Goal: Communication & Community: Answer question/provide support

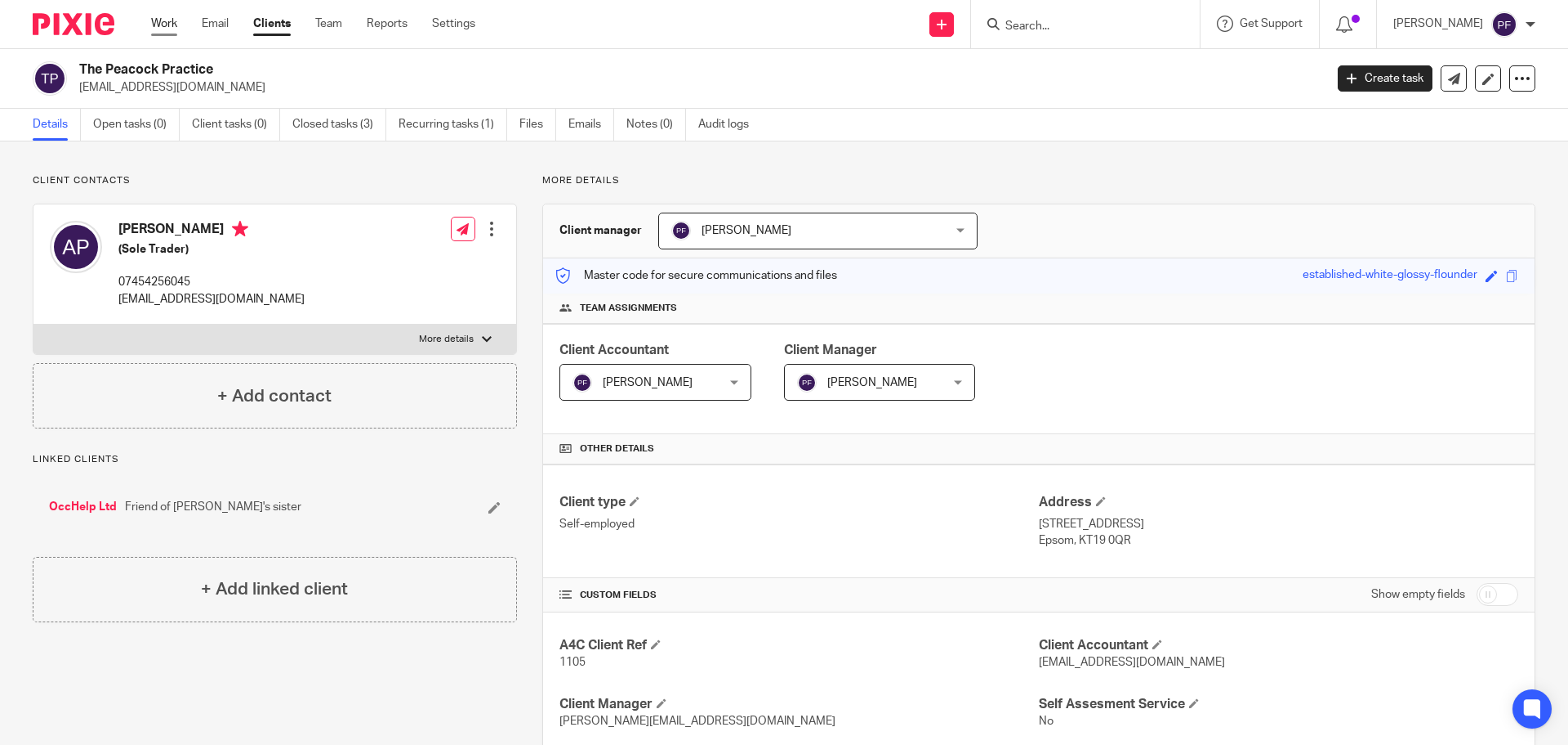
click at [156, 27] on link "Work" at bounding box center [163, 23] width 26 height 16
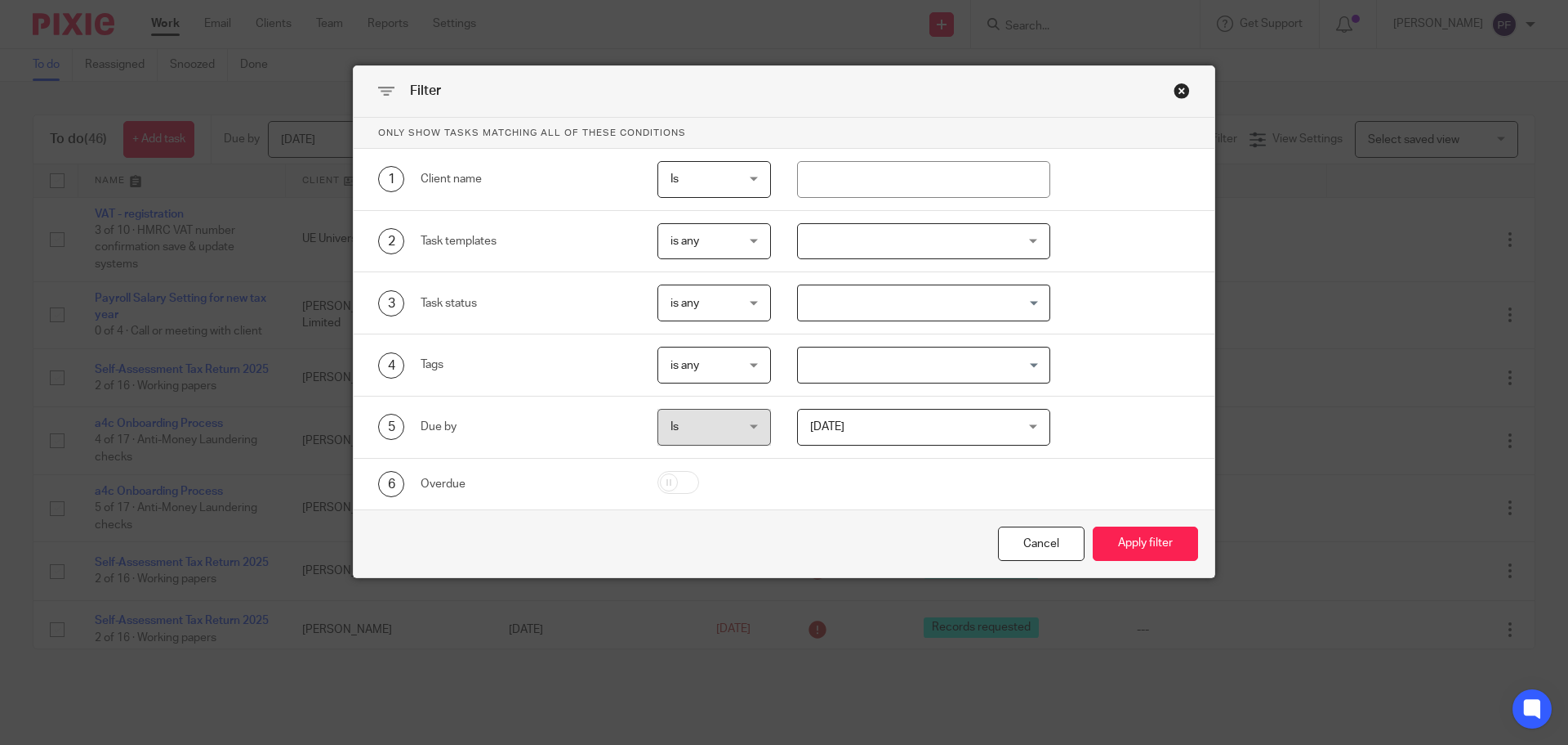
click at [1174, 92] on div "Close this dialog window" at bounding box center [1182, 91] width 16 height 16
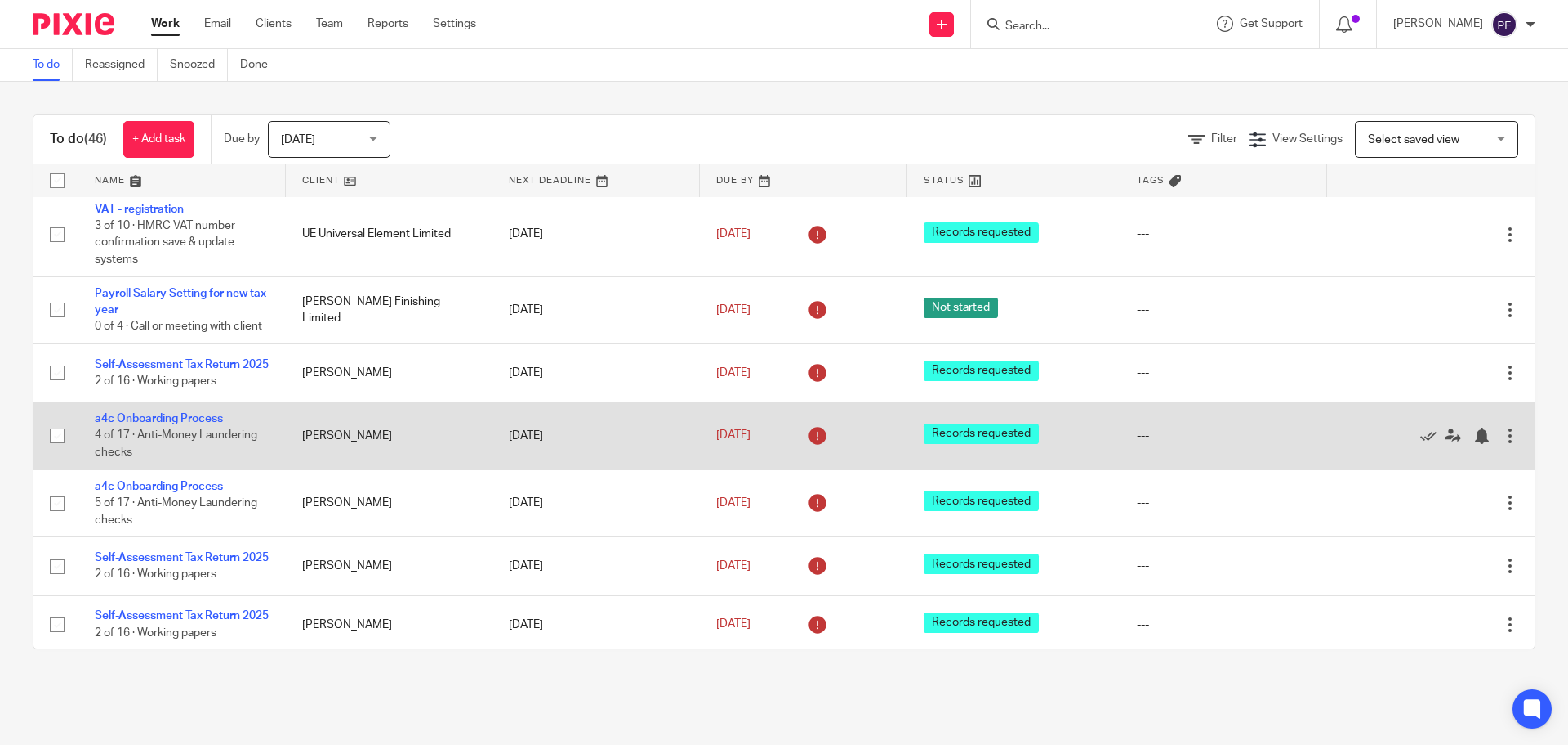
scroll to position [4, 0]
click at [1420, 444] on icon at bounding box center [1428, 436] width 16 height 16
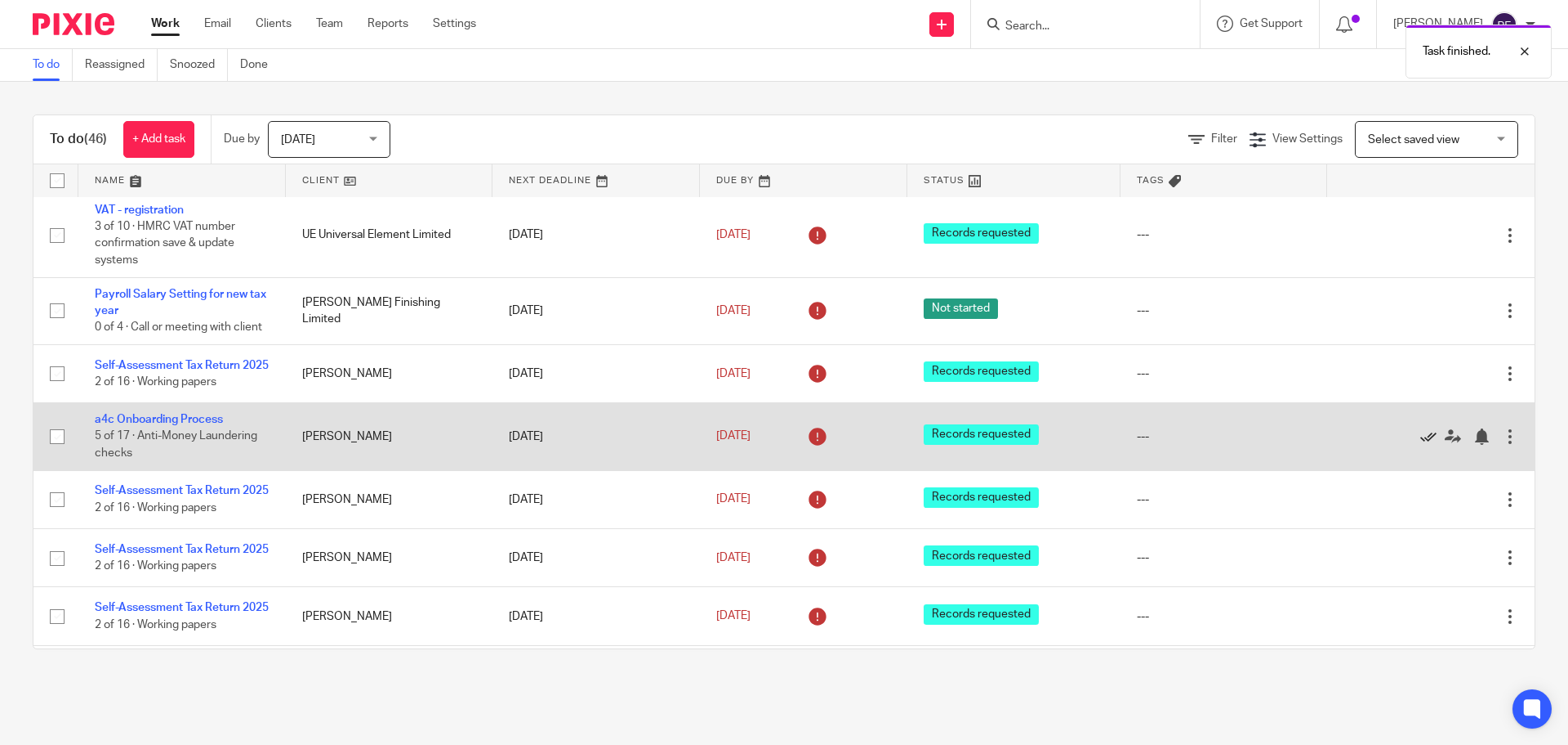
click at [1420, 444] on icon at bounding box center [1428, 436] width 16 height 16
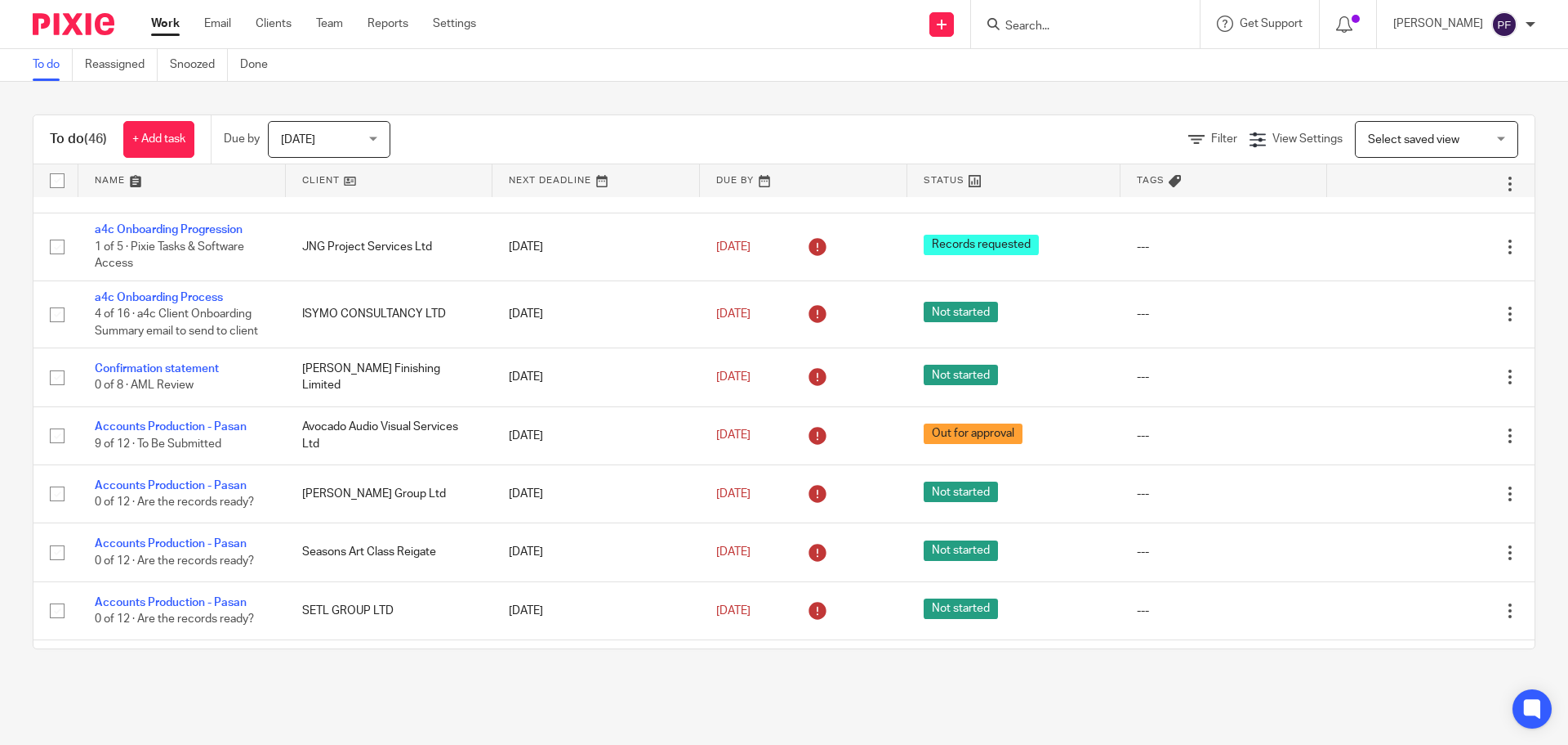
scroll to position [1865, 0]
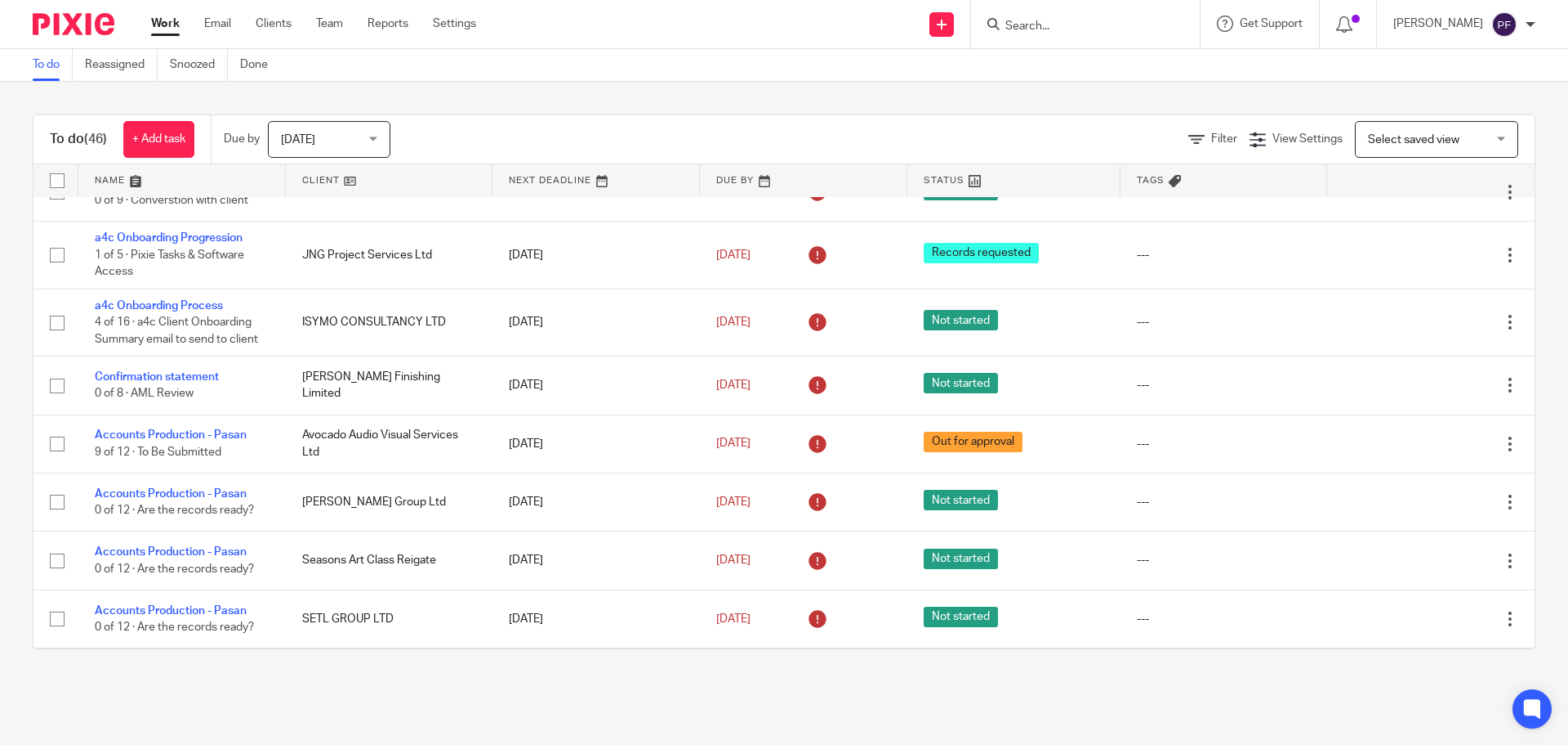
click at [1064, 28] on input "Search" at bounding box center [1077, 27] width 147 height 14
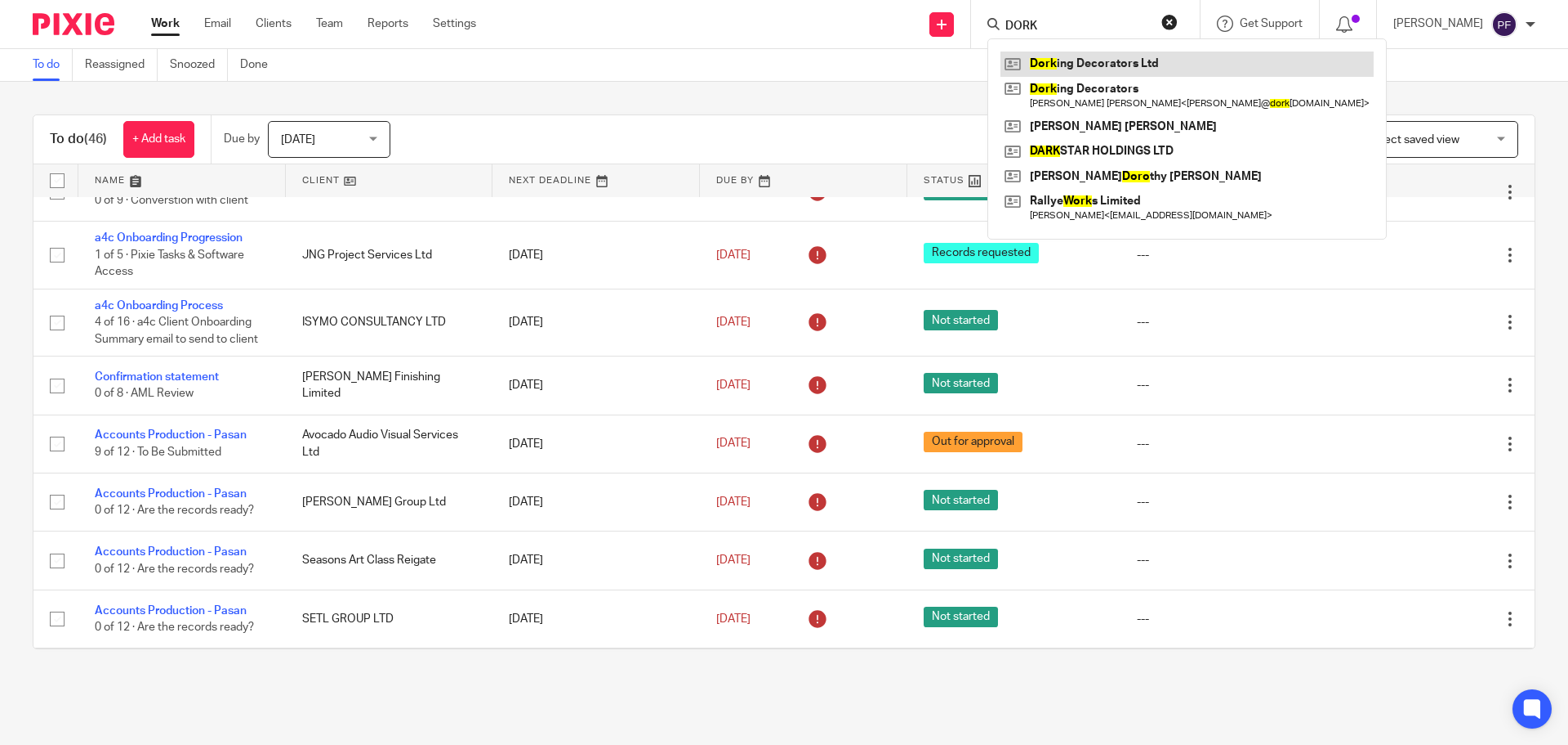
type input "DORK"
click at [1058, 65] on link at bounding box center [1187, 63] width 373 height 24
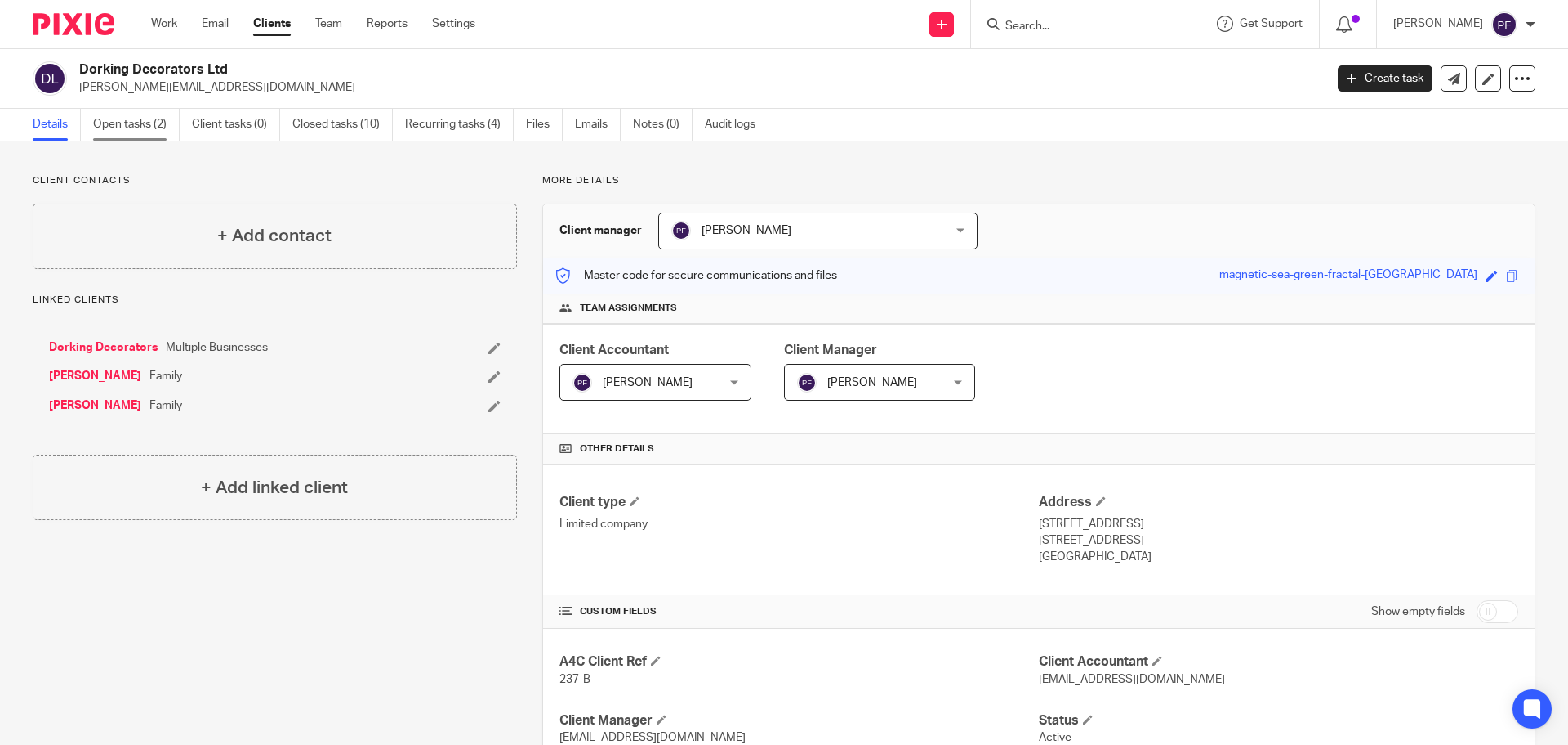
click at [106, 130] on link "Open tasks (2)" at bounding box center [136, 125] width 87 height 32
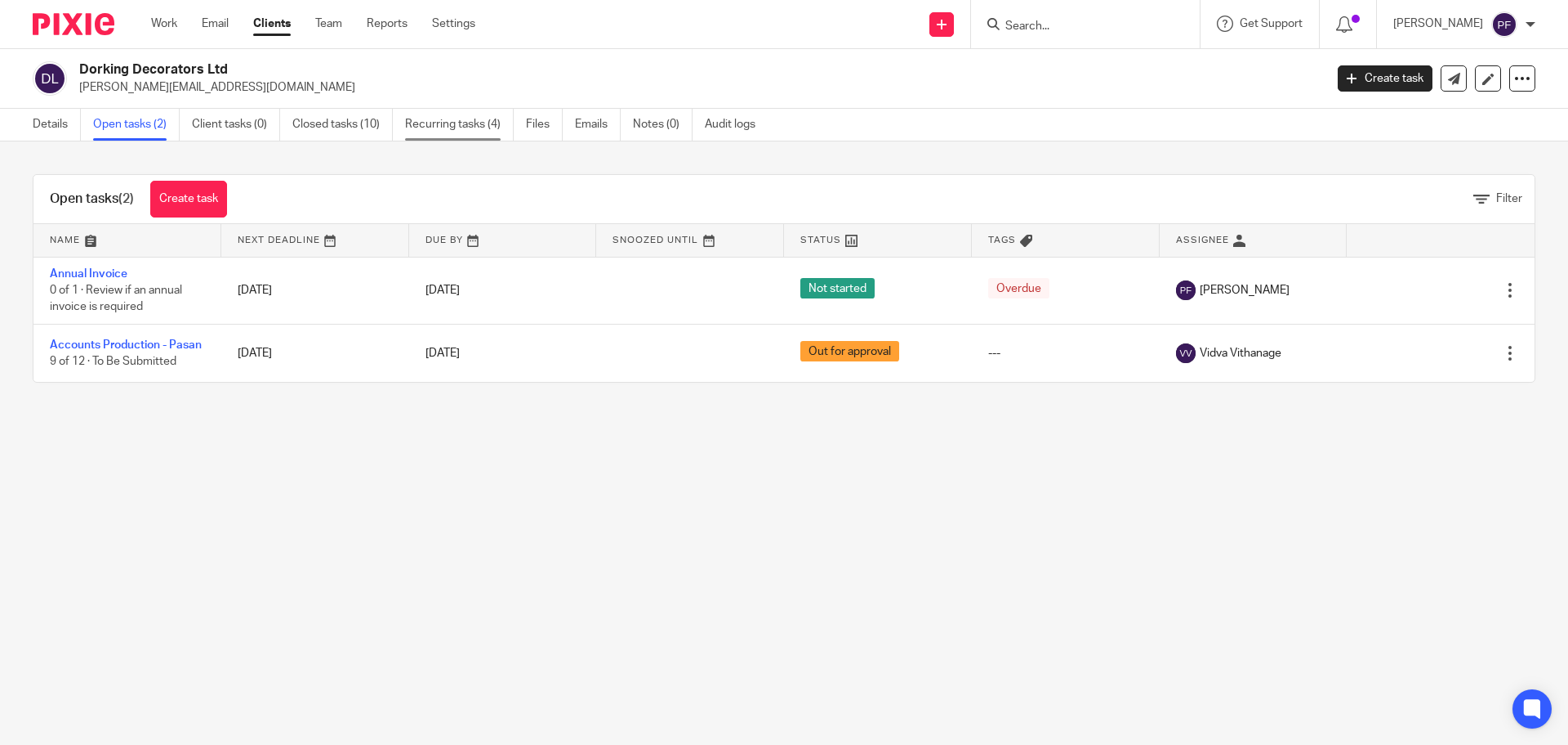
click at [473, 118] on link "Recurring tasks (4)" at bounding box center [459, 125] width 109 height 32
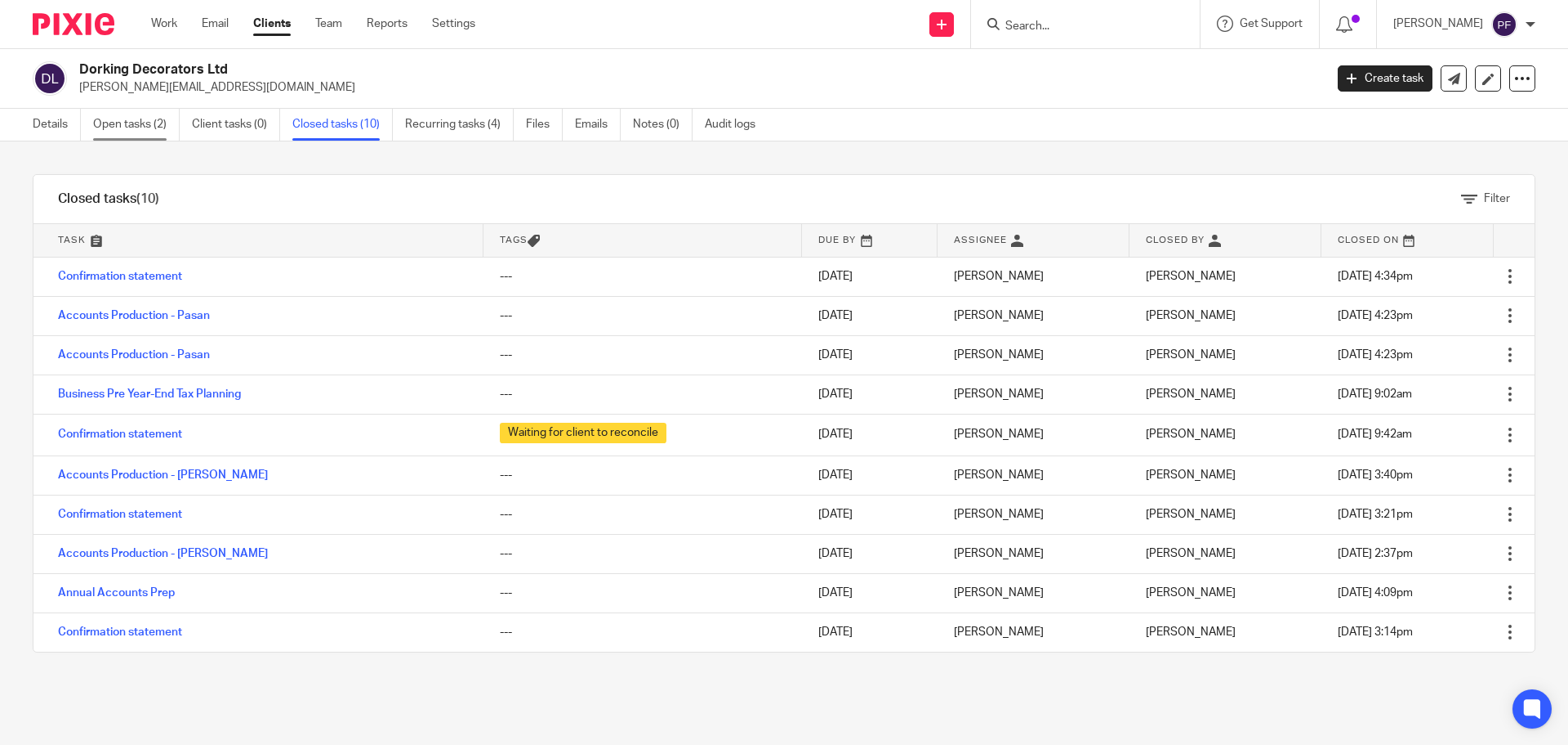
click at [143, 112] on link "Open tasks (2)" at bounding box center [136, 125] width 87 height 32
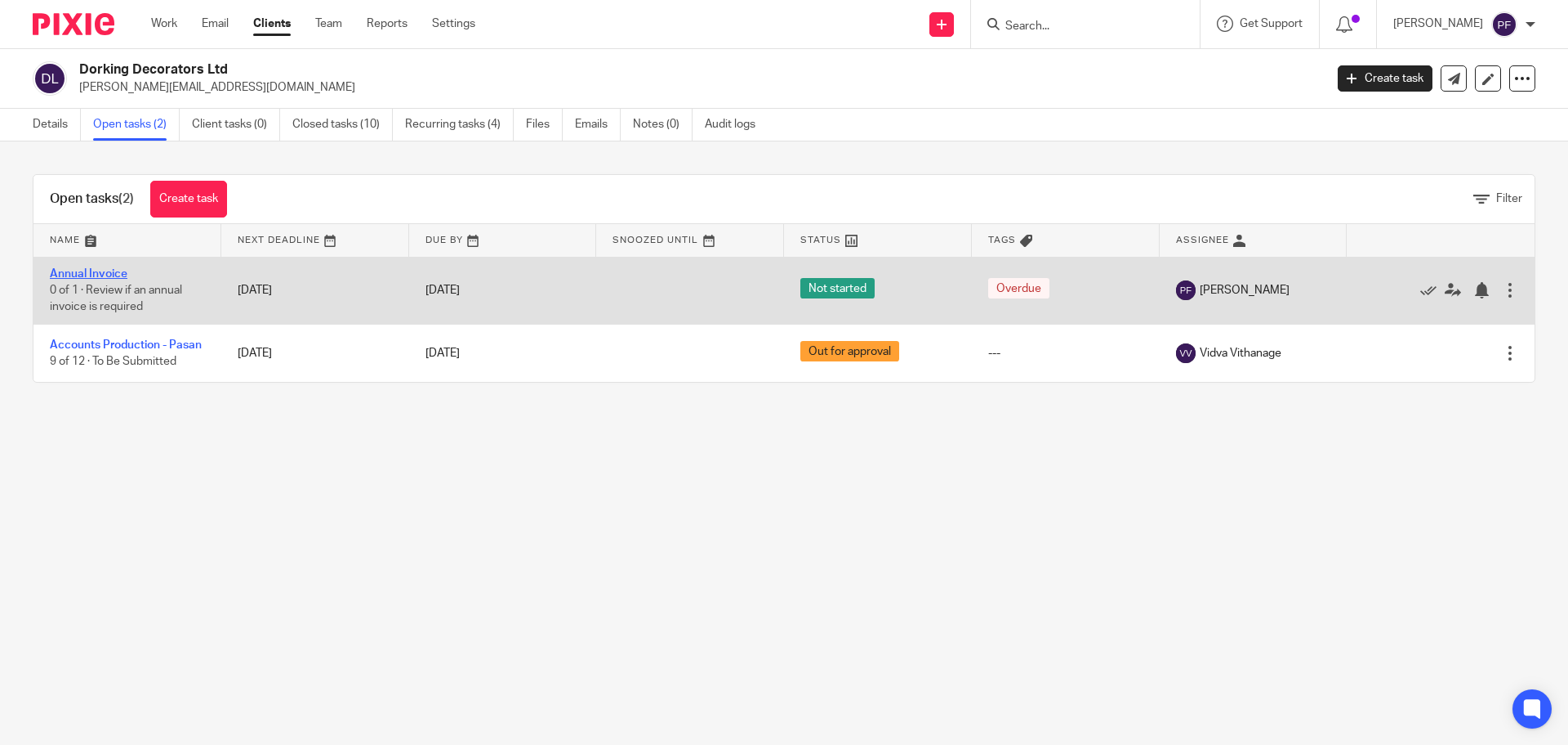
click at [85, 270] on link "Annual Invoice" at bounding box center [89, 274] width 78 height 12
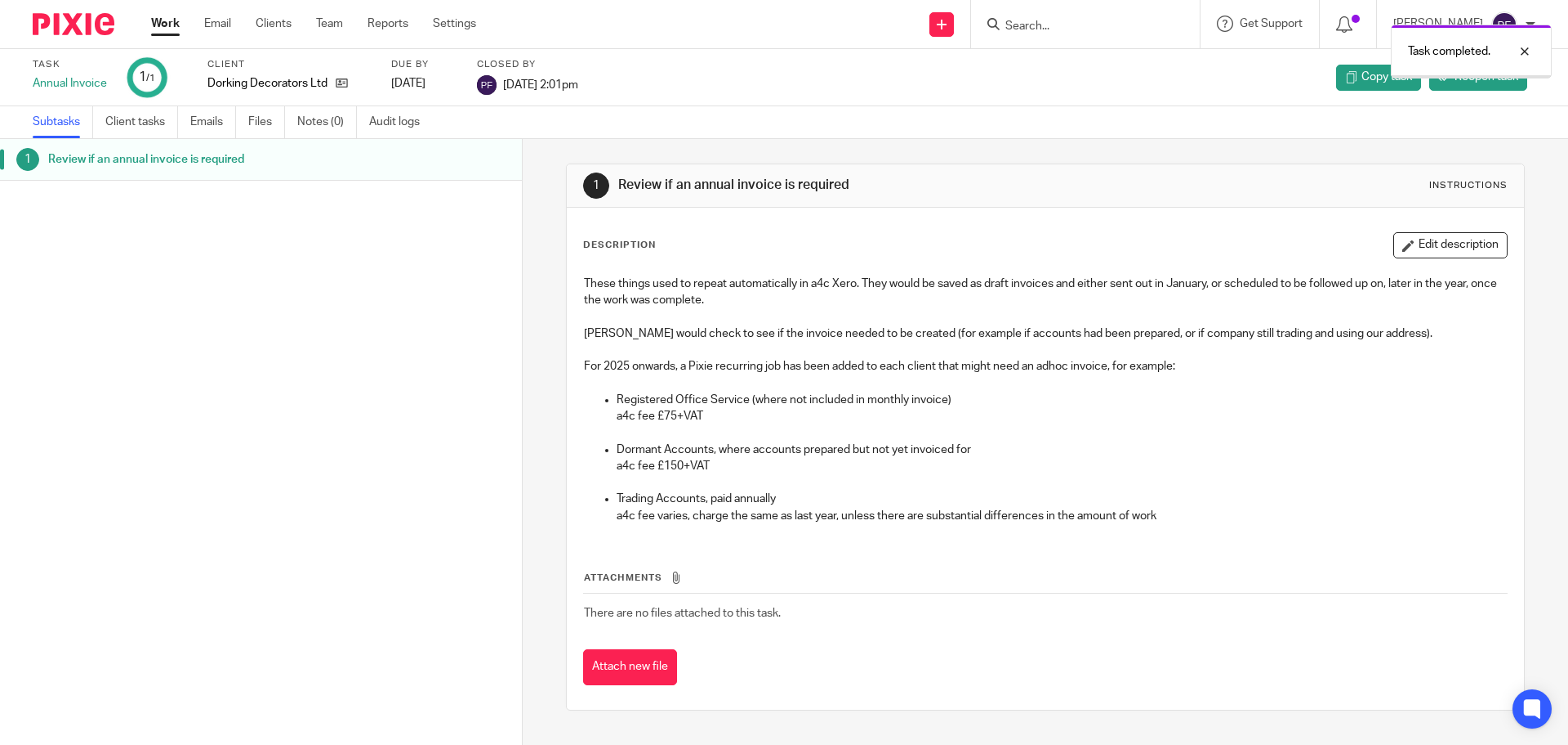
click at [173, 27] on link "Work" at bounding box center [165, 23] width 29 height 16
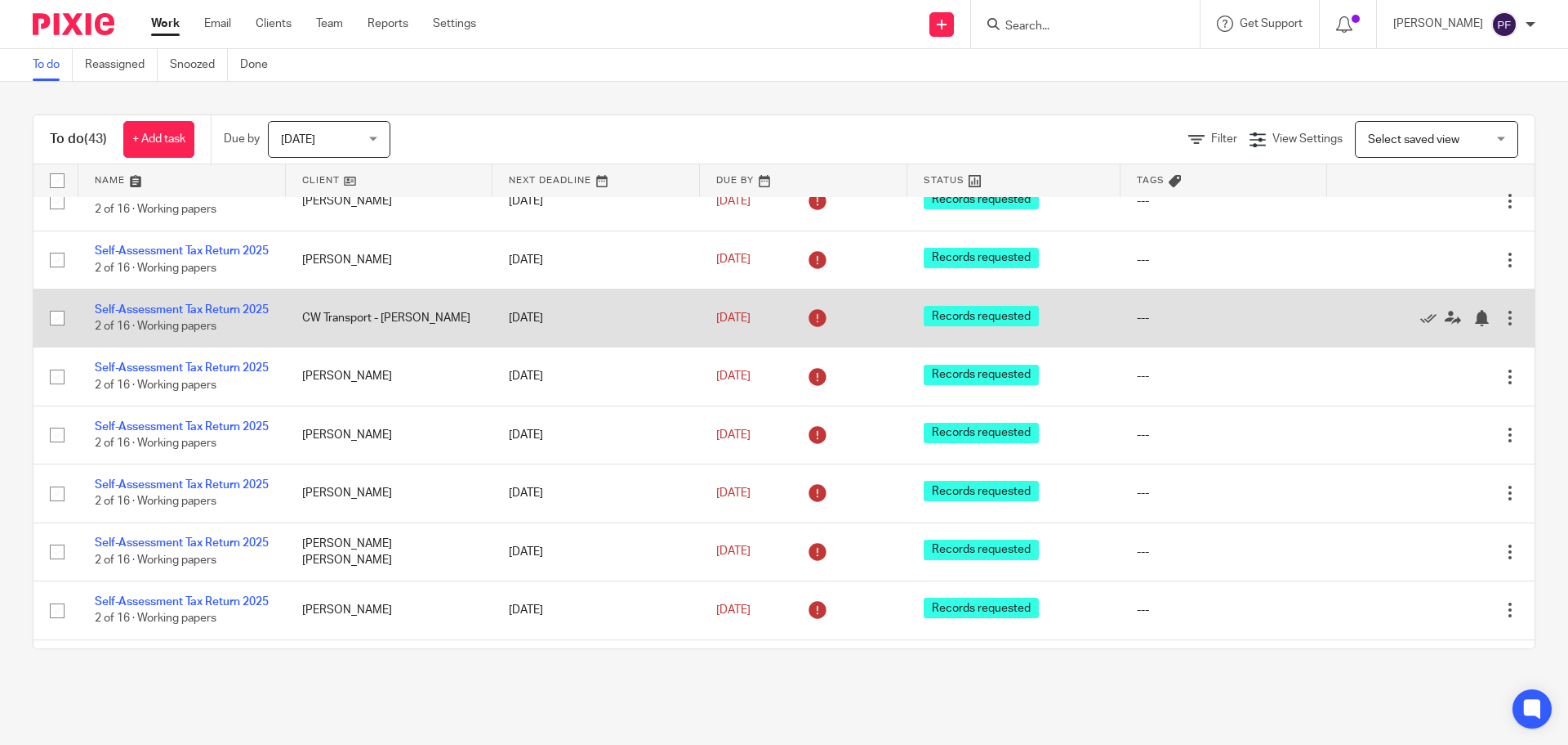
scroll to position [244, 0]
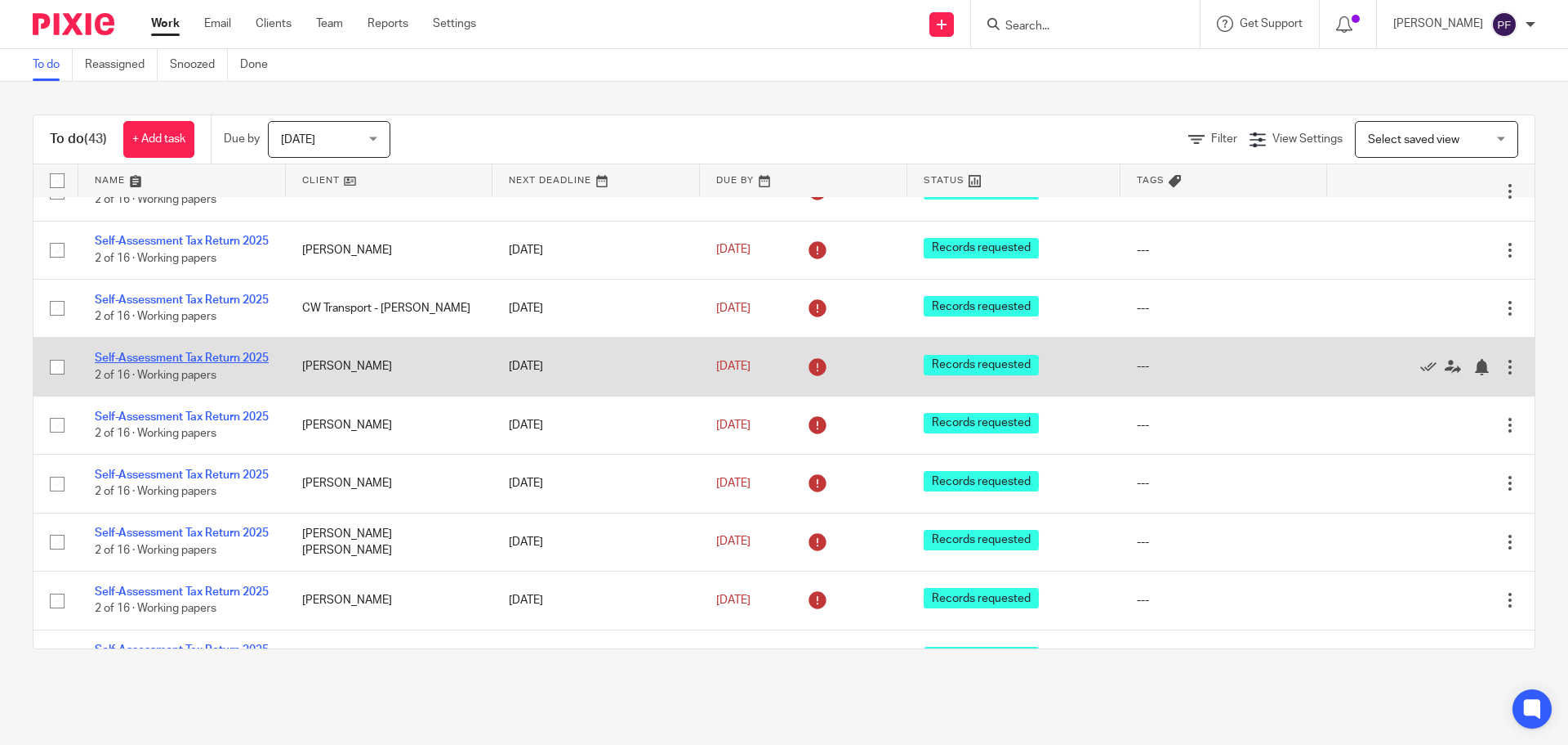
click at [164, 364] on link "Self-Assessment Tax Return 2025" at bounding box center [182, 357] width 174 height 12
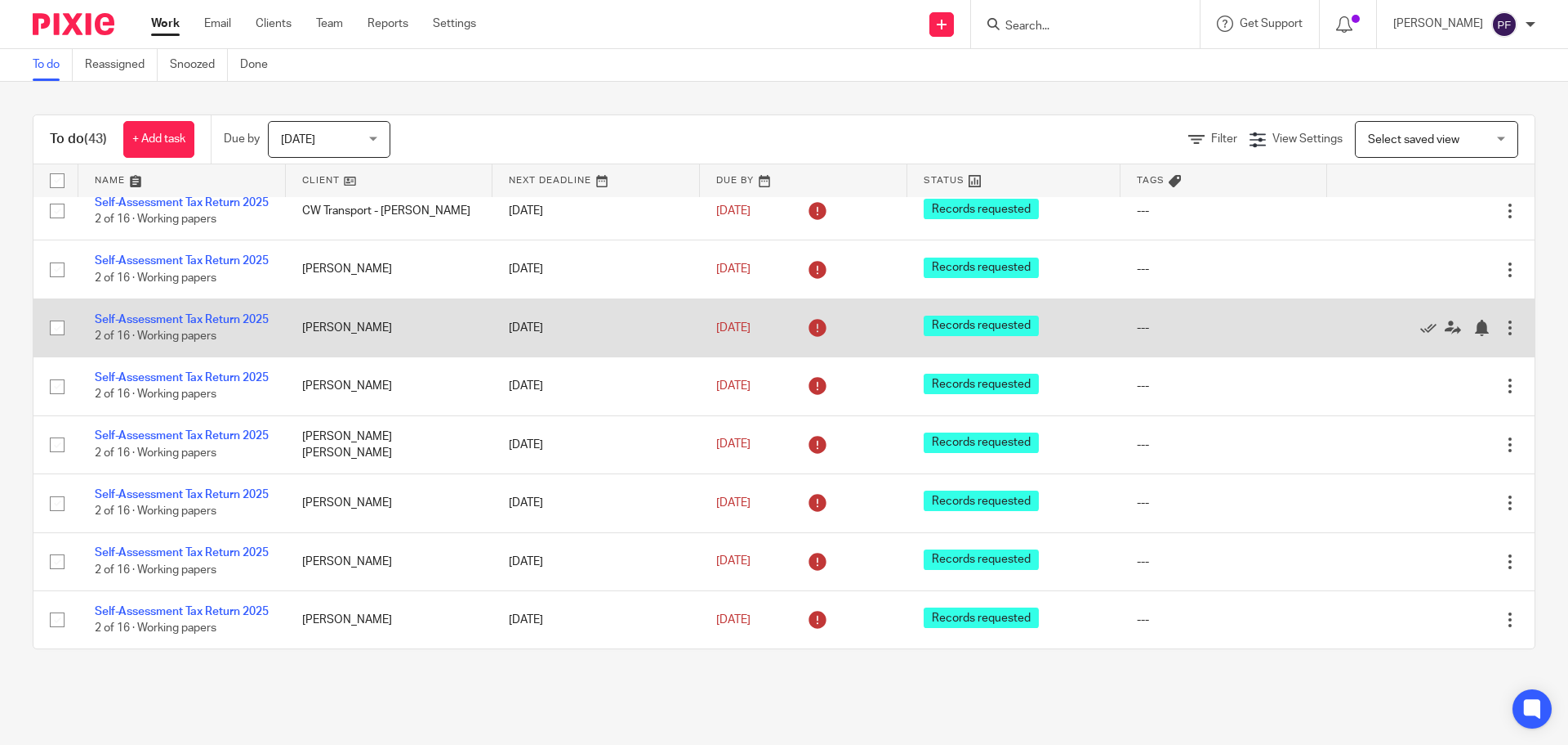
scroll to position [364, 0]
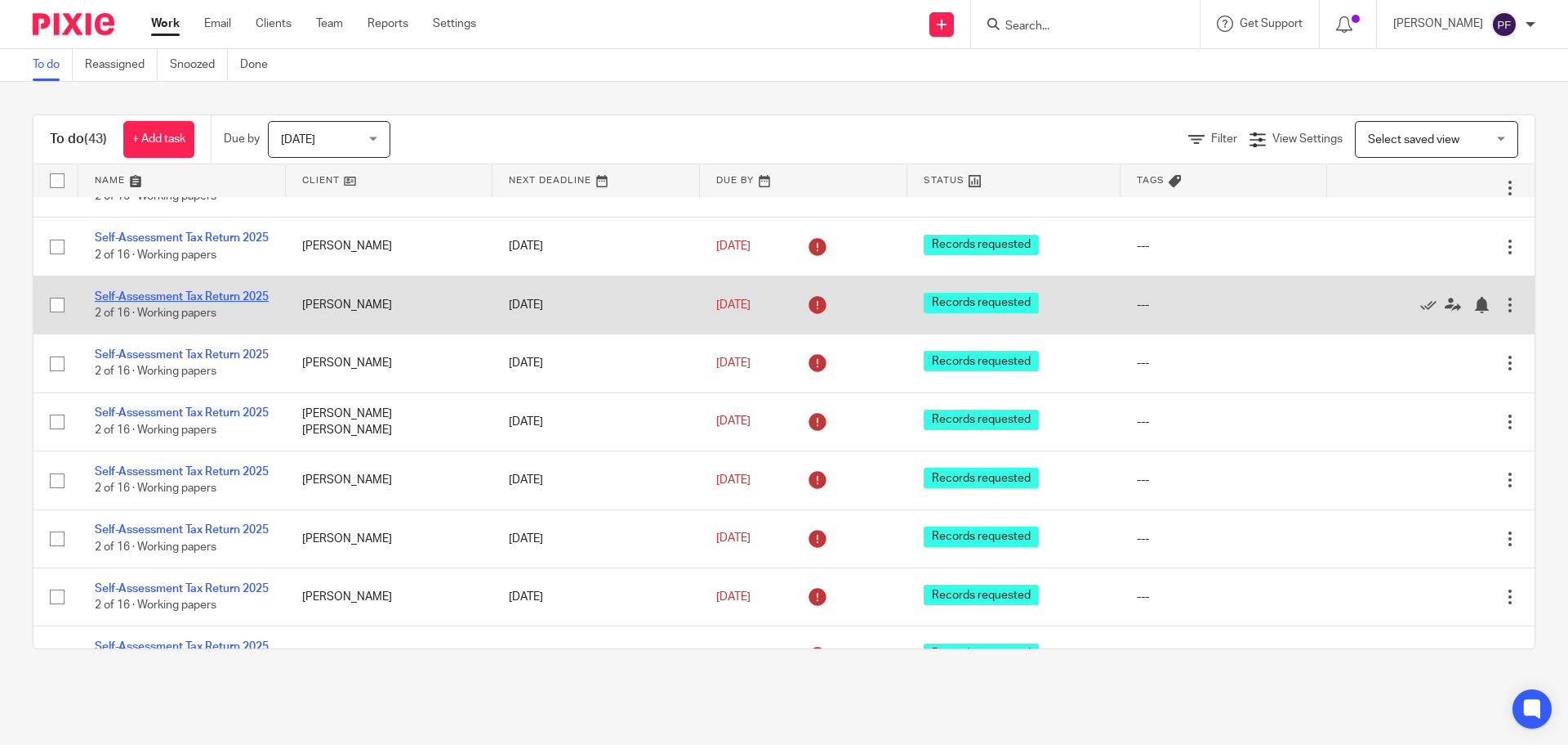
click at [191, 302] on link "Self-Assessment Tax Return 2025" at bounding box center [182, 296] width 174 height 12
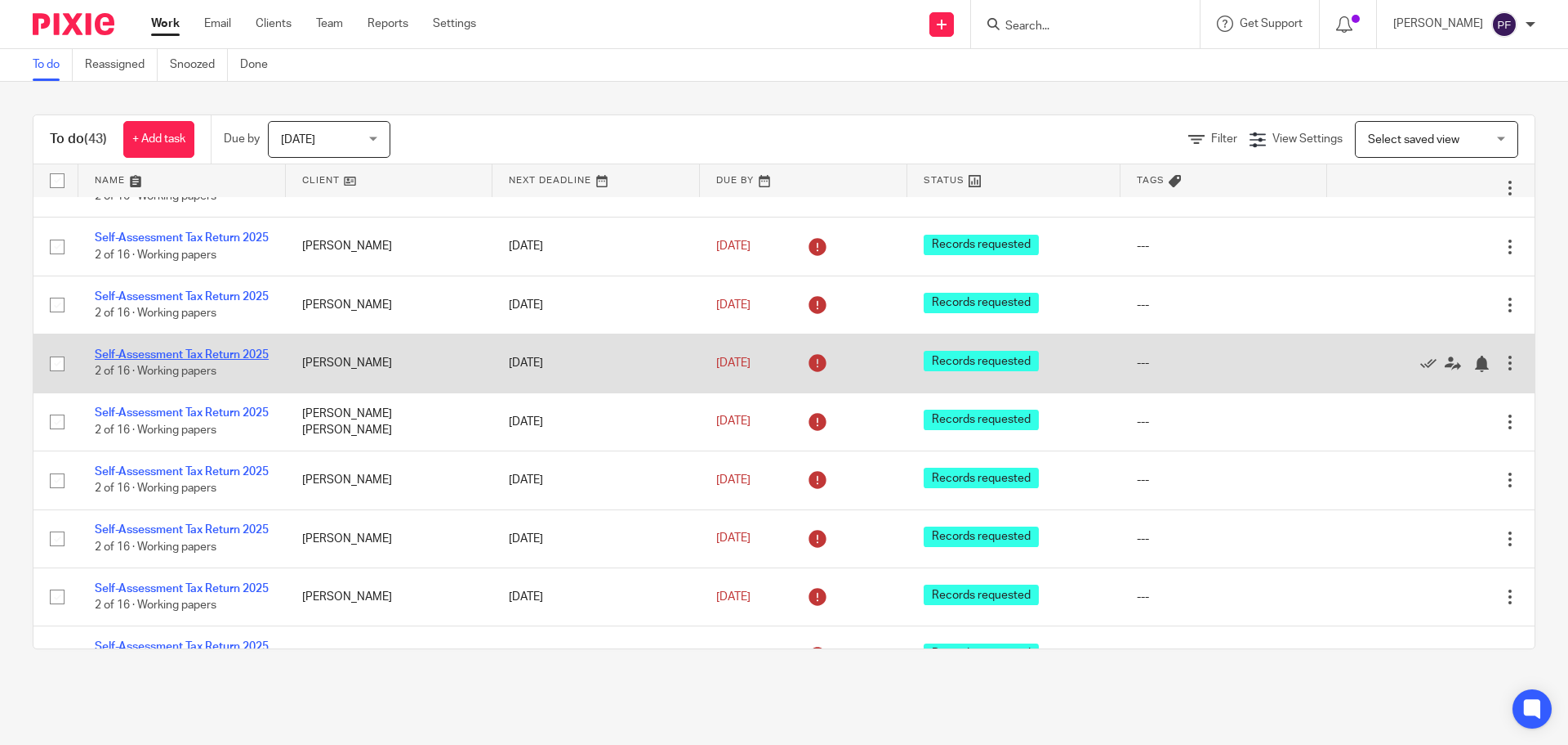
click at [211, 361] on link "Self-Assessment Tax Return 2025" at bounding box center [182, 355] width 174 height 12
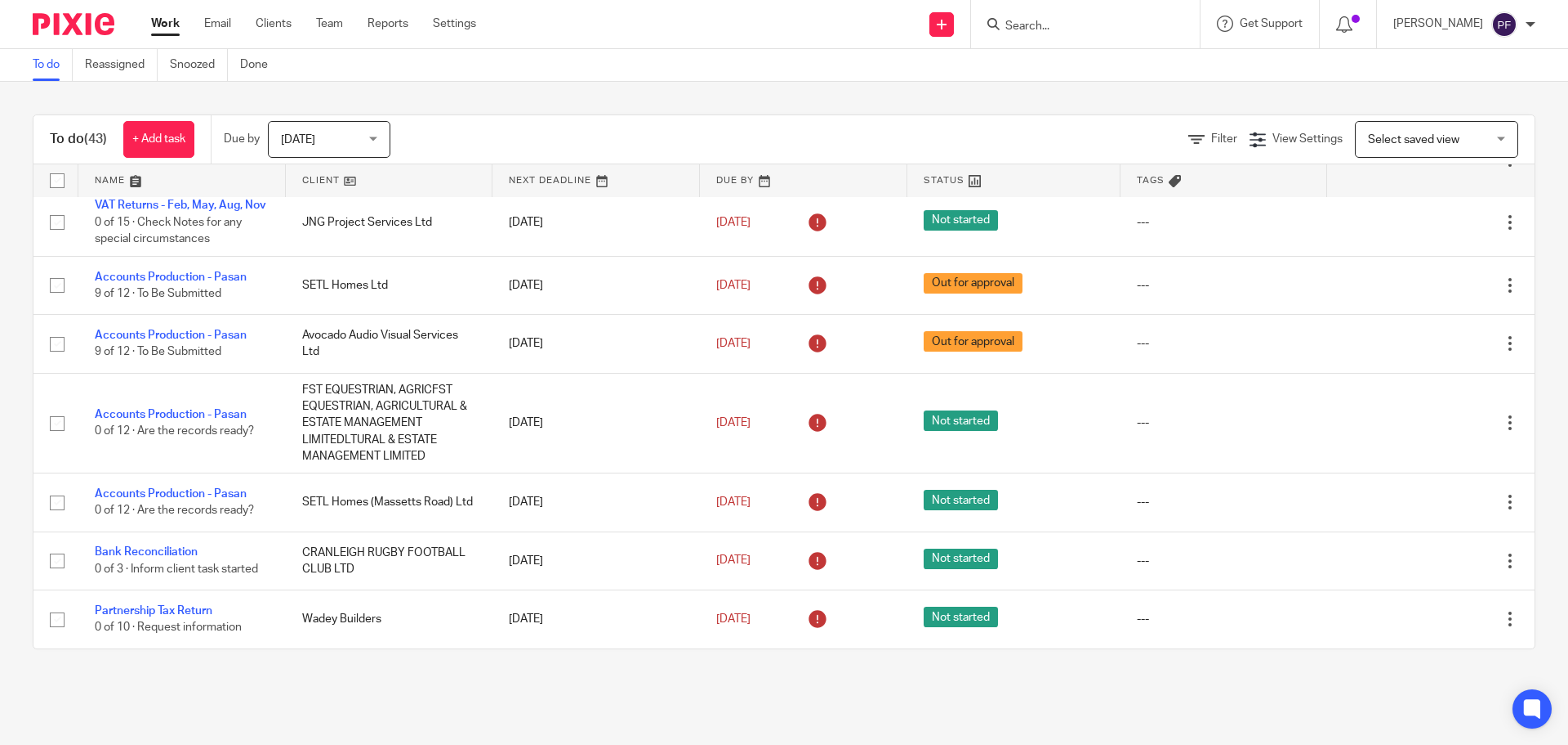
scroll to position [2311, 0]
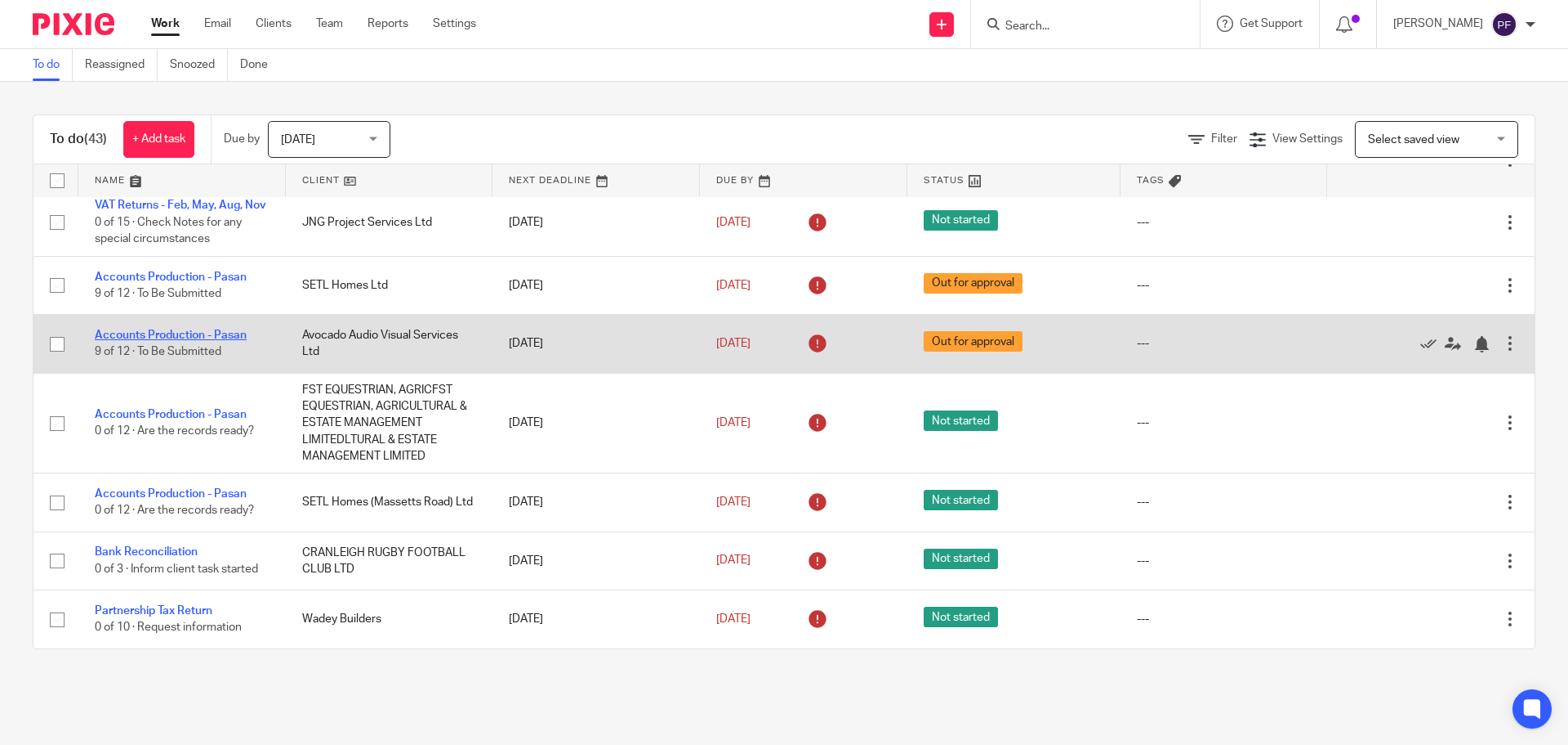
click at [194, 341] on link "Accounts Production - Pasan" at bounding box center [170, 335] width 152 height 12
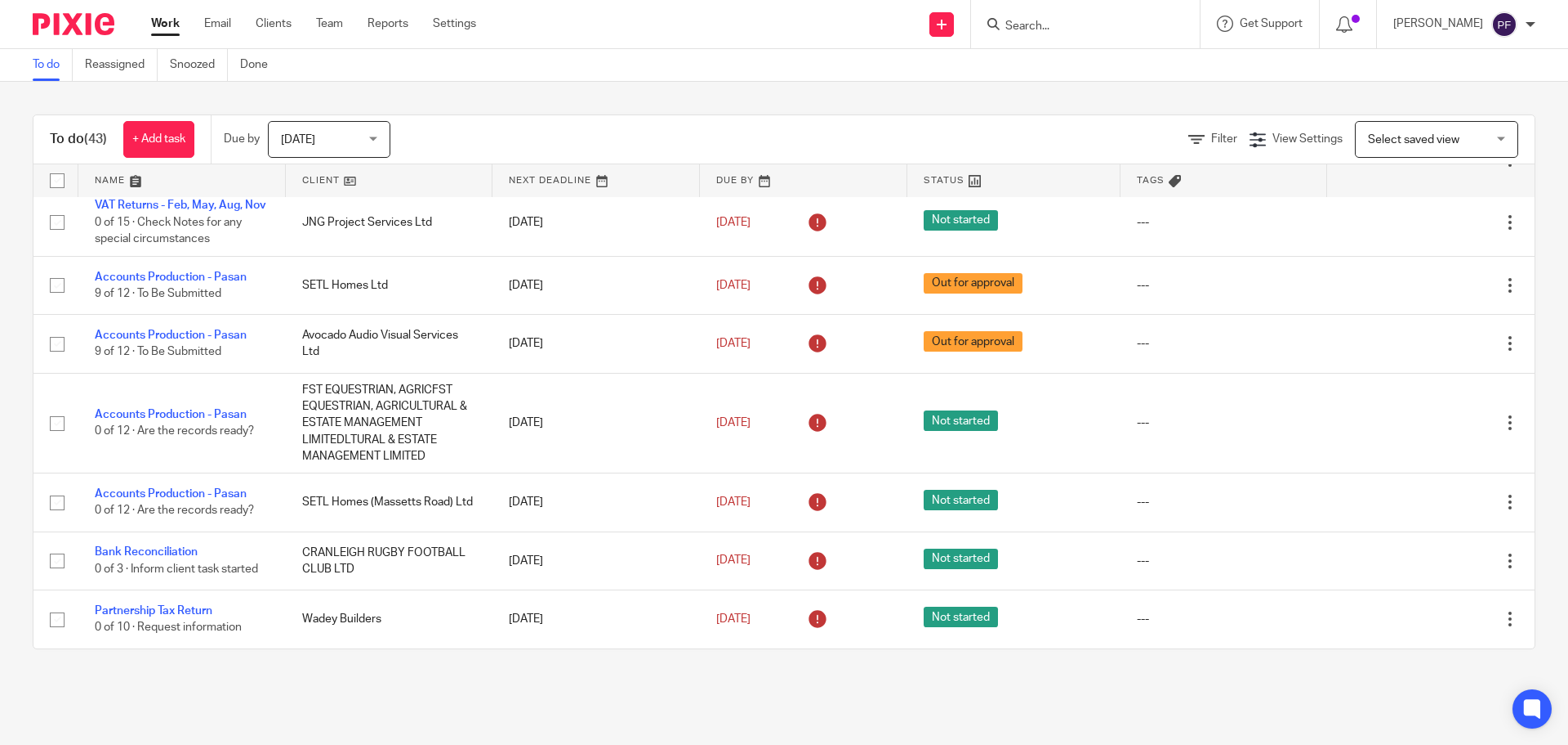
click at [157, 26] on link "Work" at bounding box center [165, 23] width 29 height 16
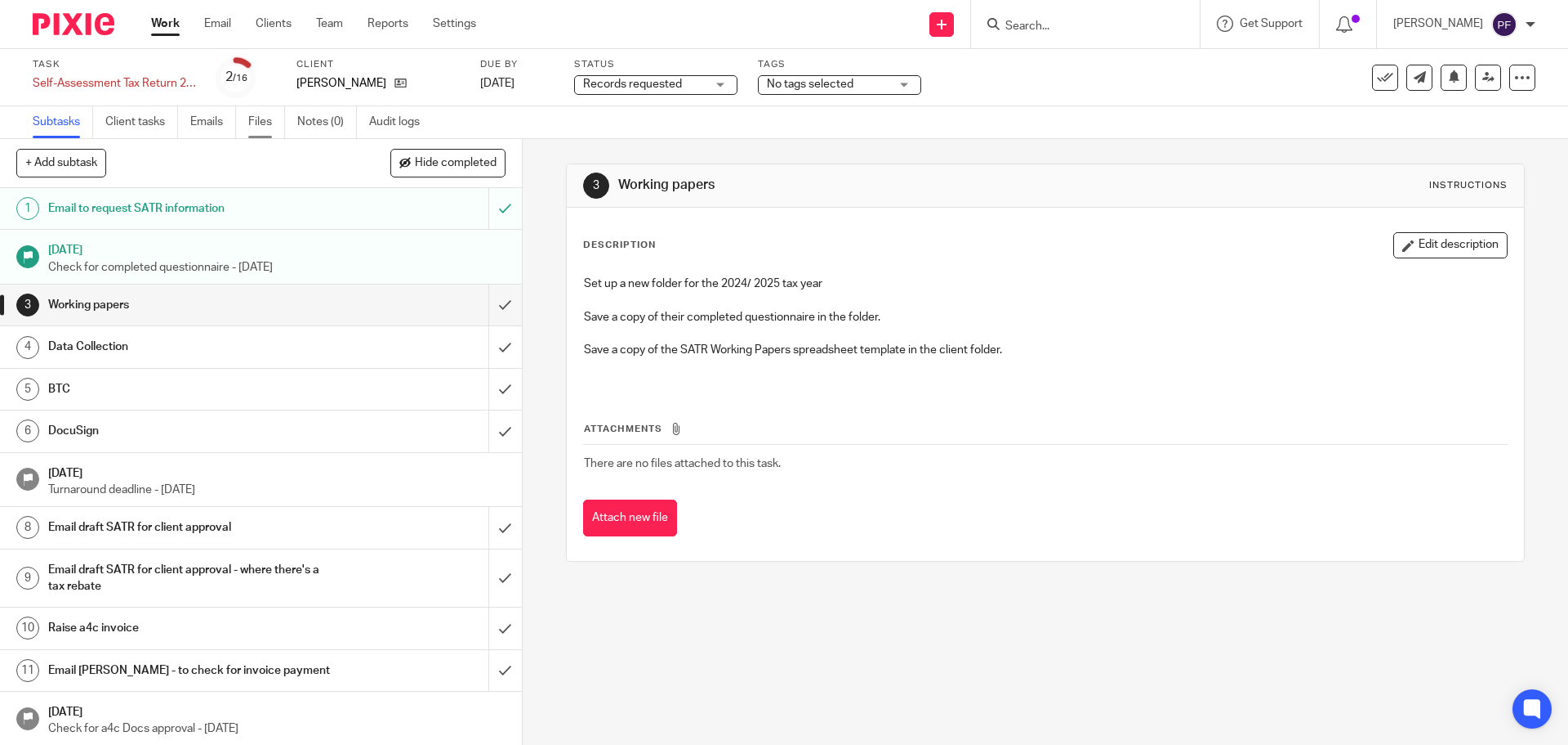
drag, startPoint x: 0, startPoint y: 0, endPoint x: 276, endPoint y: 119, distance: 300.6
click at [276, 119] on link "Files" at bounding box center [266, 122] width 37 height 32
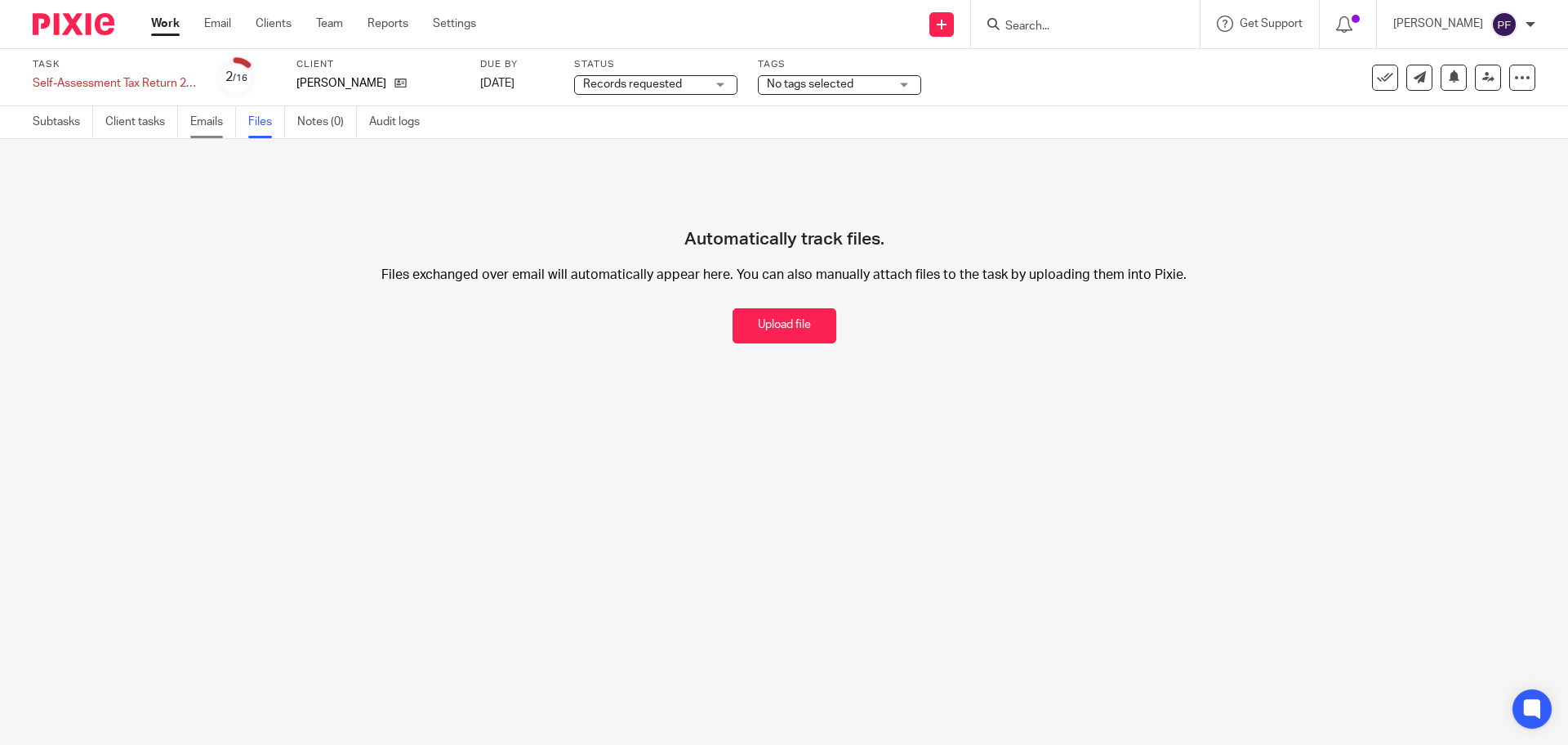
click at [196, 125] on link "Emails" at bounding box center [213, 122] width 46 height 32
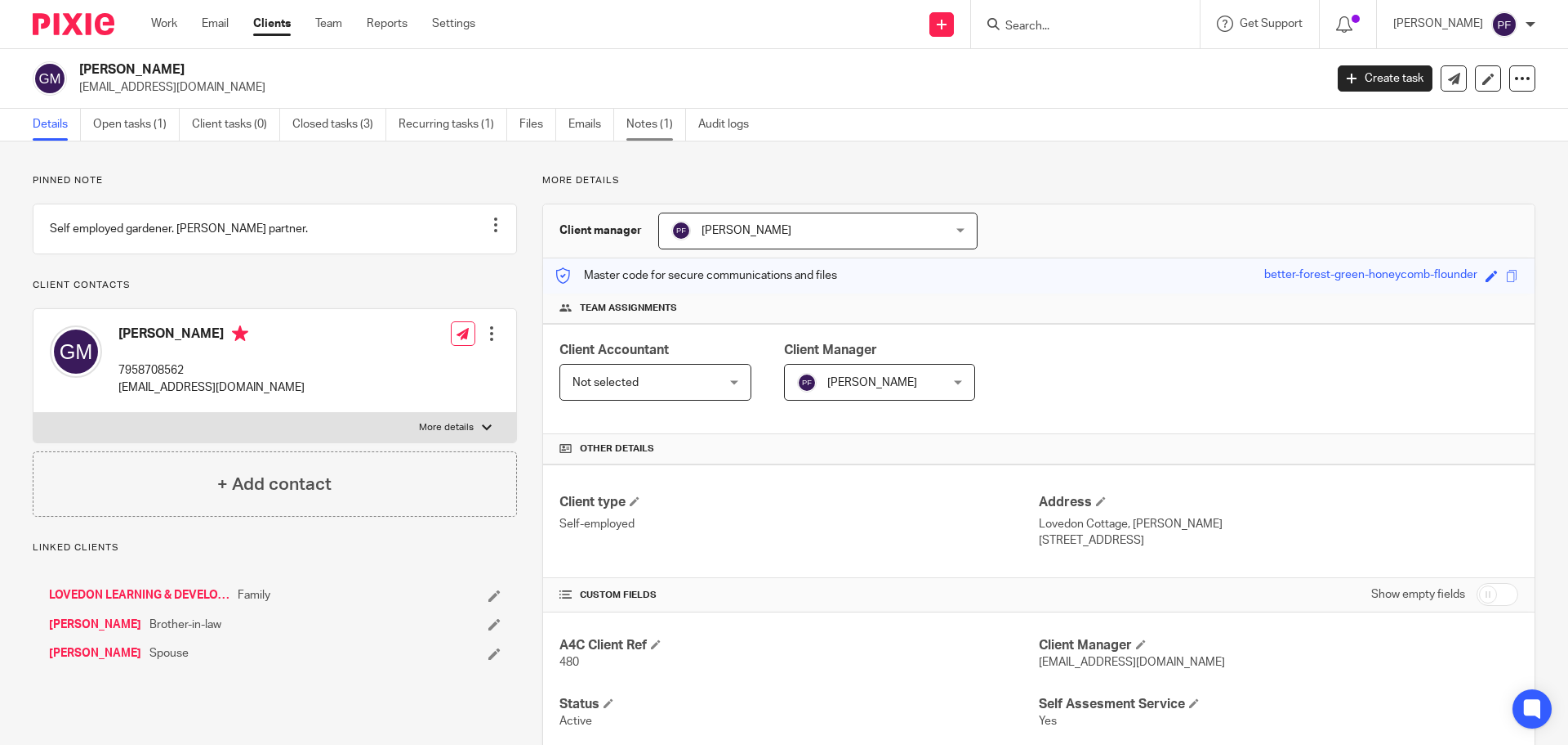
click at [644, 122] on link "Notes (1)" at bounding box center [656, 125] width 59 height 32
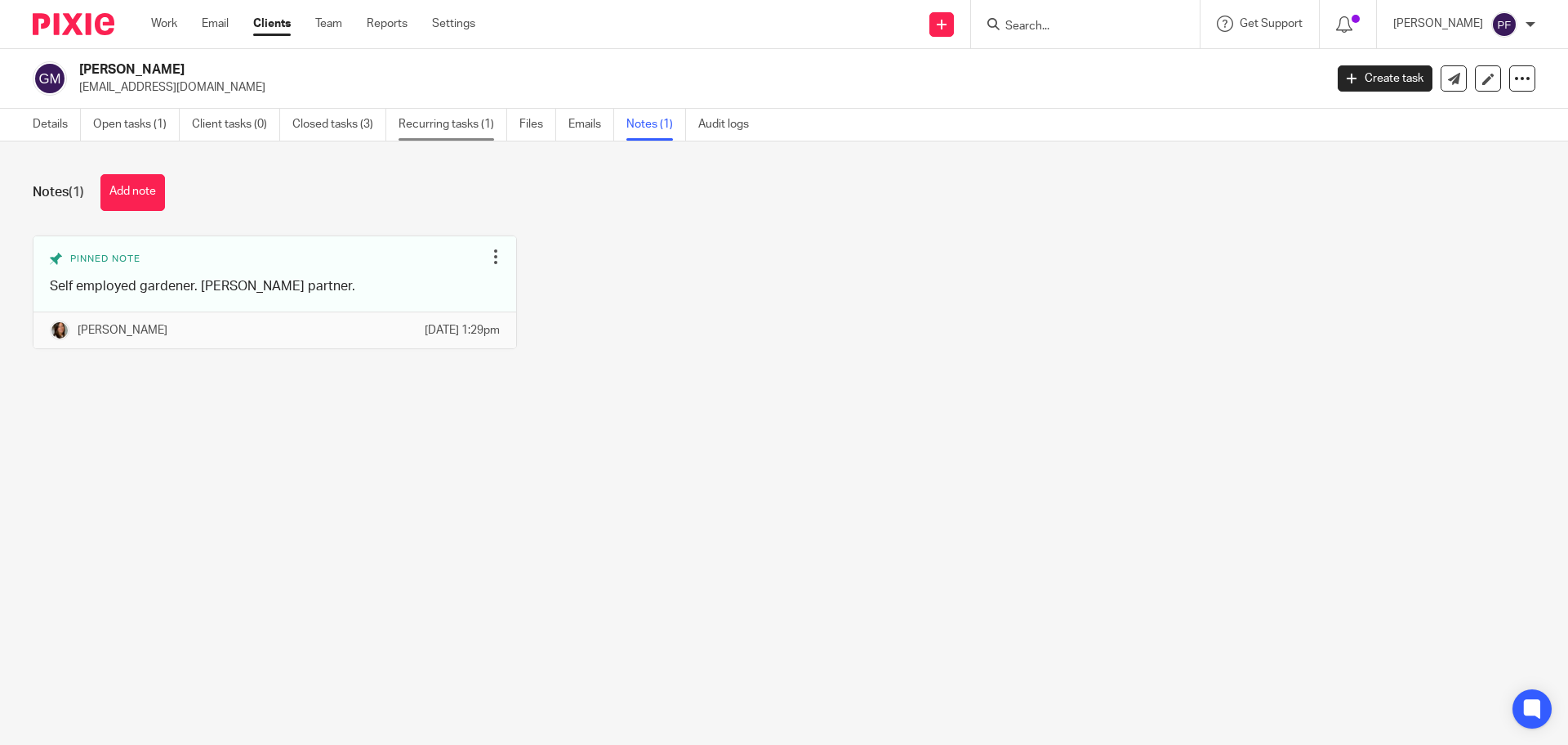
click at [453, 119] on link "Recurring tasks (1)" at bounding box center [452, 125] width 109 height 32
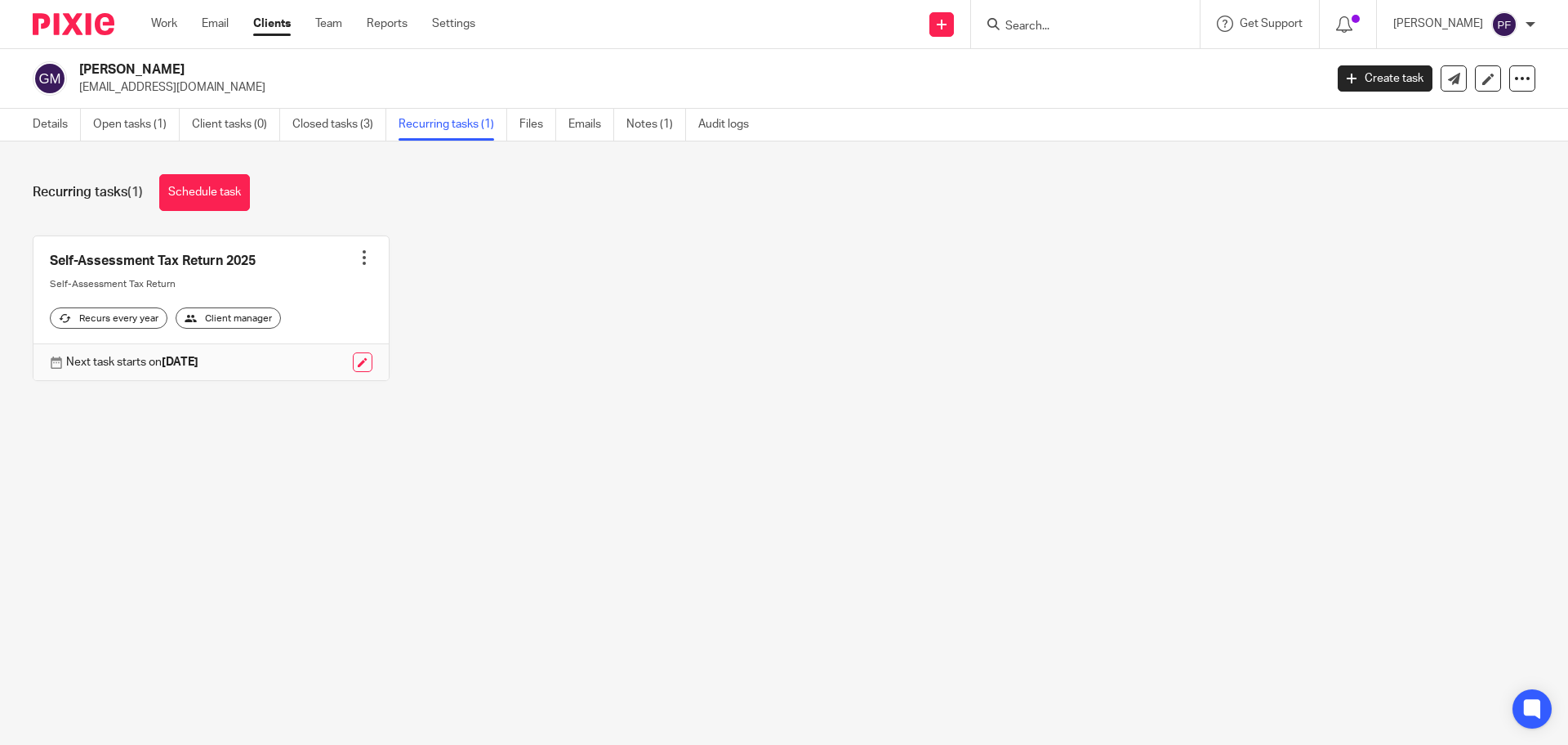
click at [319, 131] on link "Closed tasks (3)" at bounding box center [339, 125] width 94 height 32
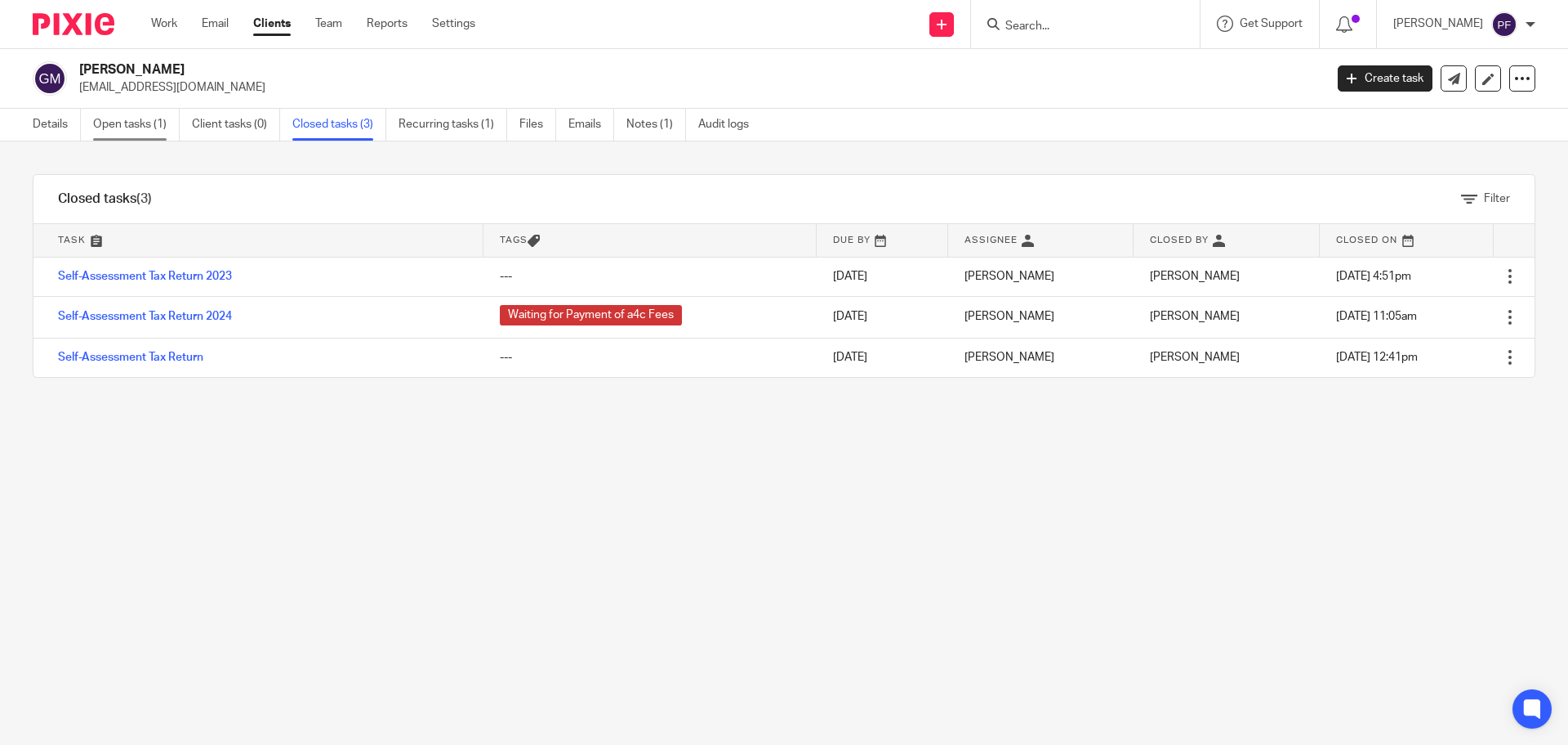
click at [142, 130] on link "Open tasks (1)" at bounding box center [136, 125] width 87 height 32
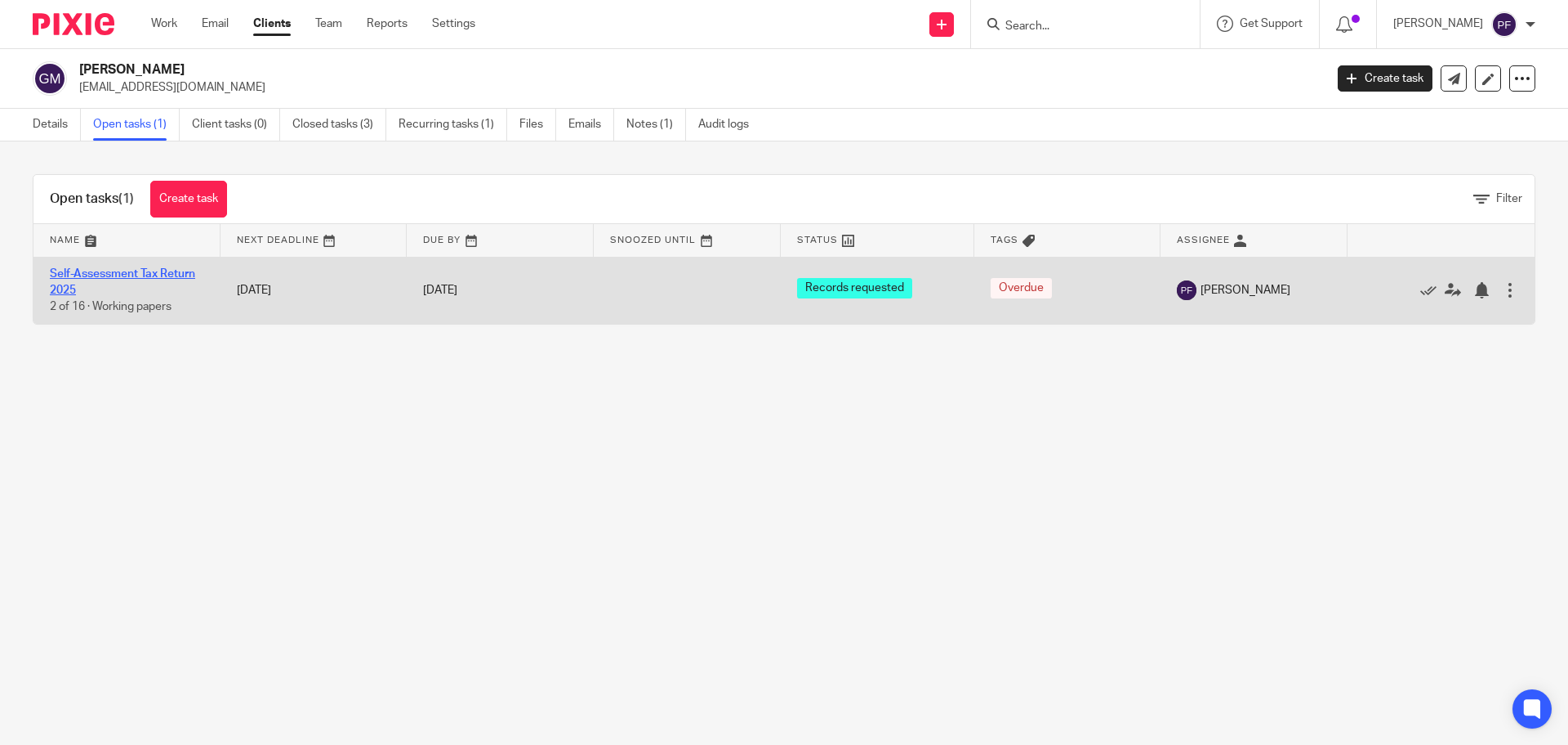
click at [143, 269] on link "Self-Assessment Tax Return 2025" at bounding box center [123, 282] width 145 height 28
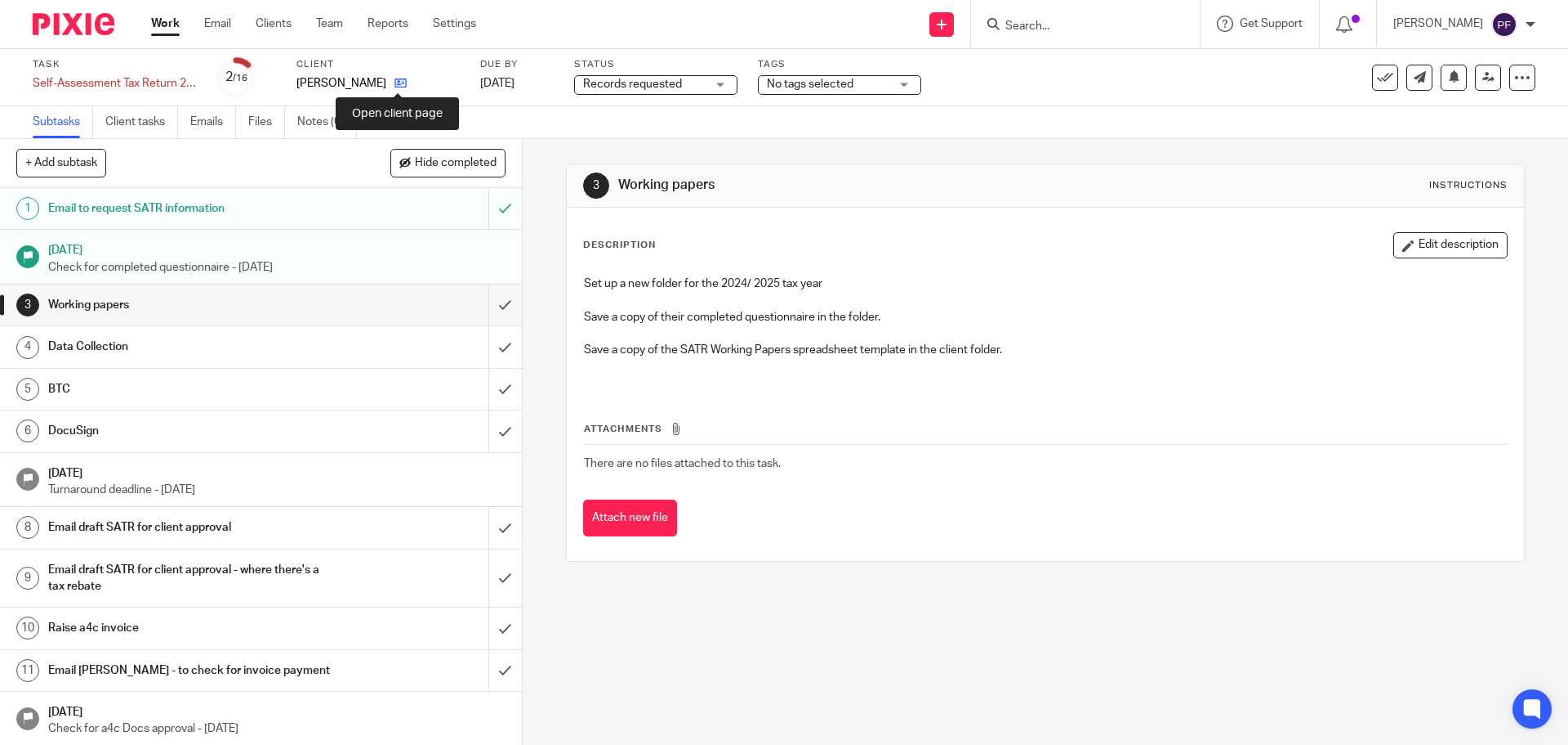
click at [404, 83] on icon at bounding box center [401, 83] width 13 height 13
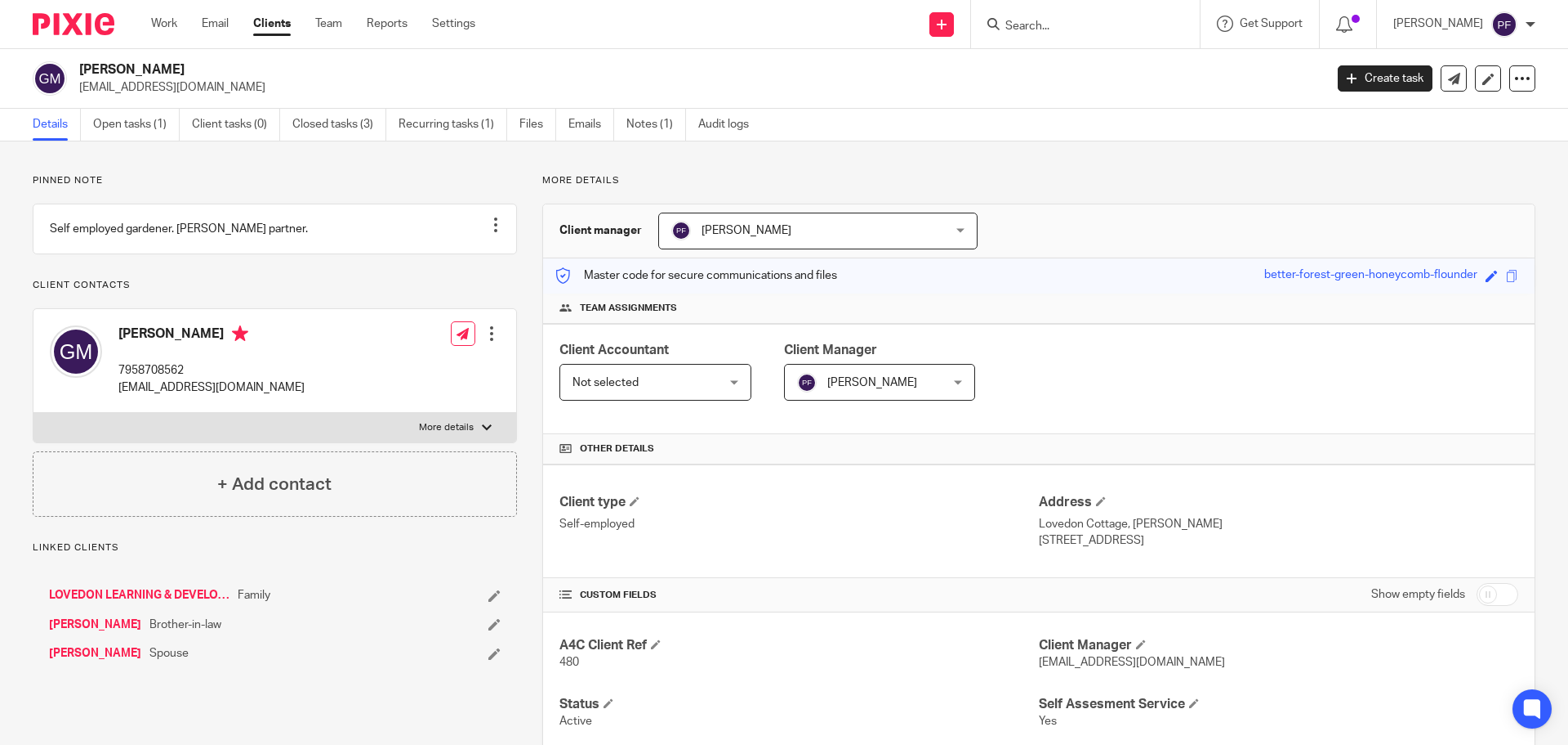
click at [147, 85] on p "[EMAIL_ADDRESS][DOMAIN_NAME]" at bounding box center [696, 87] width 1234 height 16
click at [147, 85] on p "gmanning50@icloud.com" at bounding box center [696, 87] width 1234 height 16
copy main "gmanning50@icloud.com Create task Update from Companies House Export data Merge…"
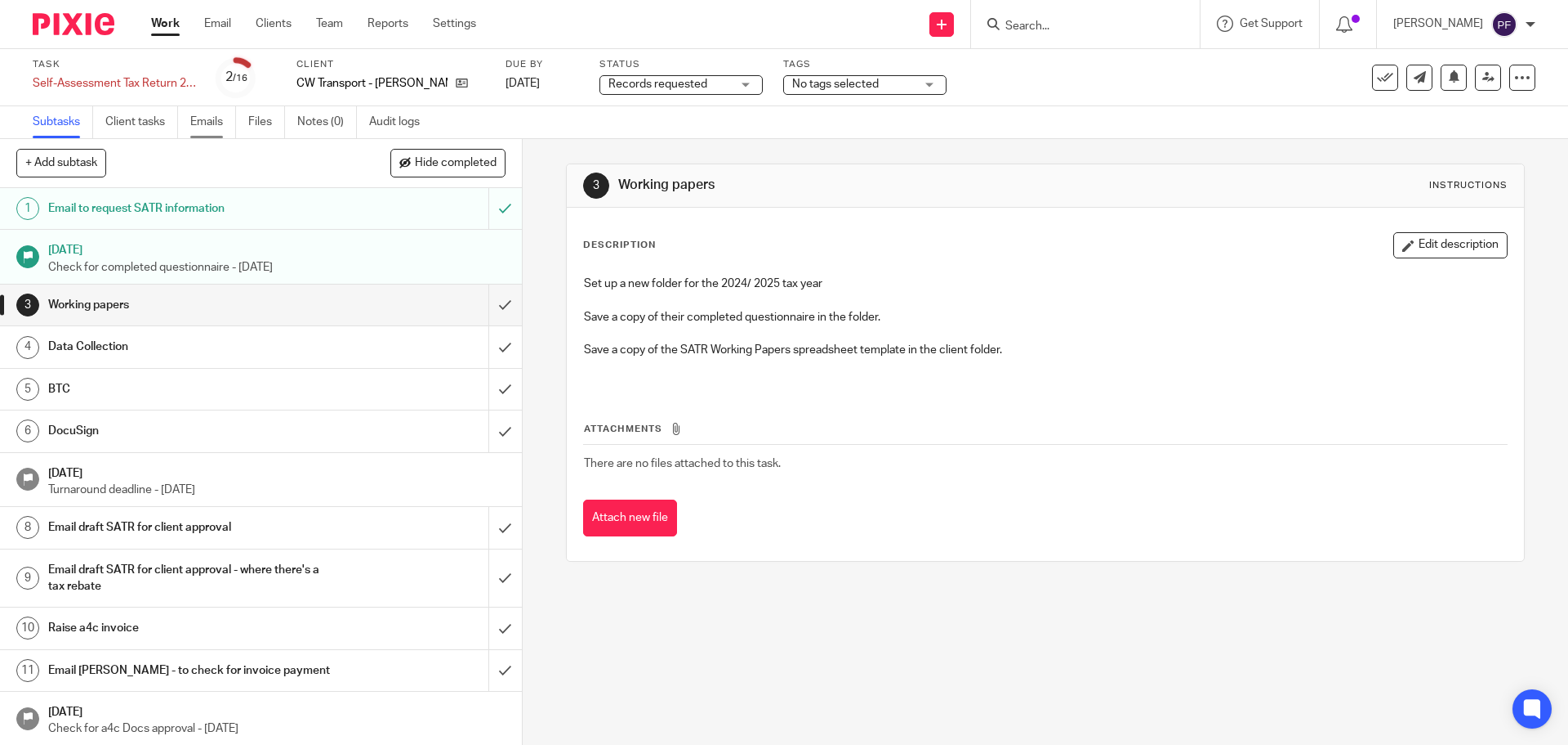
click at [214, 118] on link "Emails" at bounding box center [213, 122] width 46 height 32
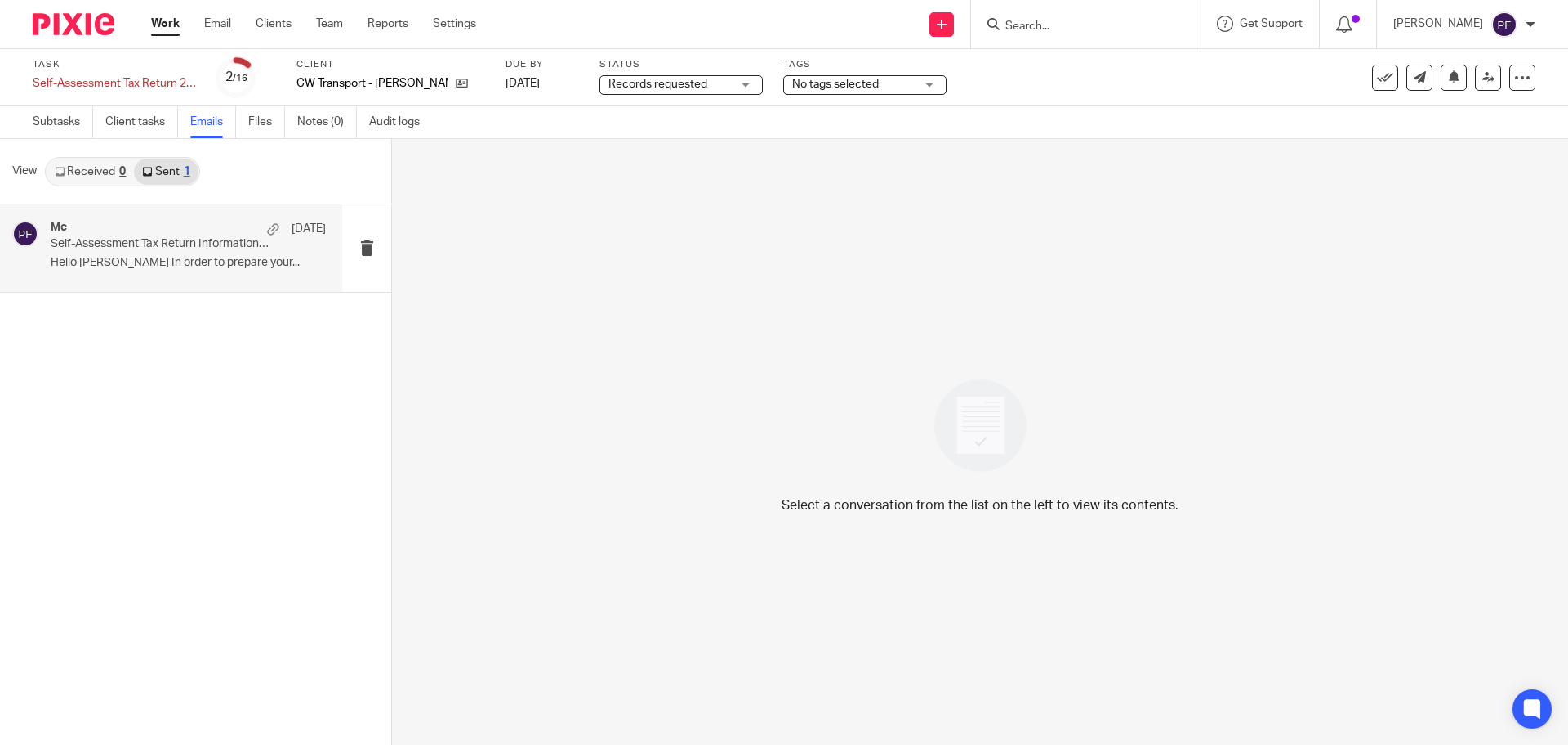
click at [184, 232] on div "Me [DATE]" at bounding box center [187, 229] width 275 height 16
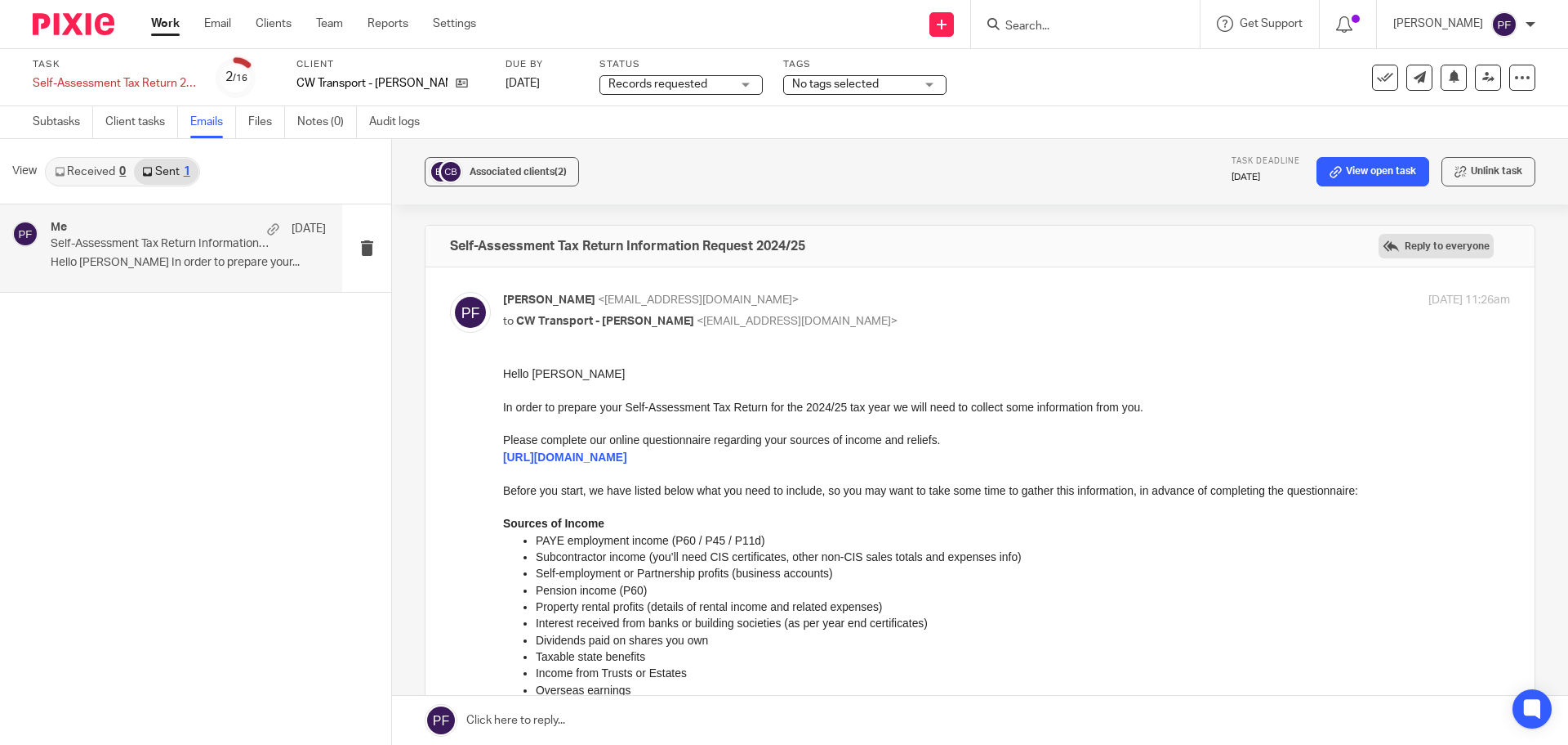
click at [1381, 242] on label "Reply to everyone" at bounding box center [1436, 245] width 115 height 24
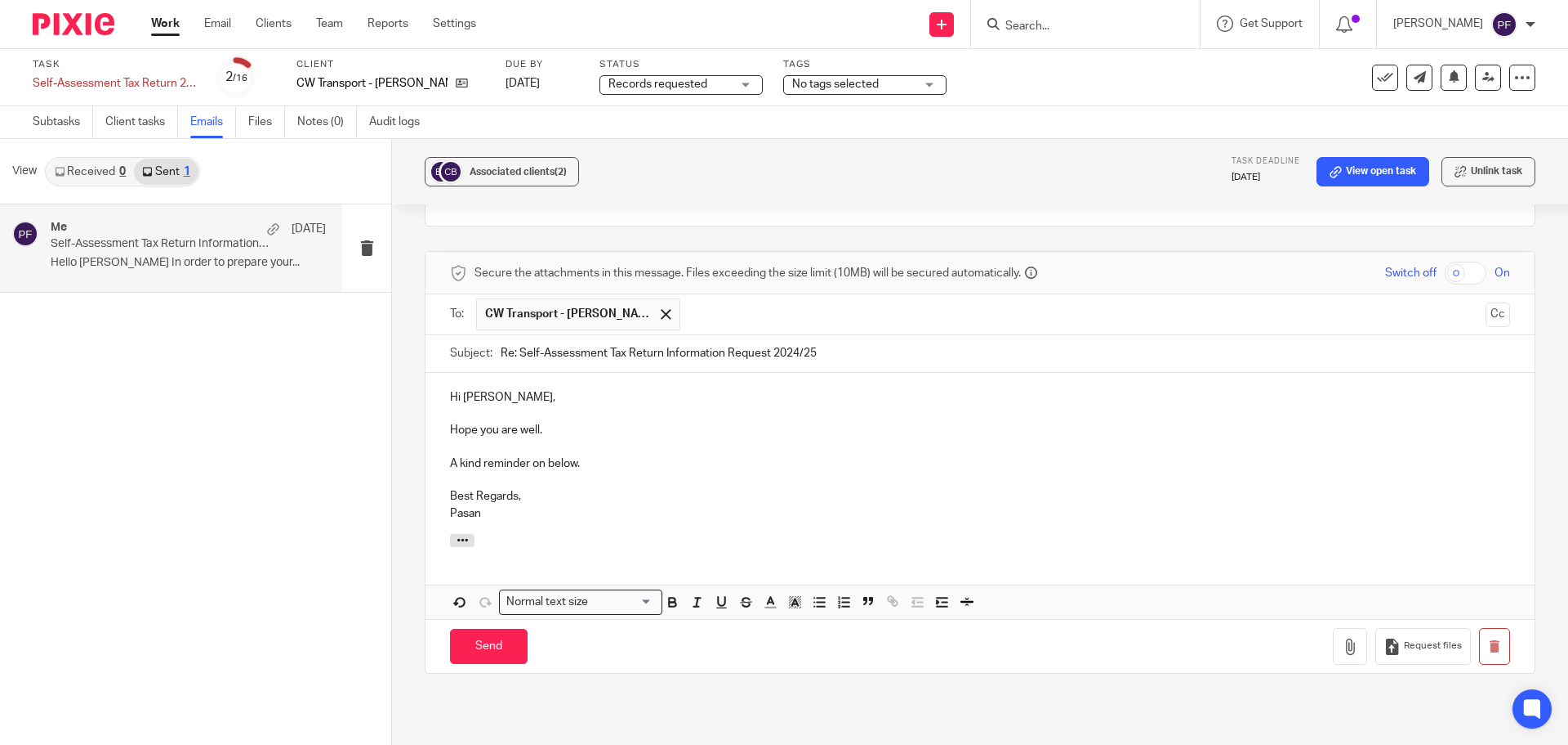
scroll to position [1156, 0]
click at [475, 658] on input "Send" at bounding box center [489, 644] width 78 height 35
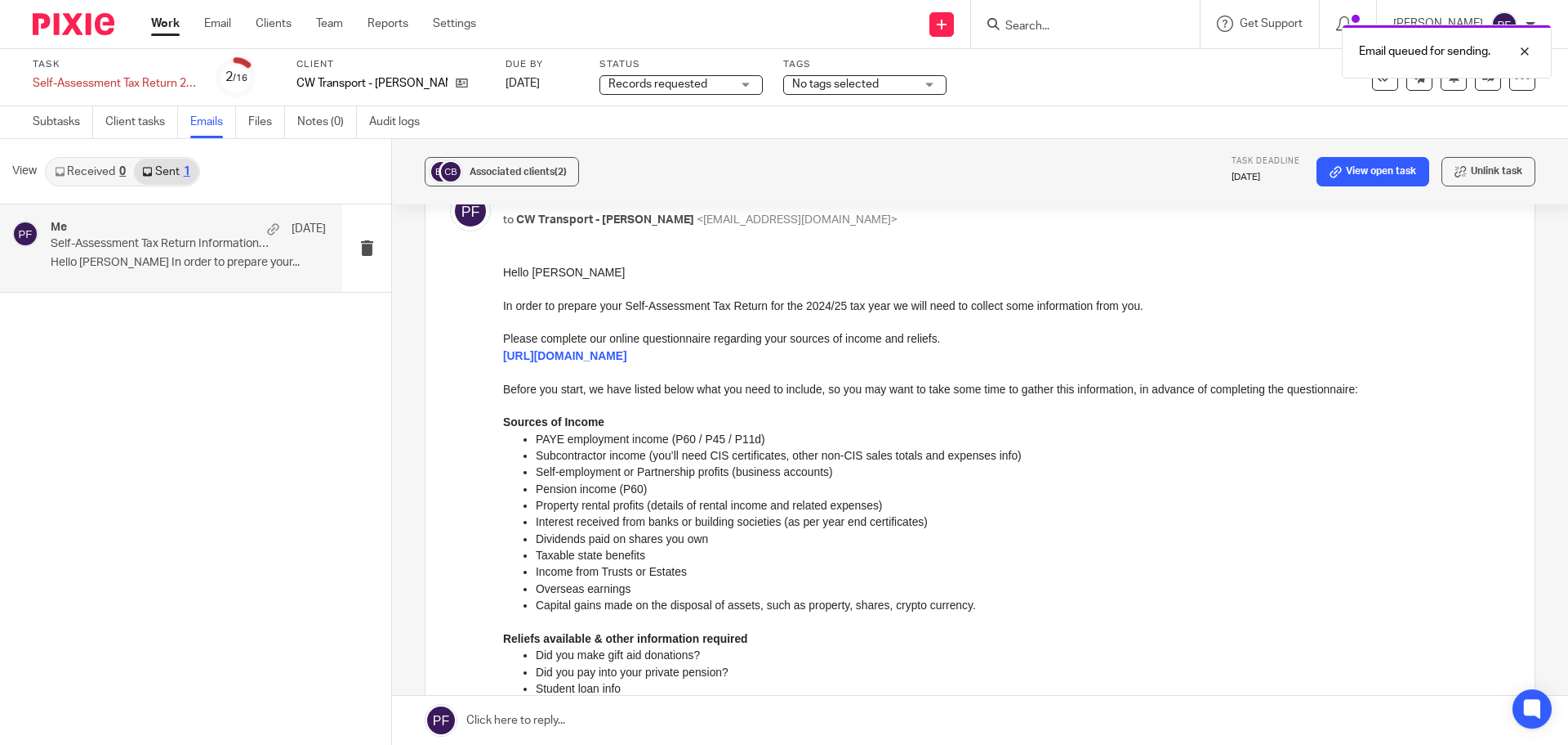
scroll to position [0, 0]
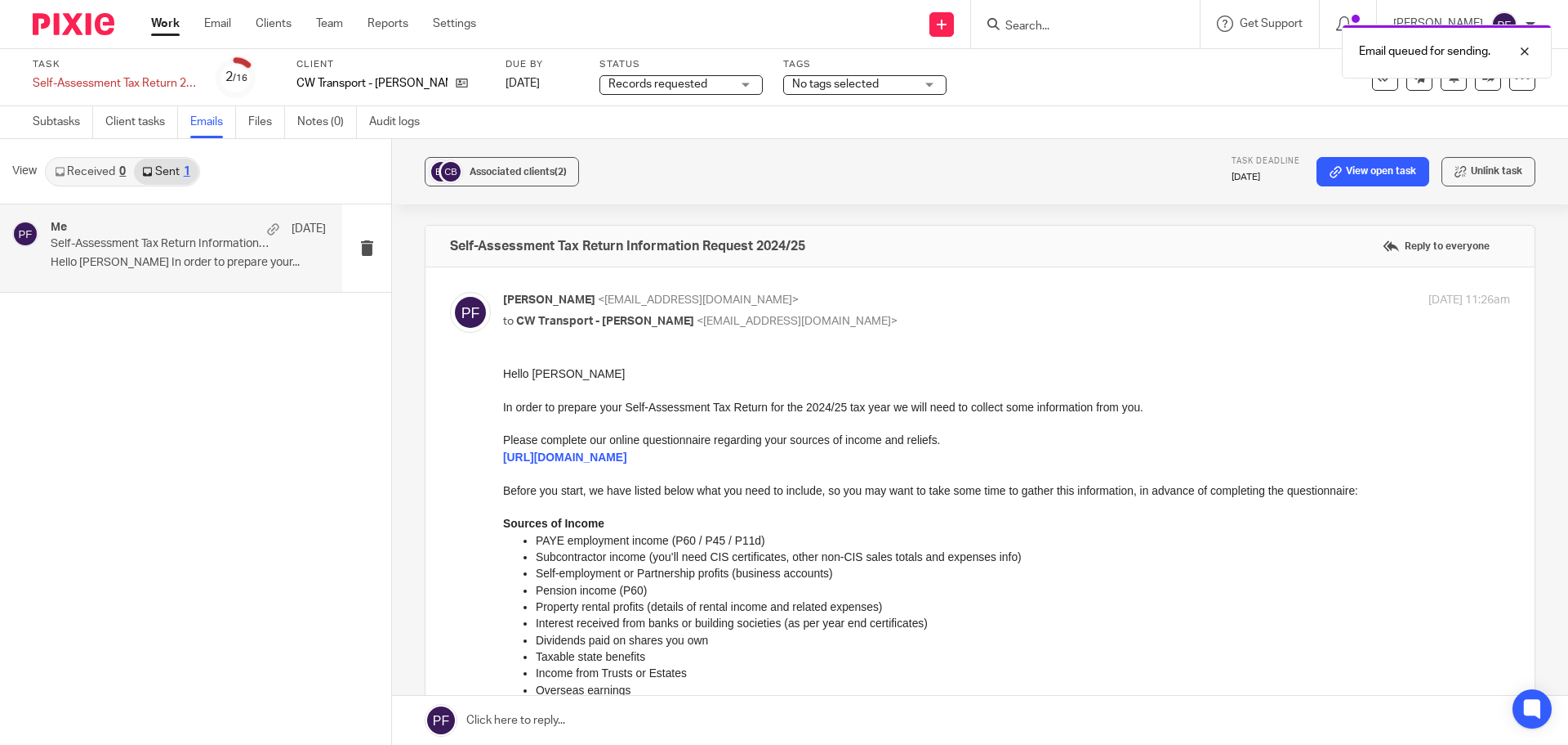
click at [96, 173] on link "Received 0" at bounding box center [90, 171] width 87 height 26
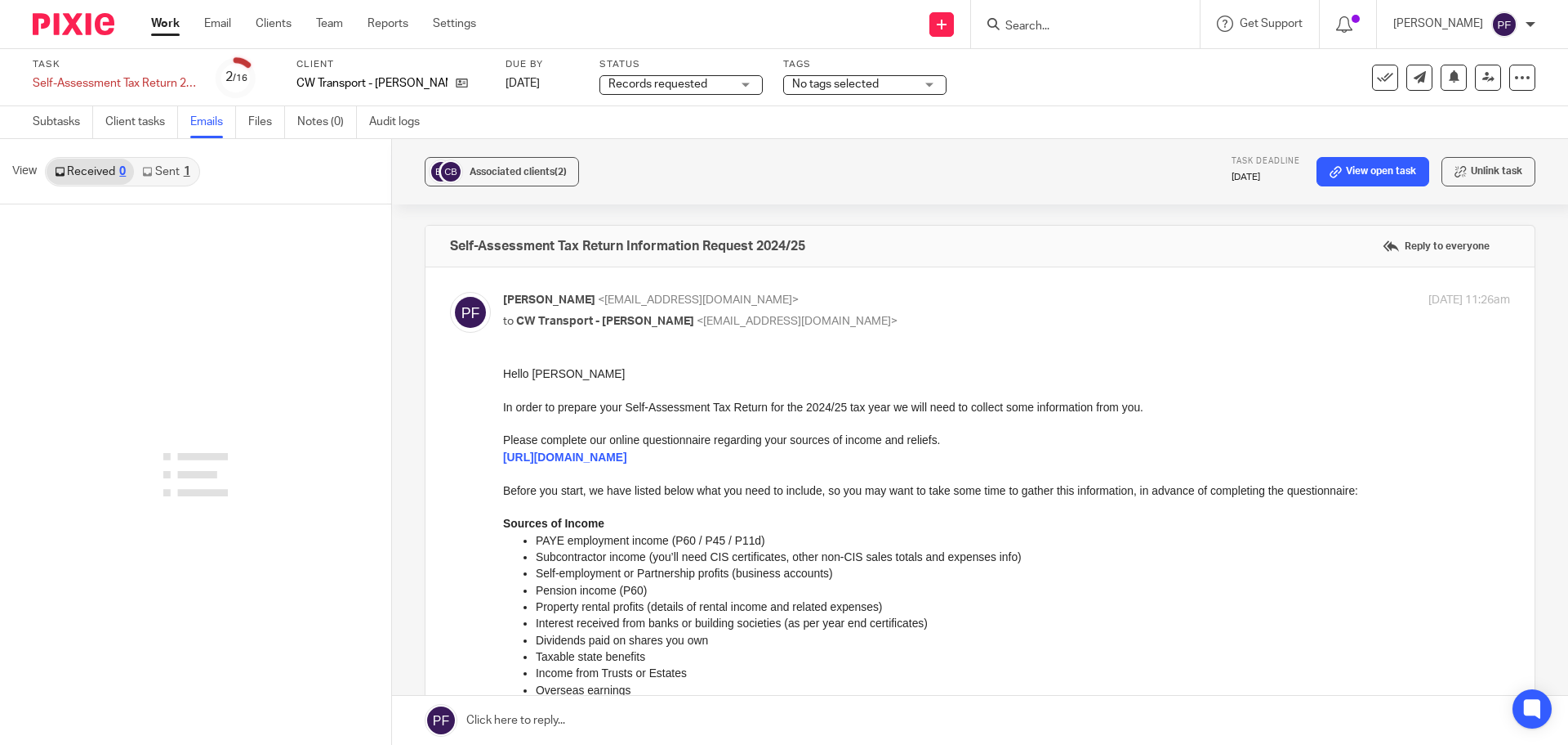
click at [176, 163] on link "Sent 1" at bounding box center [165, 171] width 64 height 26
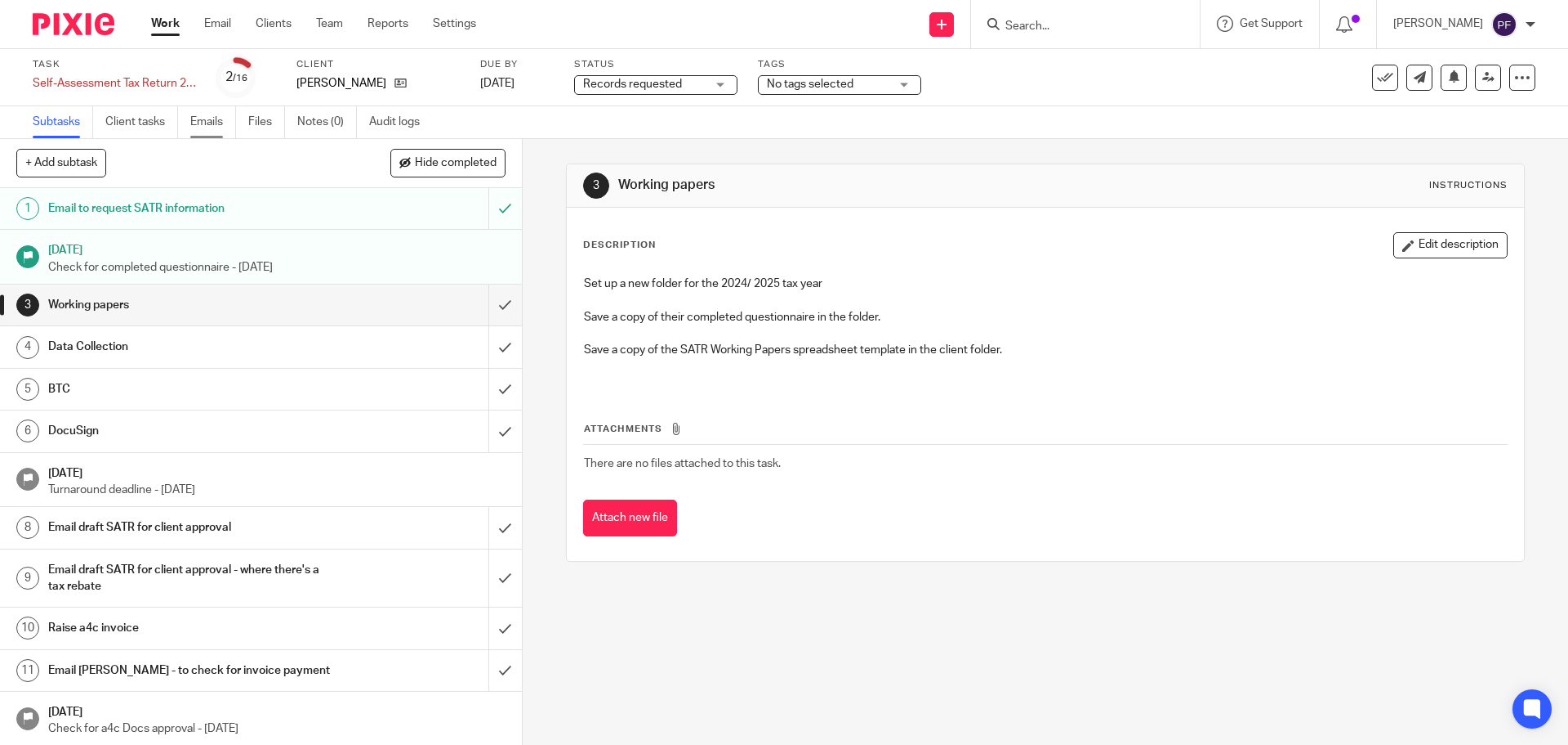
click at [219, 124] on link "Emails" at bounding box center [213, 122] width 46 height 32
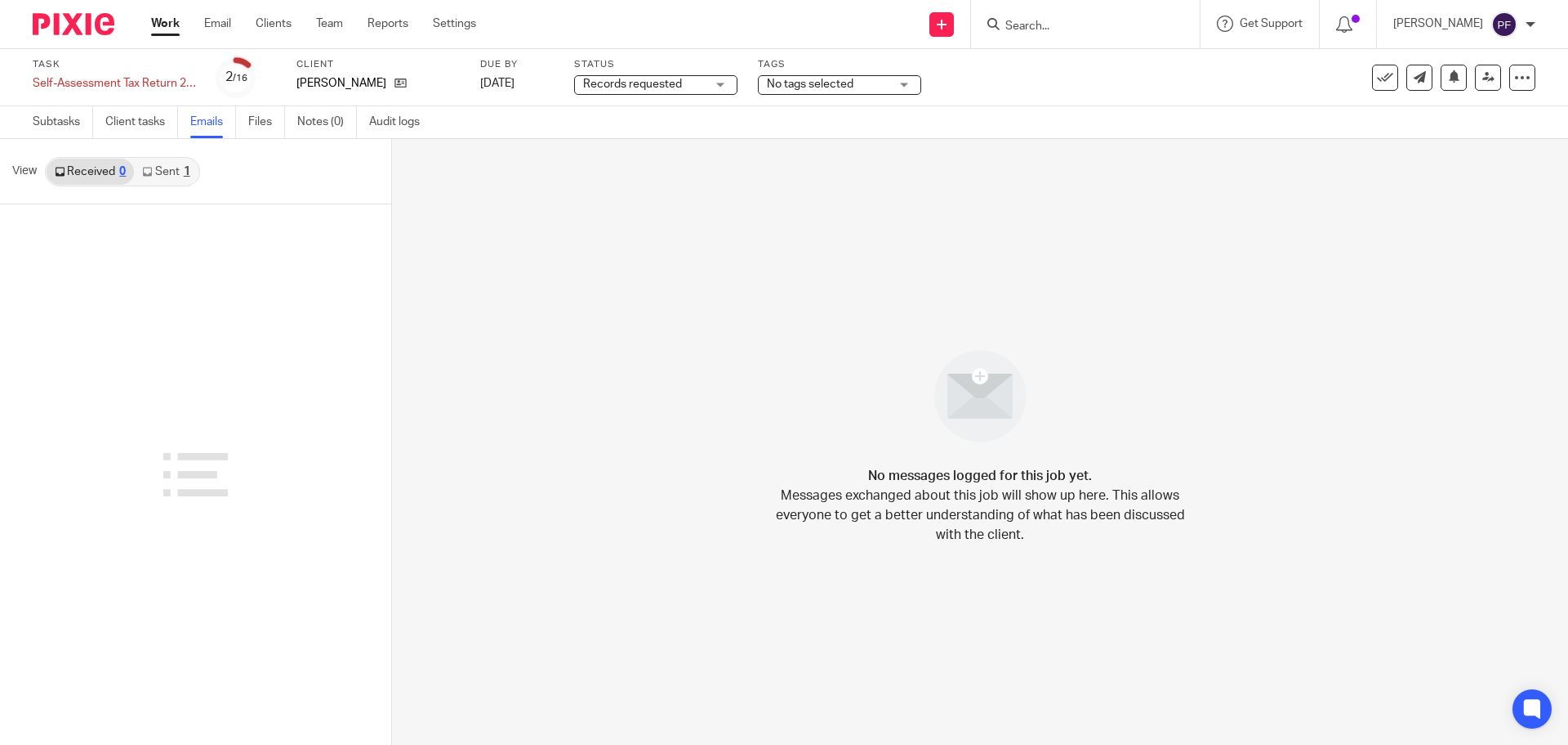
click at [181, 169] on link "Sent 1" at bounding box center [165, 171] width 64 height 26
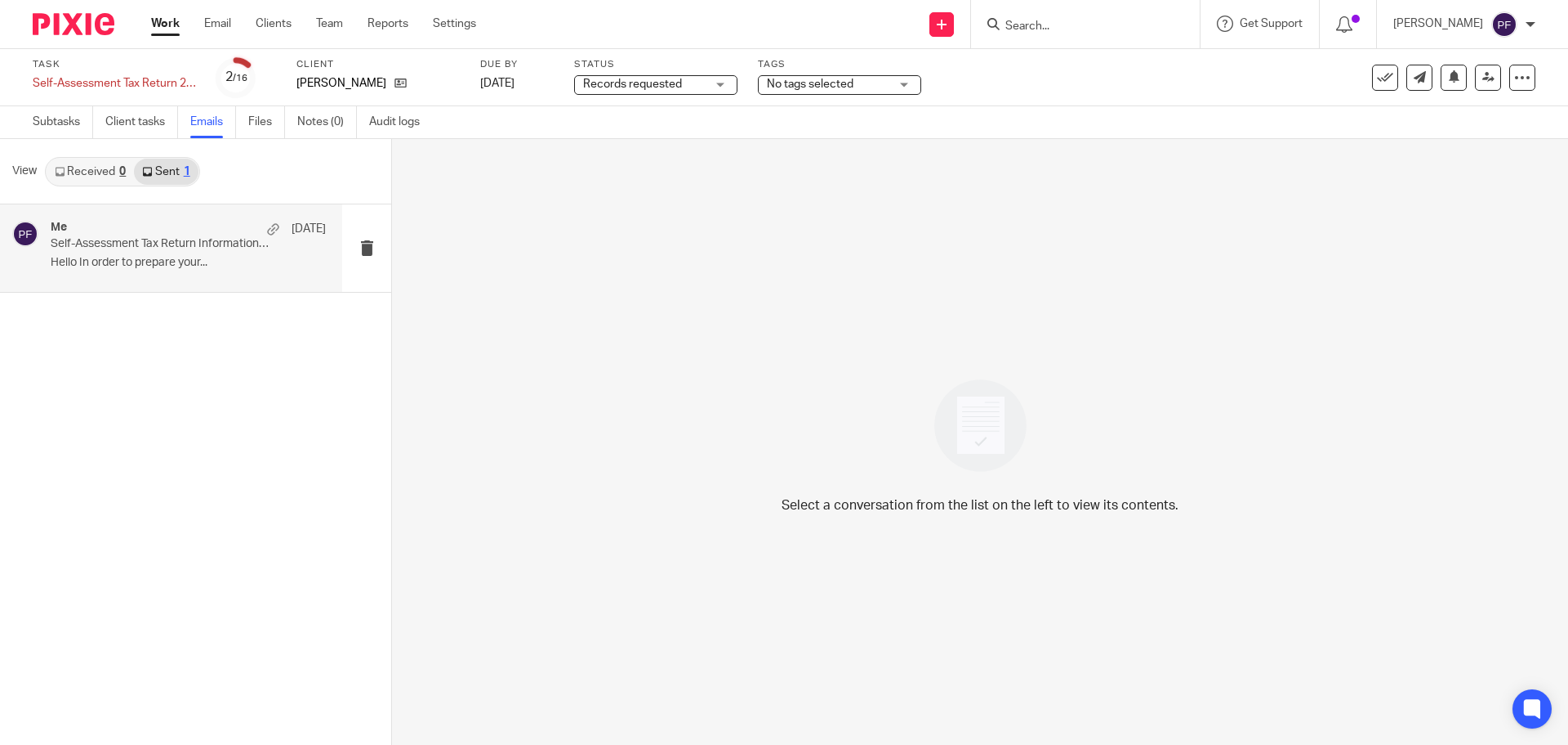
click at [227, 288] on div "Me 16 Jul Self-Assessment Tax Return Information Request 2024/25 Hello In order…" at bounding box center [171, 248] width 343 height 87
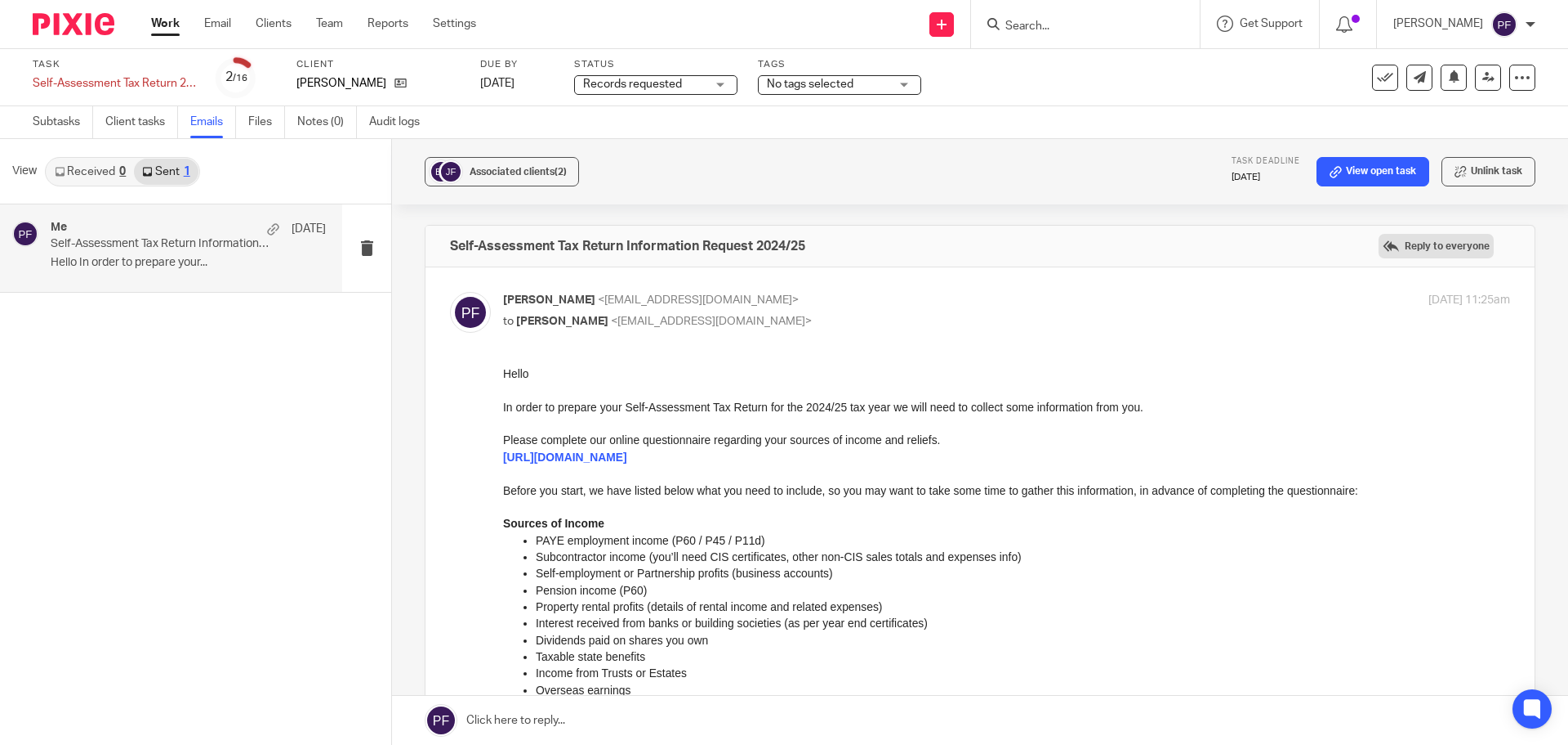
click at [1430, 240] on label "Reply to everyone" at bounding box center [1436, 245] width 115 height 24
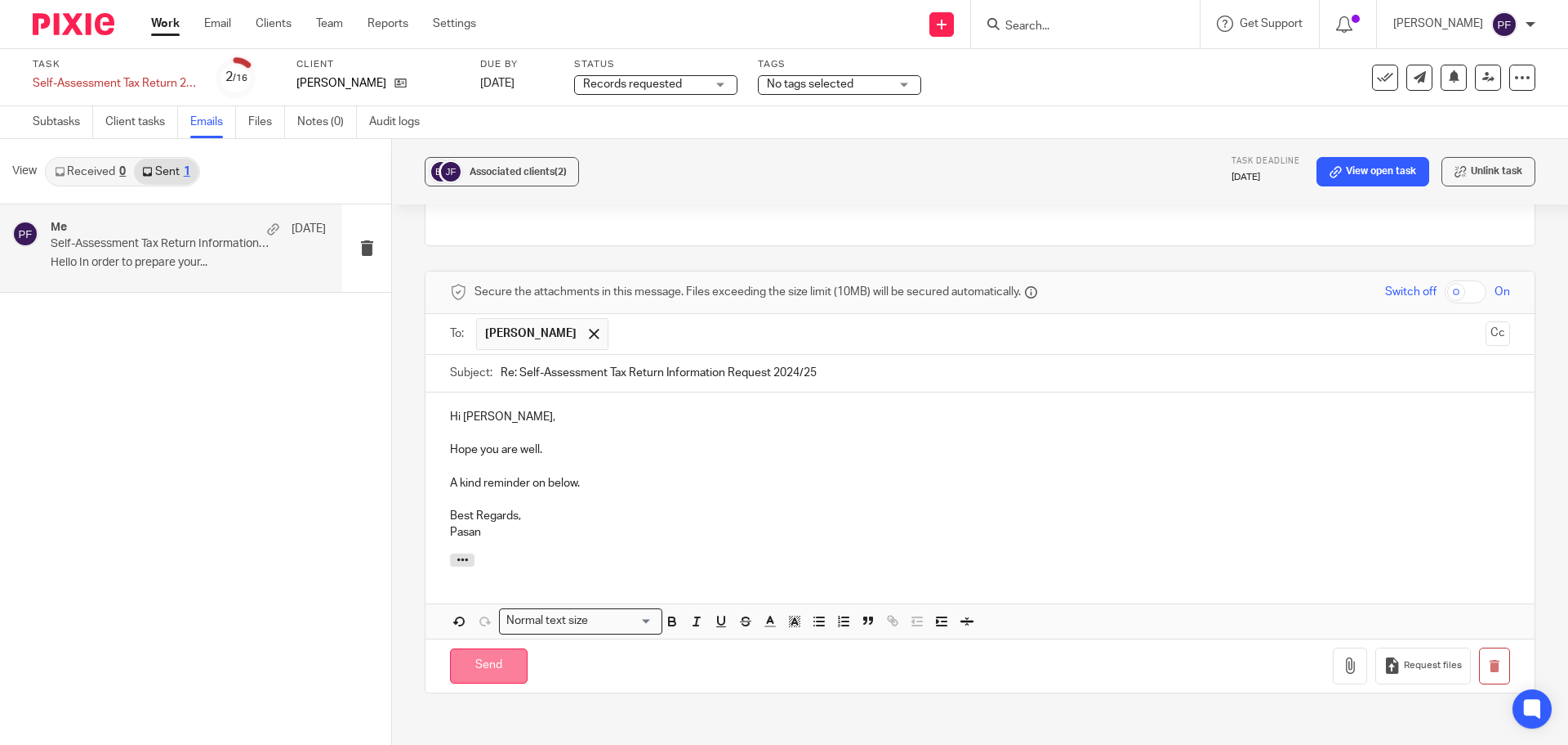
click at [498, 662] on input "Send" at bounding box center [489, 665] width 78 height 35
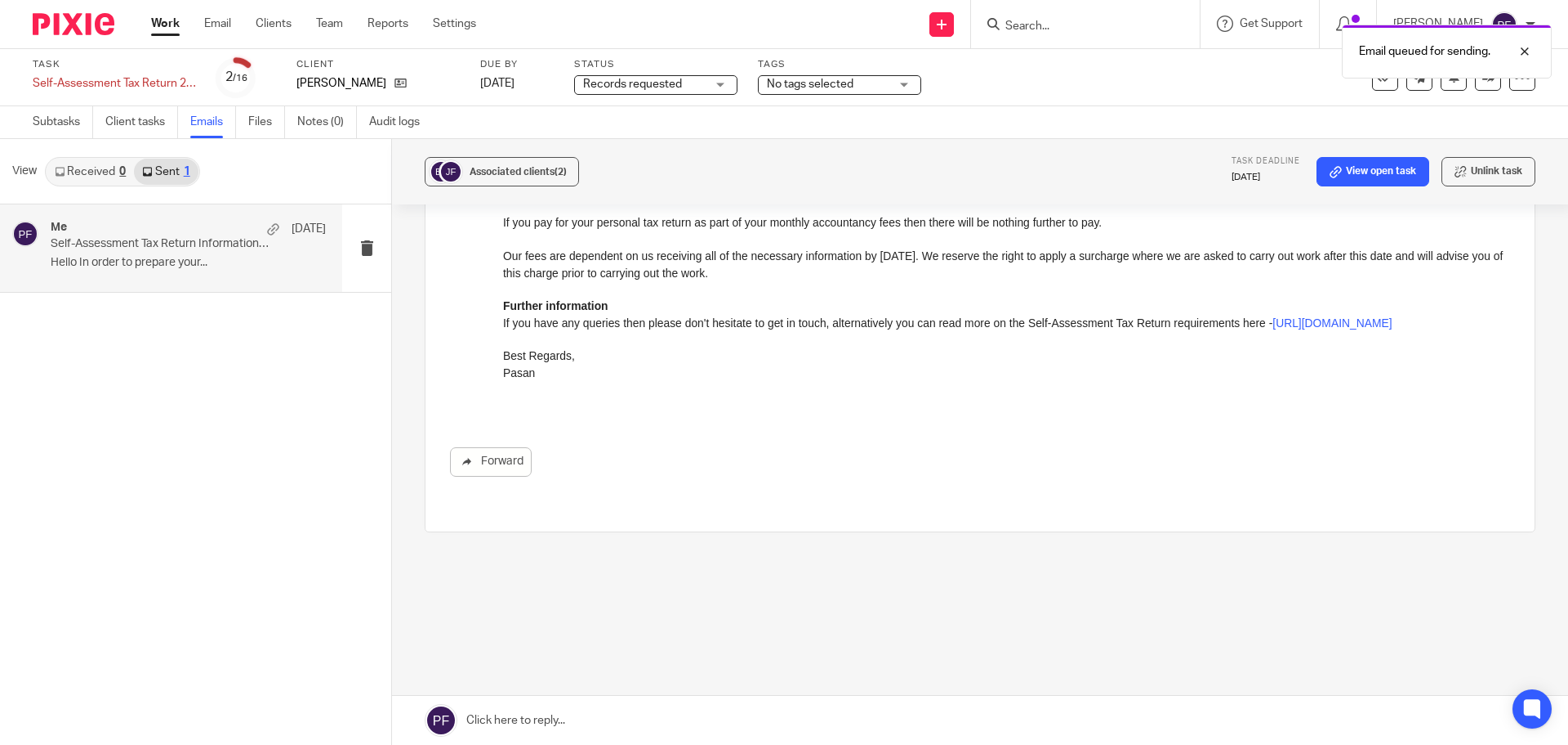
scroll to position [866, 0]
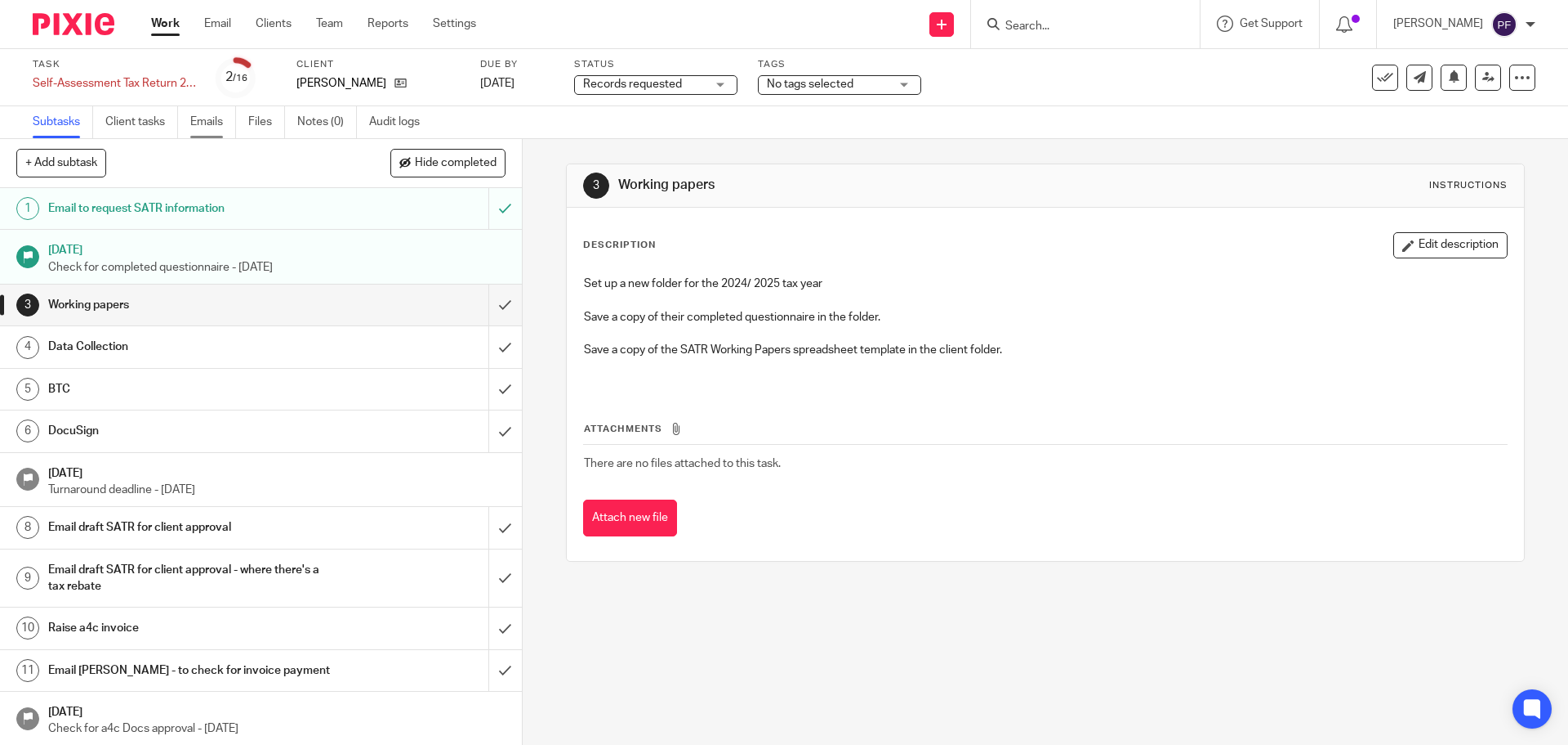
click at [223, 125] on link "Emails" at bounding box center [213, 122] width 46 height 32
click at [199, 120] on link "Emails" at bounding box center [213, 122] width 46 height 32
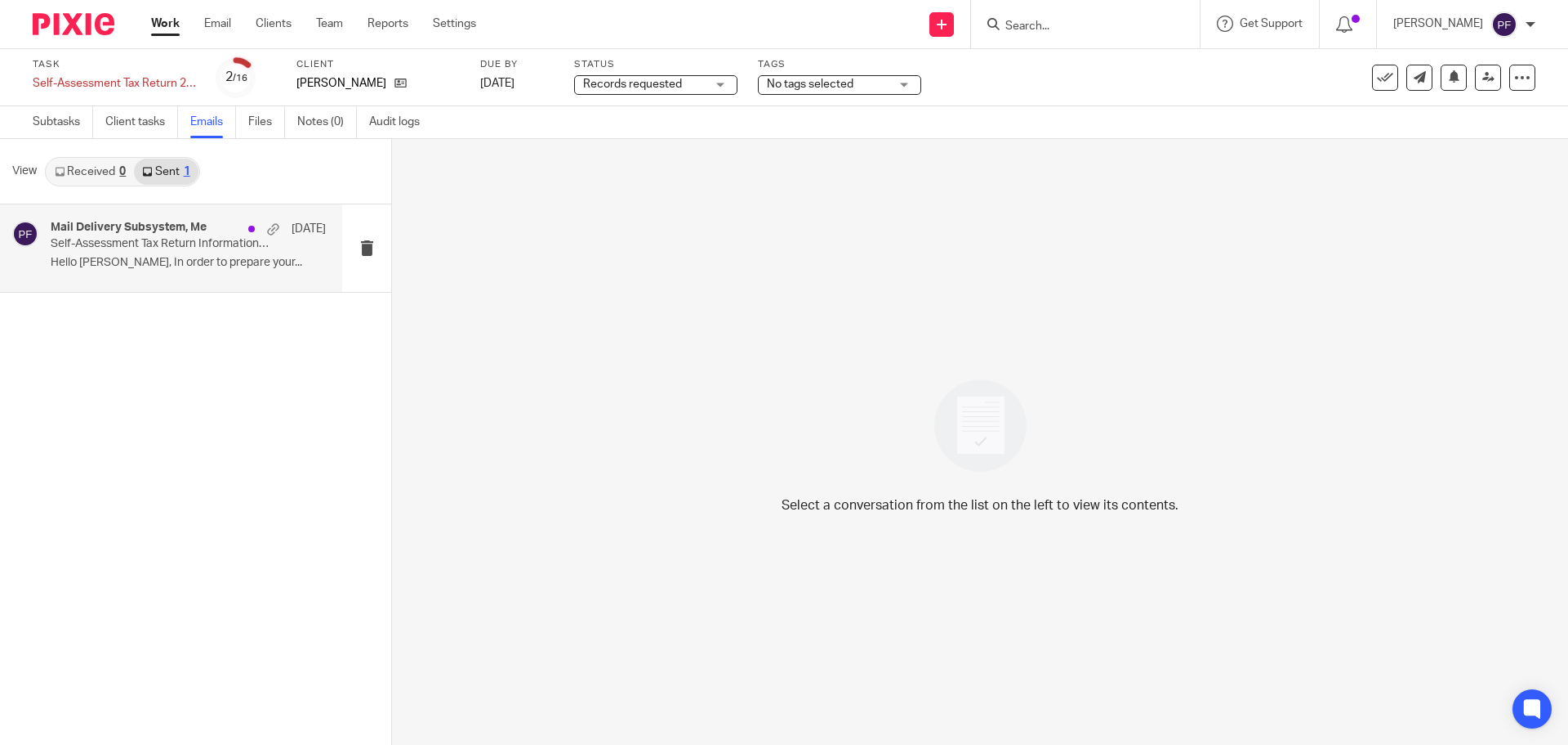
click at [266, 260] on p "Hello Sean, In order to prepare your..." at bounding box center [187, 262] width 275 height 13
click at [169, 166] on link "Sent 1" at bounding box center [165, 171] width 64 height 26
click at [184, 251] on p "Self-Assessment Tax Return Information Request 2024/25" at bounding box center [161, 243] width 221 height 13
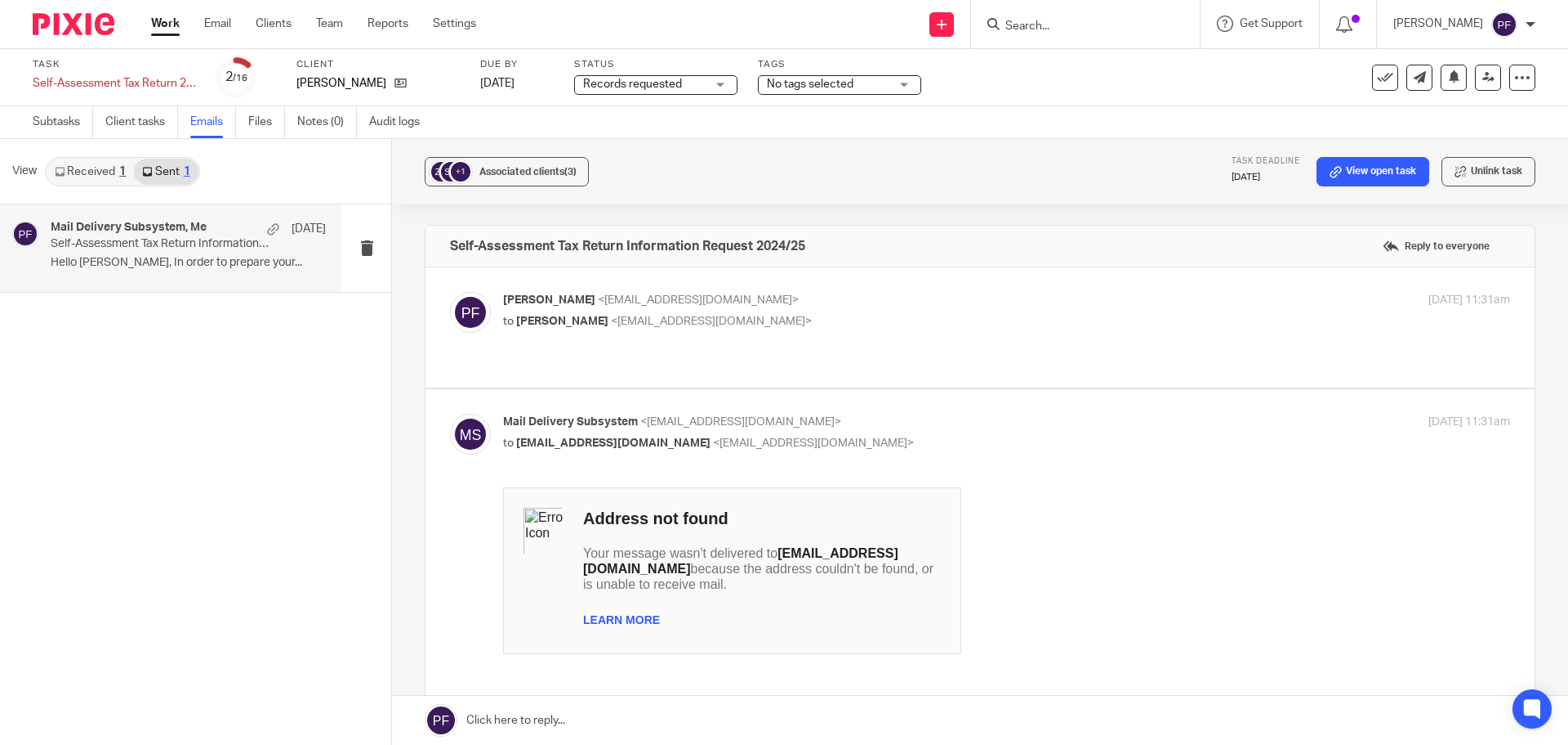
click at [962, 315] on p "to Lizanne Doyle <info@zero3cc.com>" at bounding box center [839, 321] width 671 height 17
checkbox input "true"
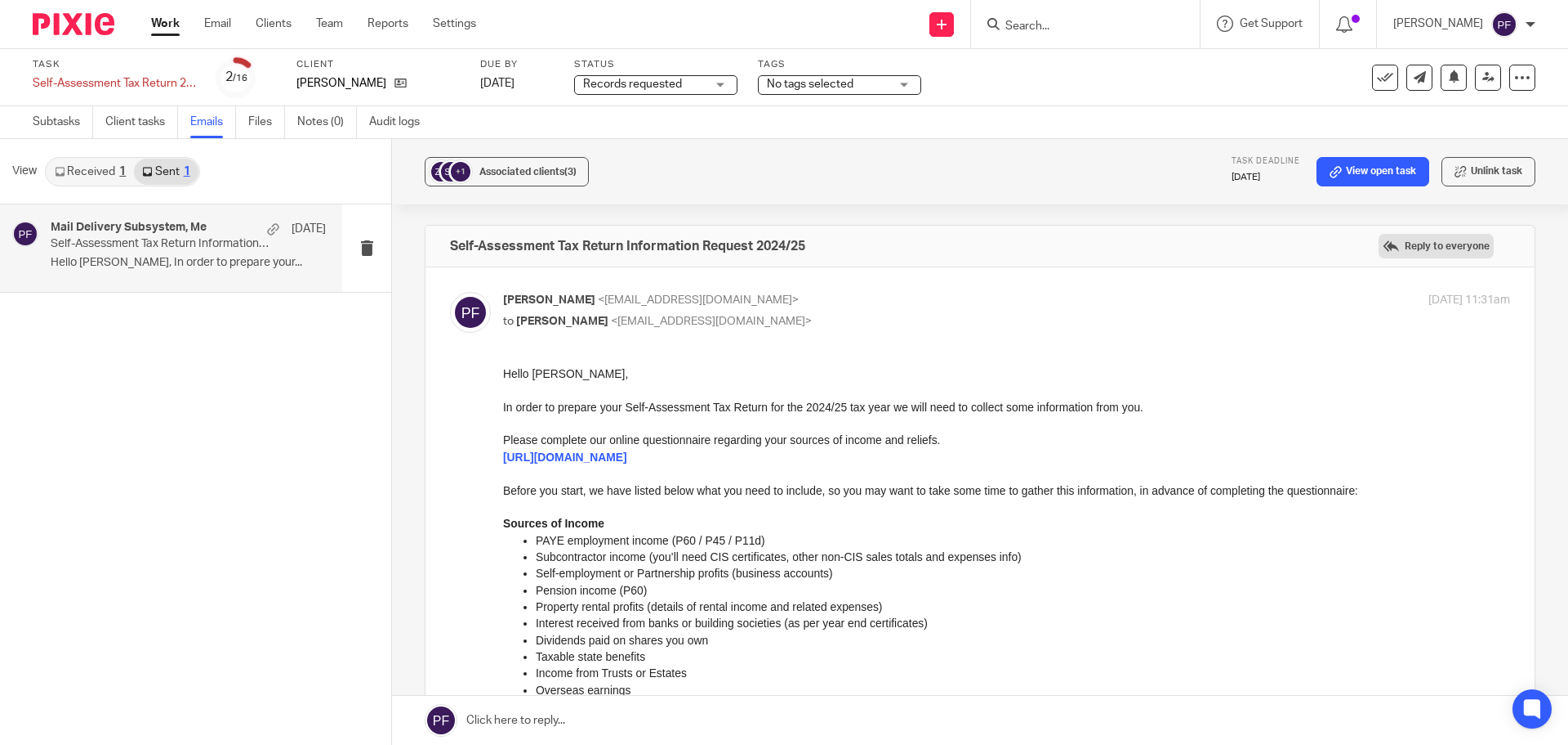
click at [1391, 246] on label "Reply to everyone" at bounding box center [1436, 245] width 115 height 24
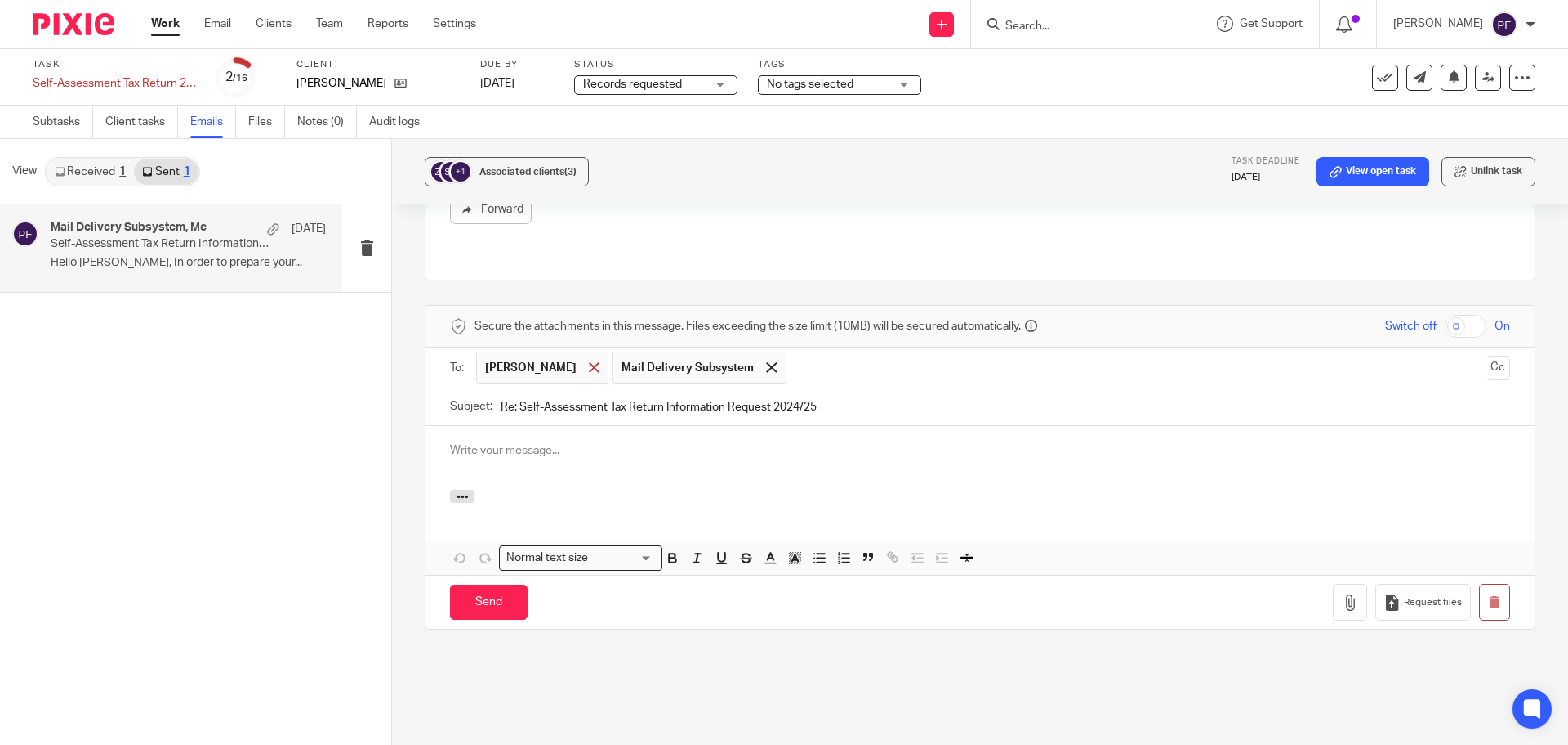
click at [585, 355] on div at bounding box center [594, 367] width 19 height 24
click at [627, 355] on div at bounding box center [635, 367] width 19 height 24
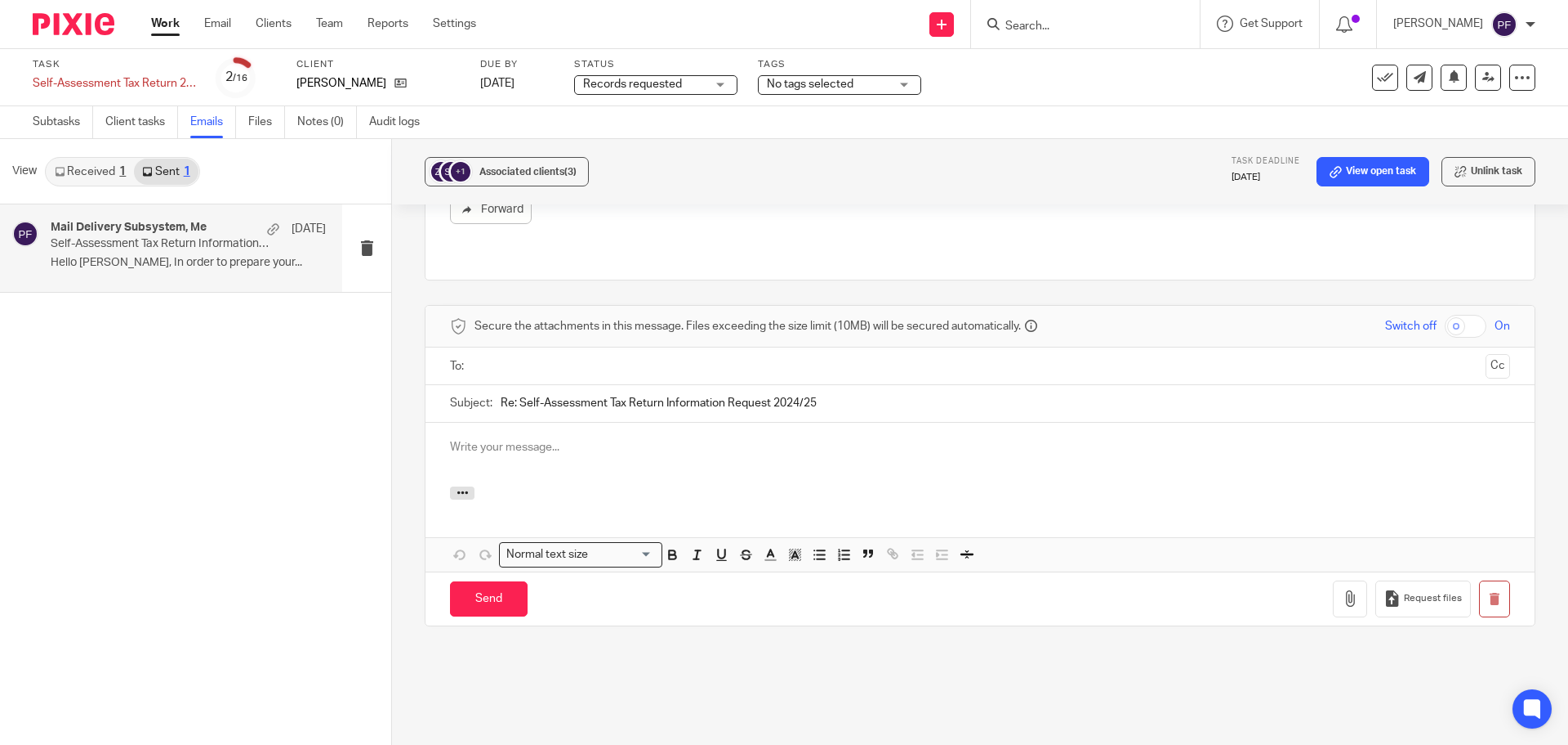
click at [541, 356] on input "text" at bounding box center [980, 365] width 999 height 19
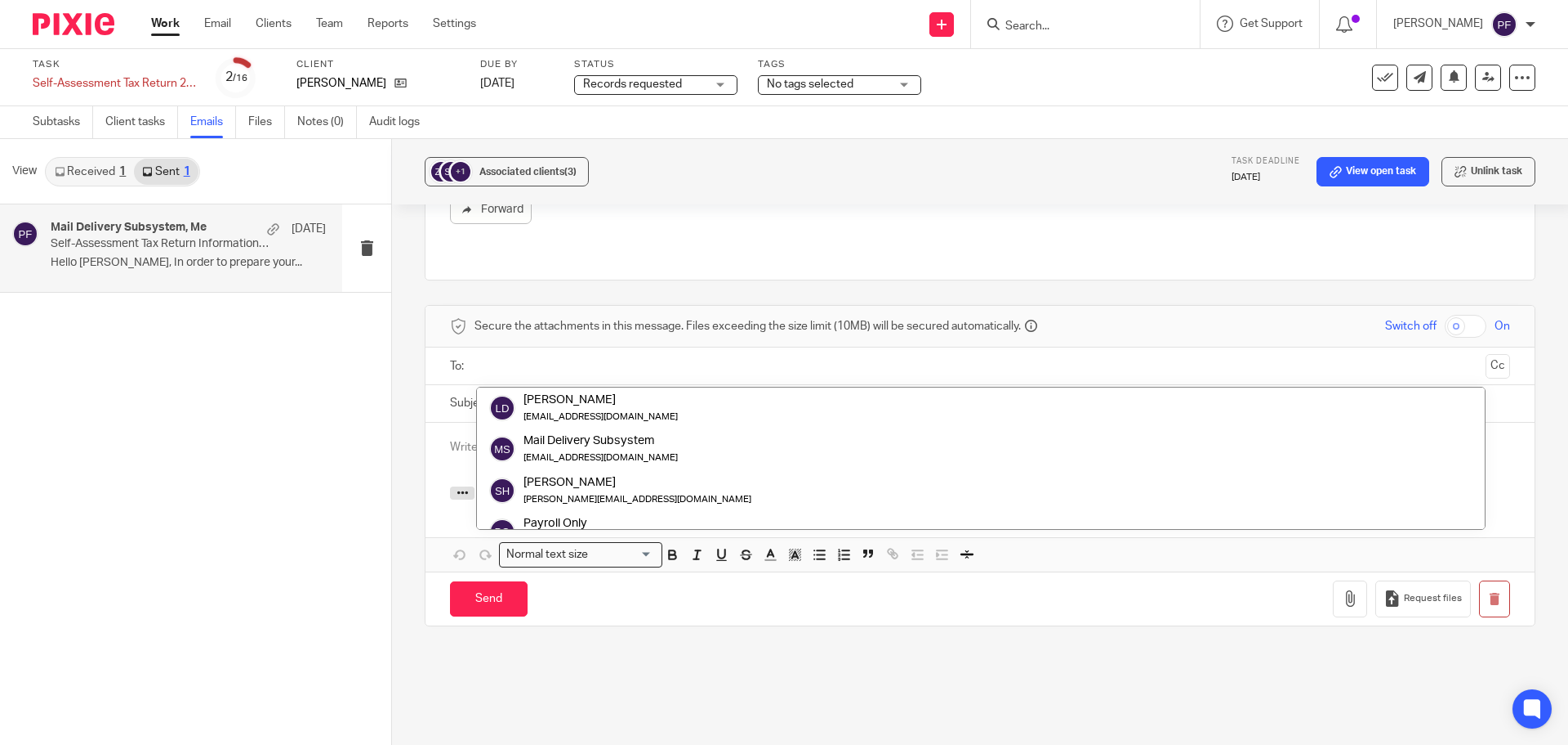
paste input "info@odoyles.co.uk"
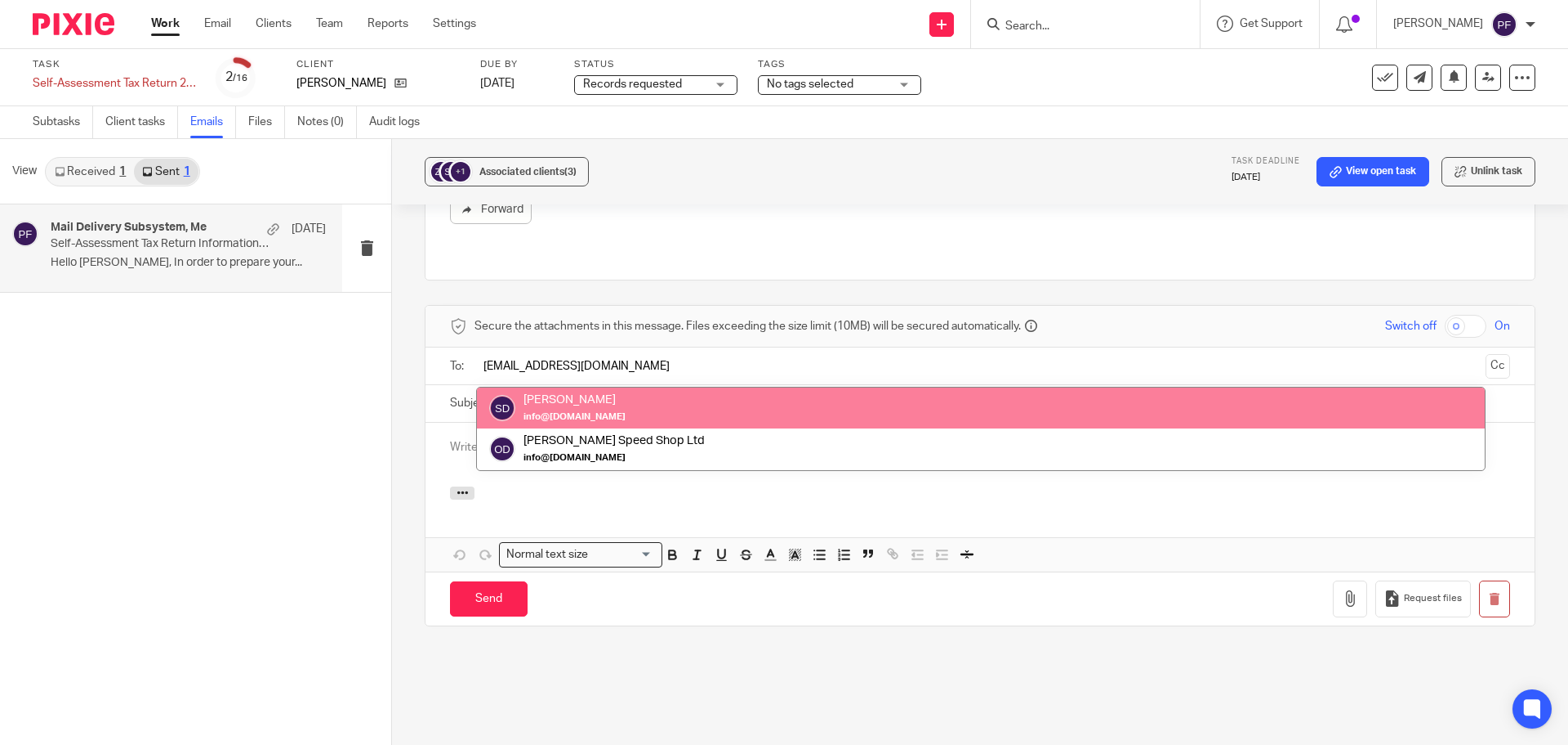
type input "info@odoyles.co.uk"
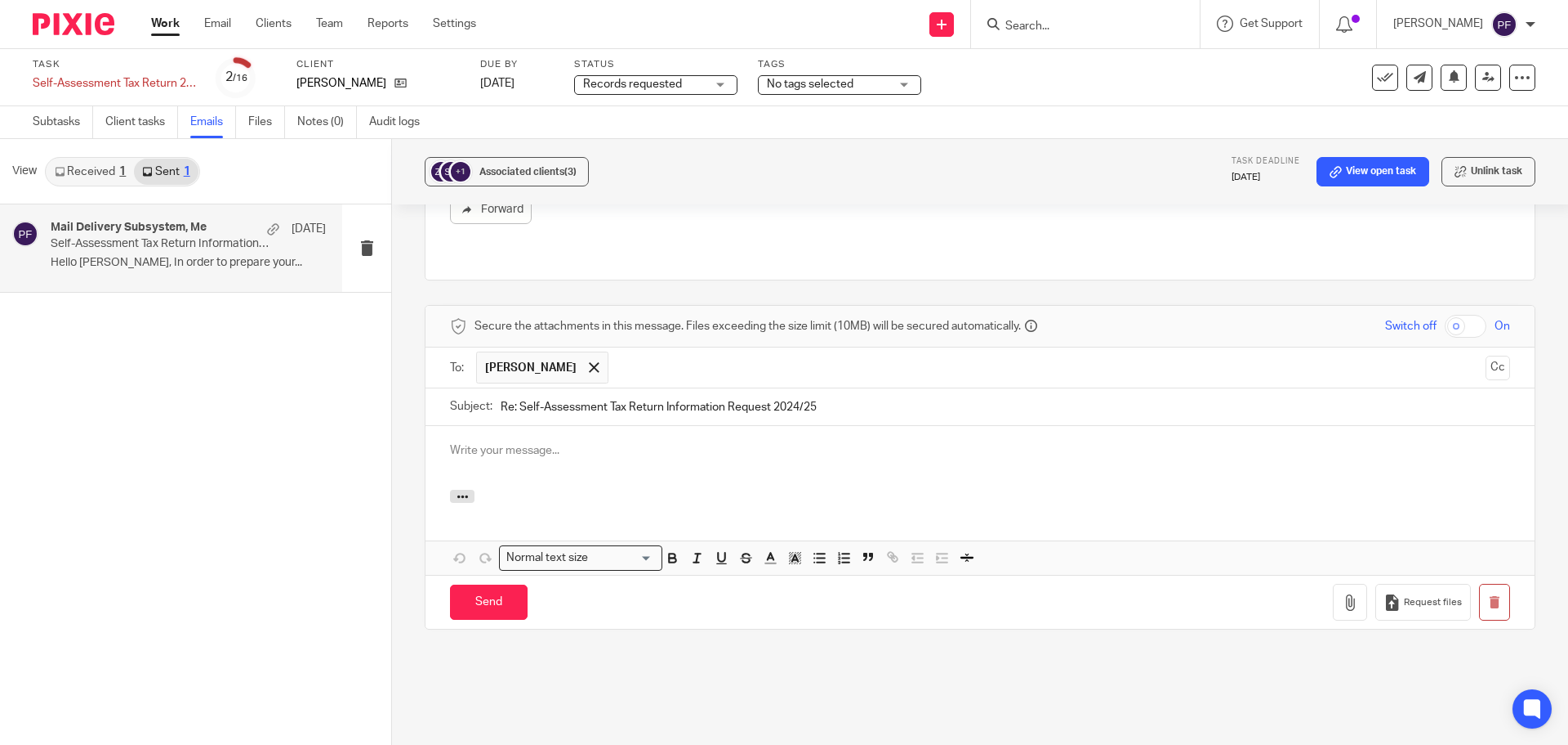
click at [483, 443] on p at bounding box center [980, 451] width 1060 height 16
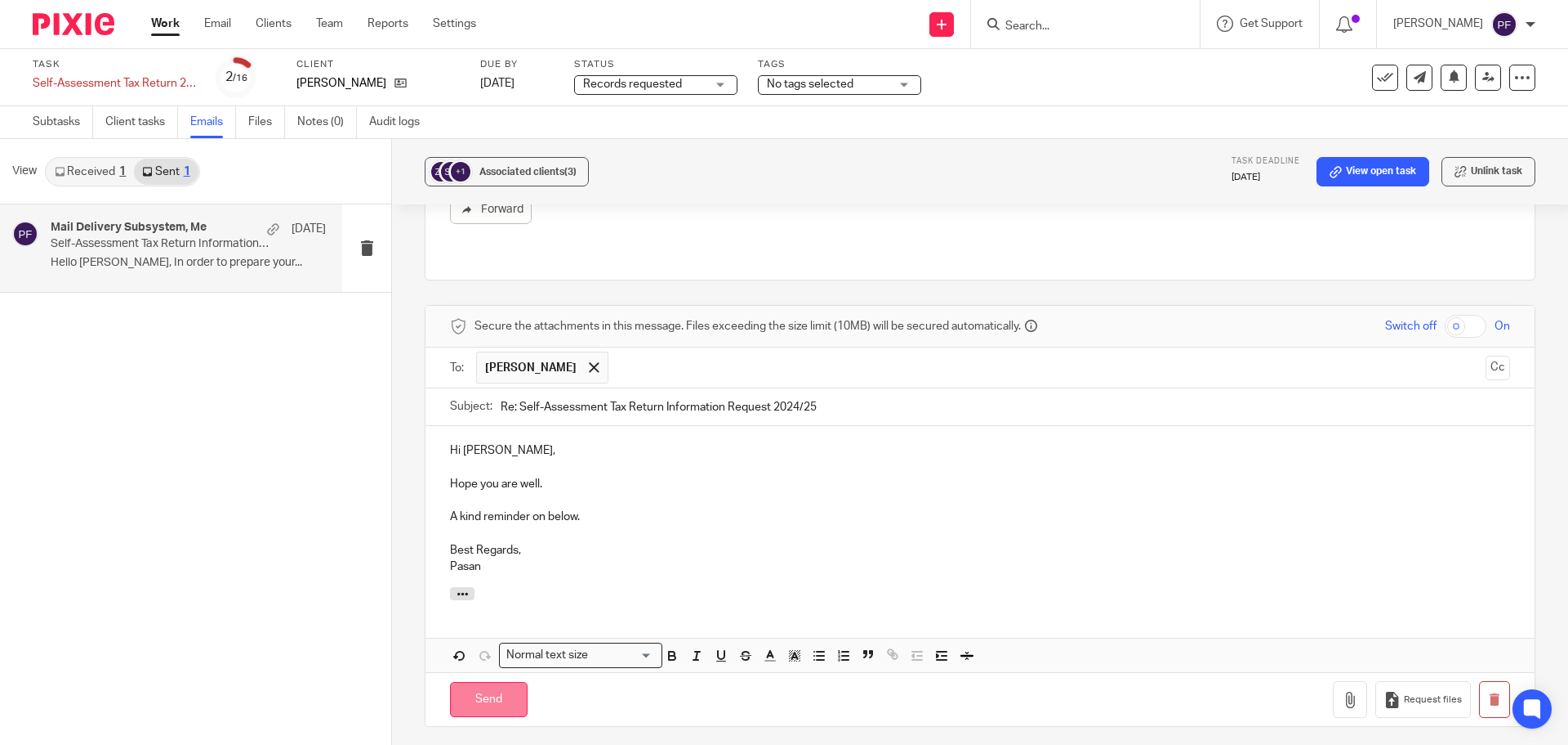
click at [487, 681] on input "Send" at bounding box center [489, 698] width 78 height 35
click at [112, 171] on link "Received 1" at bounding box center [90, 171] width 87 height 26
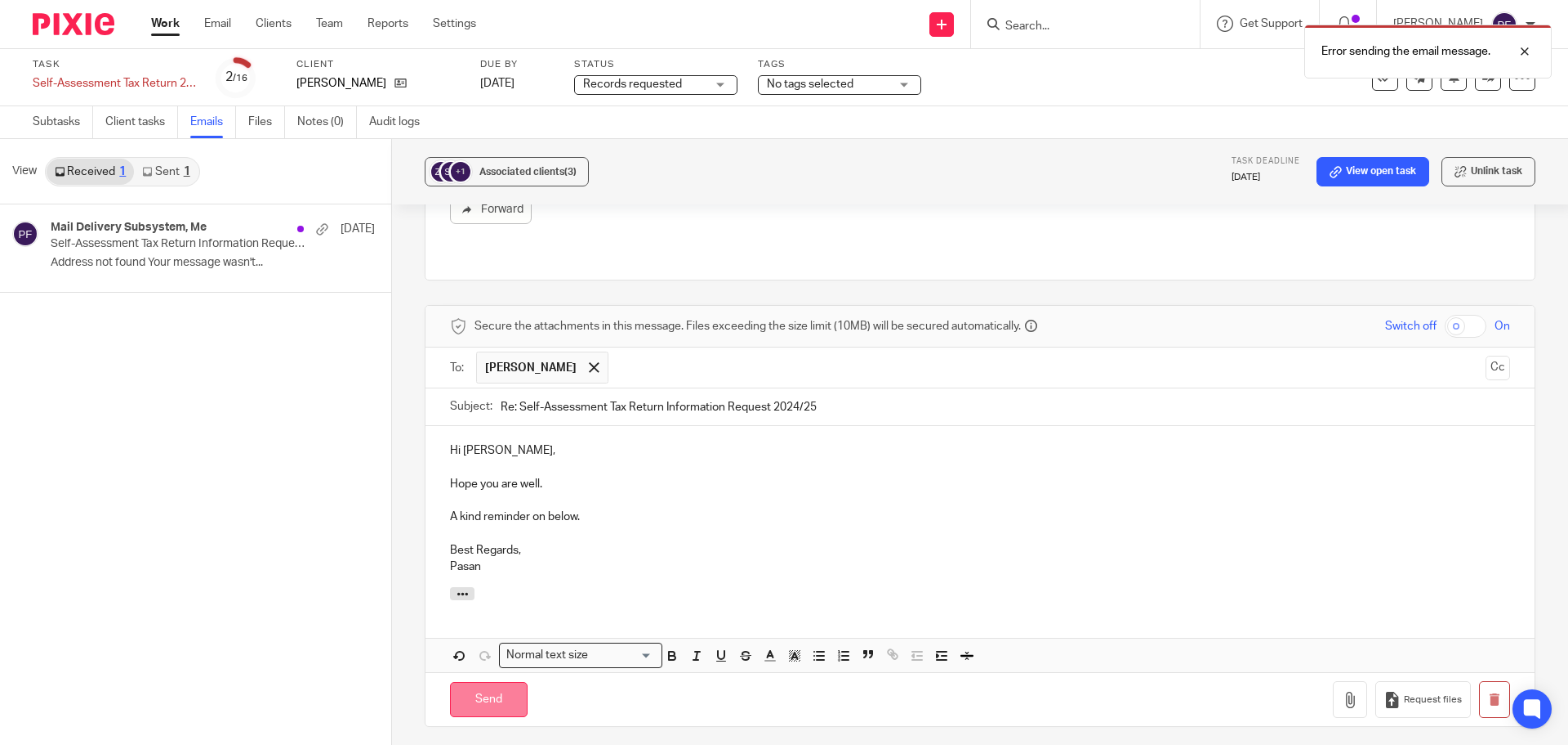
click at [485, 681] on input "Send" at bounding box center [489, 698] width 78 height 35
click at [547, 443] on p "Hi Lizanne," at bounding box center [980, 451] width 1060 height 16
click at [513, 587] on div at bounding box center [980, 596] width 1110 height 18
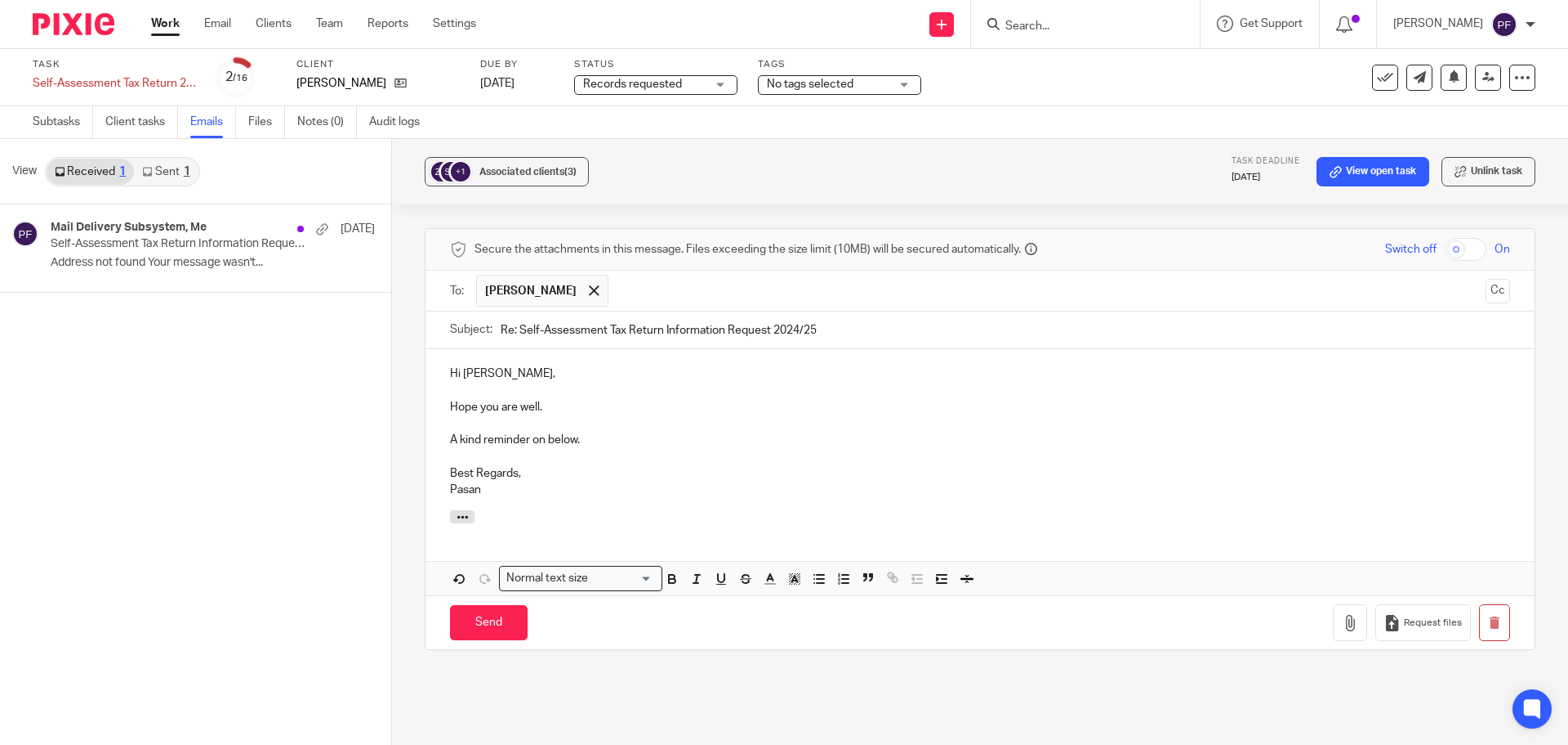
scroll to position [1723, 0]
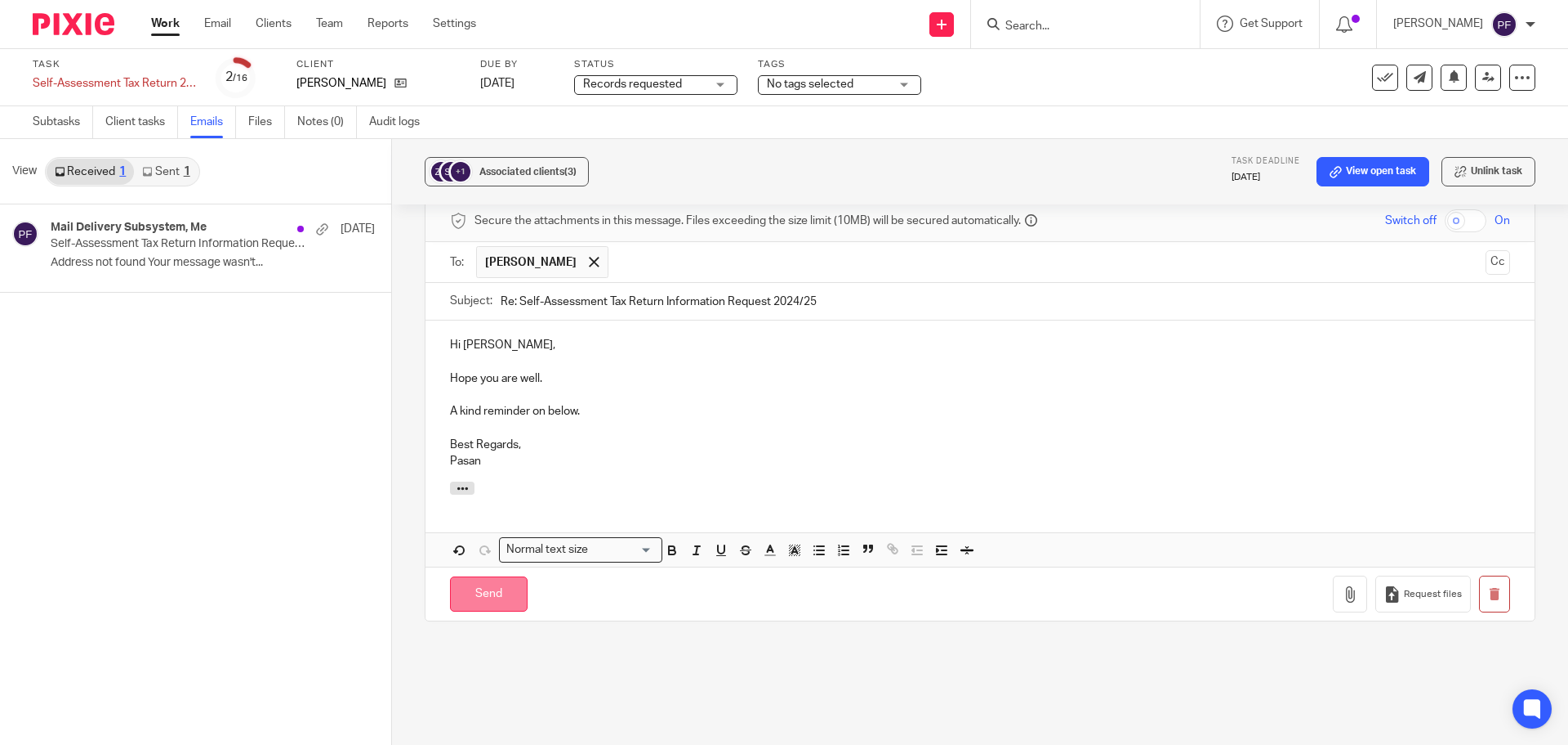
click at [478, 576] on input "Send" at bounding box center [489, 593] width 78 height 35
click at [489, 576] on input "Send" at bounding box center [489, 593] width 78 height 35
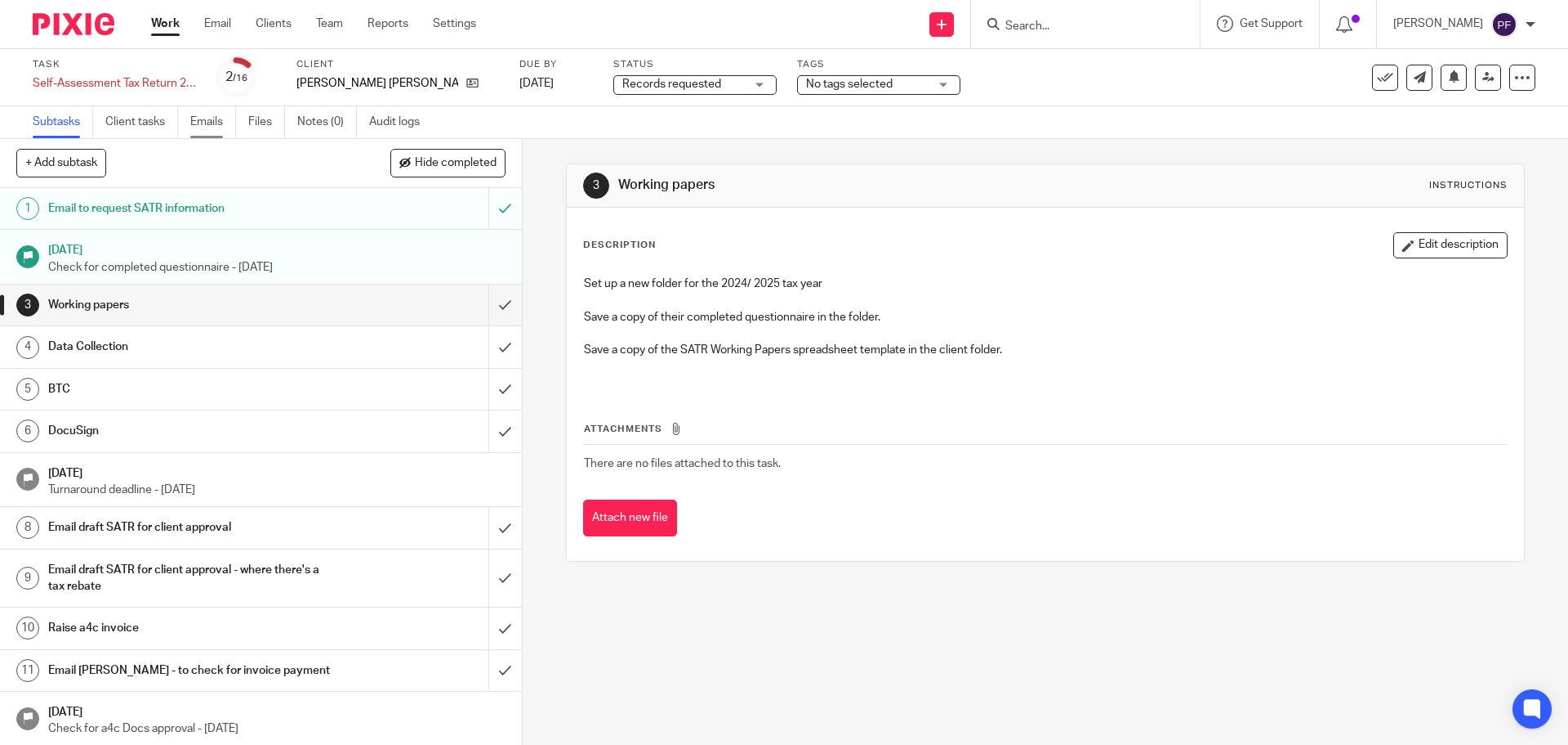
click at [214, 127] on link "Emails" at bounding box center [213, 122] width 46 height 32
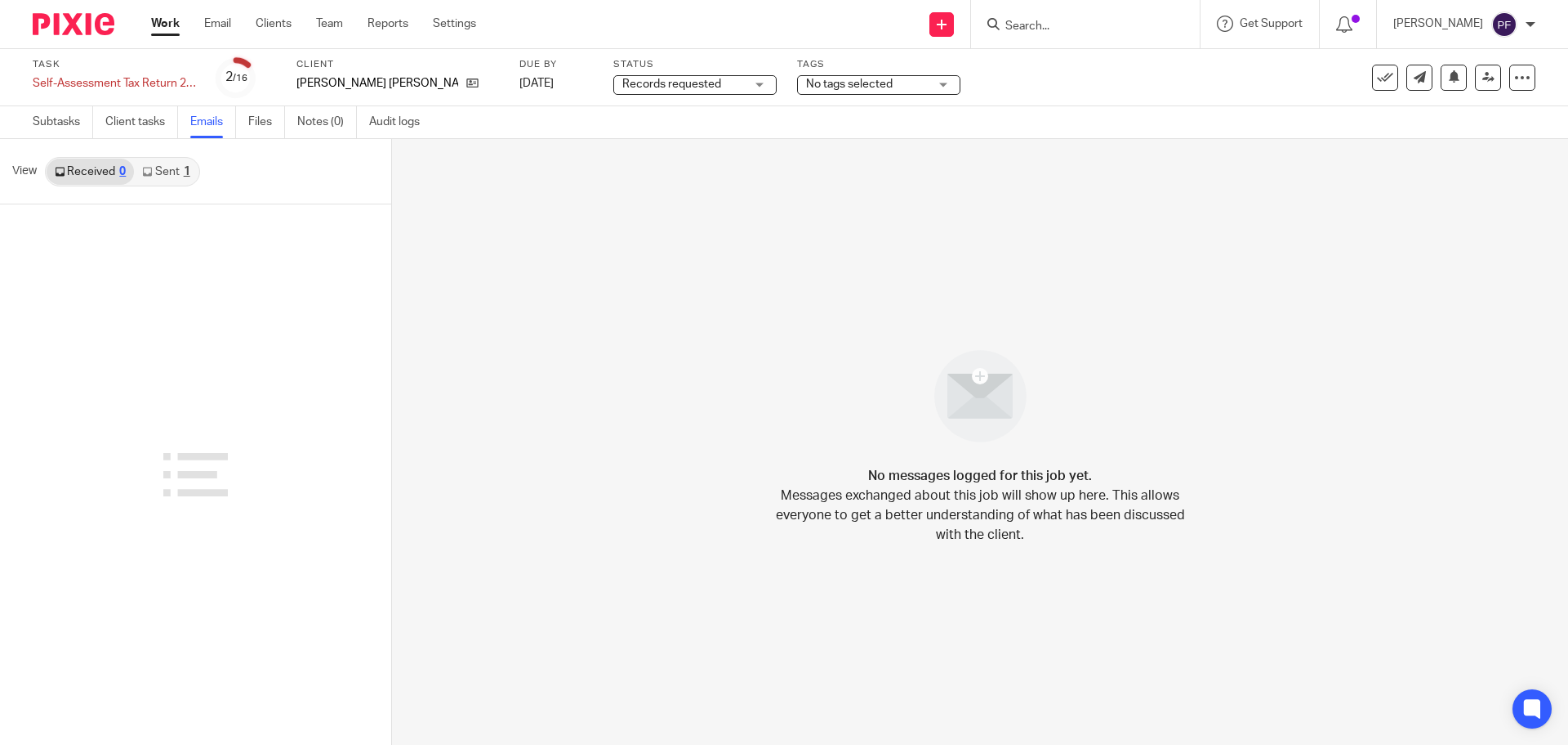
click at [187, 168] on div "1" at bounding box center [187, 171] width 6 height 12
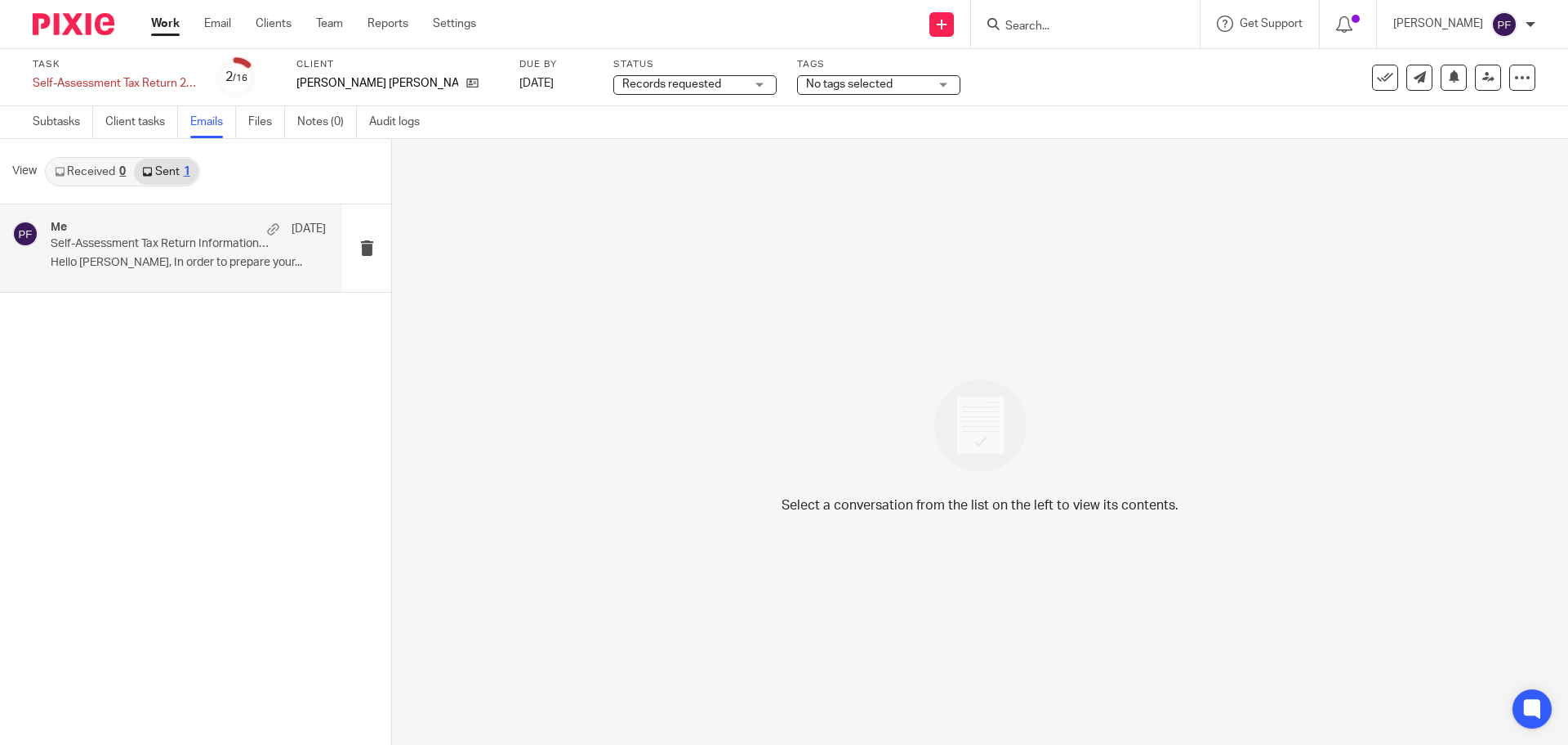
click at [291, 267] on p "Hello Susan, In order to prepare your..." at bounding box center [187, 262] width 275 height 13
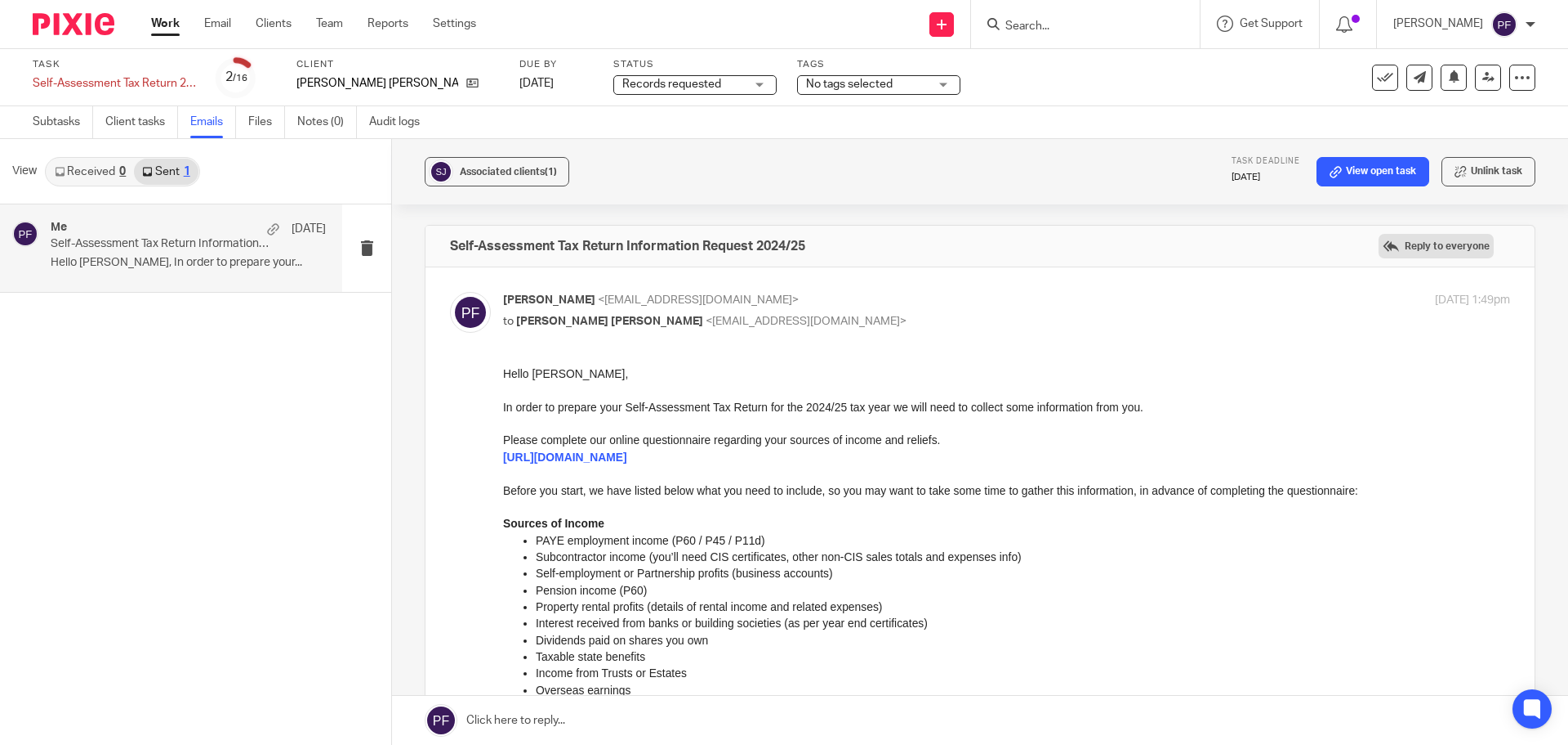
click at [1389, 249] on label "Reply to everyone" at bounding box center [1436, 245] width 115 height 24
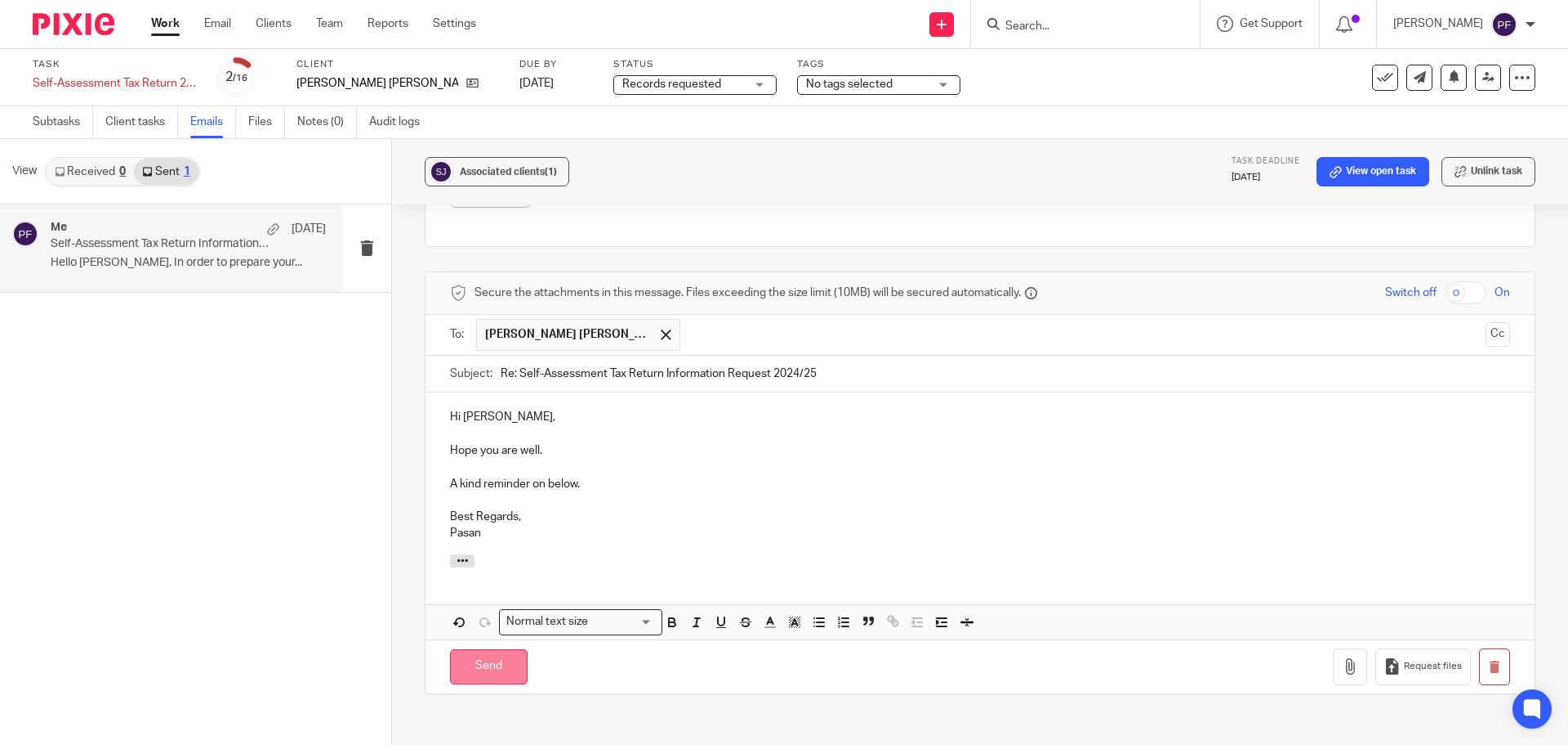
click at [498, 654] on input "Send" at bounding box center [489, 666] width 78 height 35
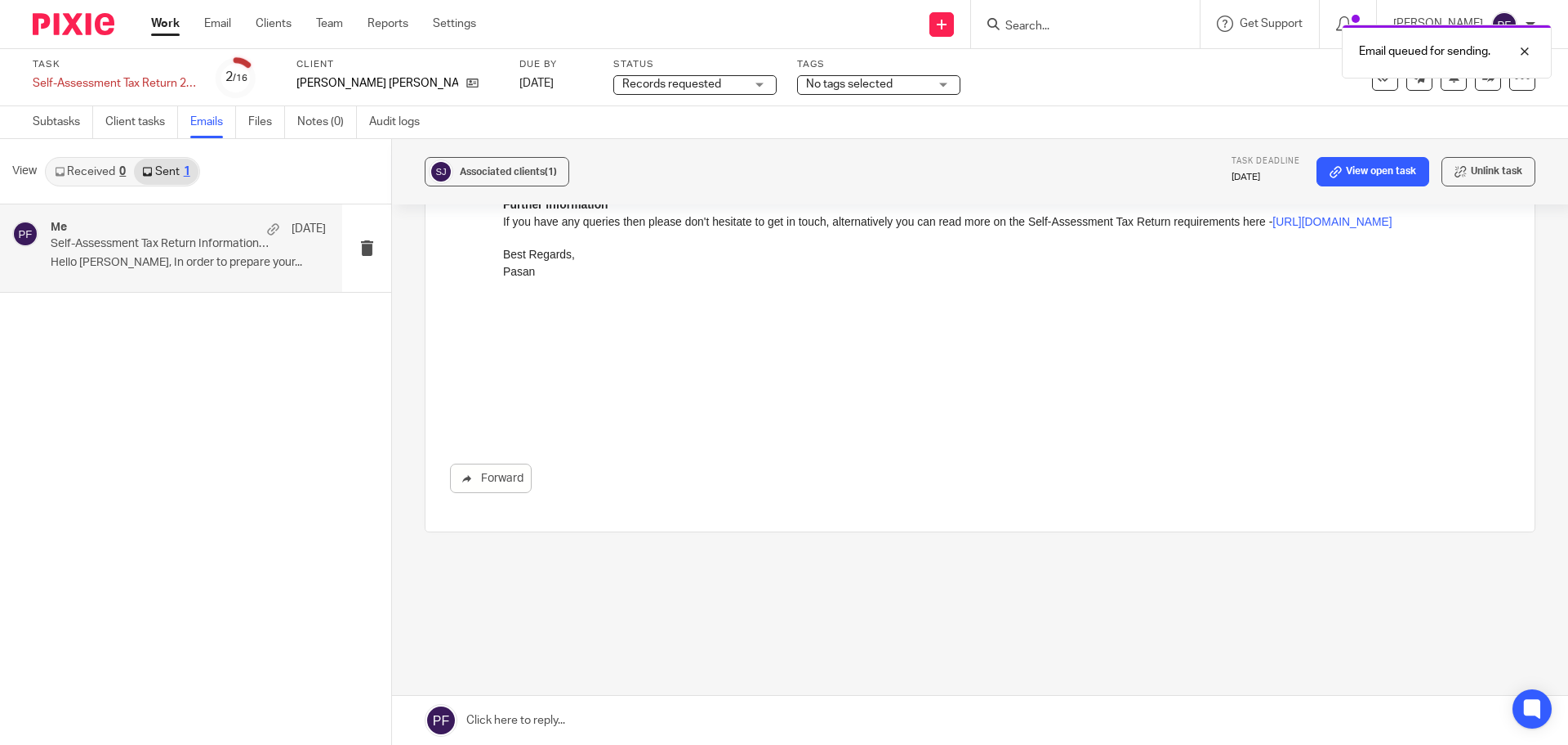
scroll to position [968, 0]
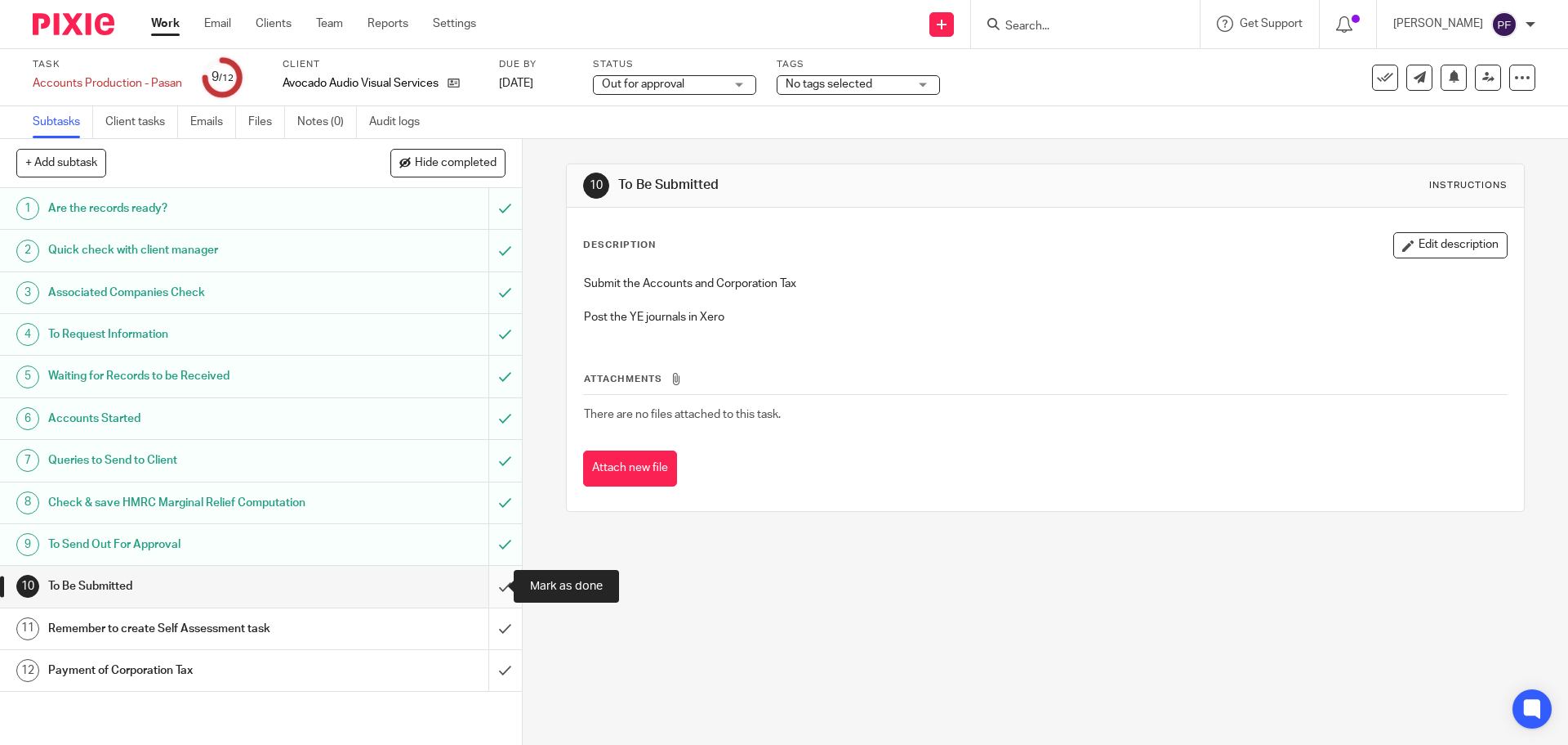
drag, startPoint x: 0, startPoint y: 0, endPoint x: 483, endPoint y: 590, distance: 762.5
click at [483, 590] on input "submit" at bounding box center [261, 586] width 522 height 41
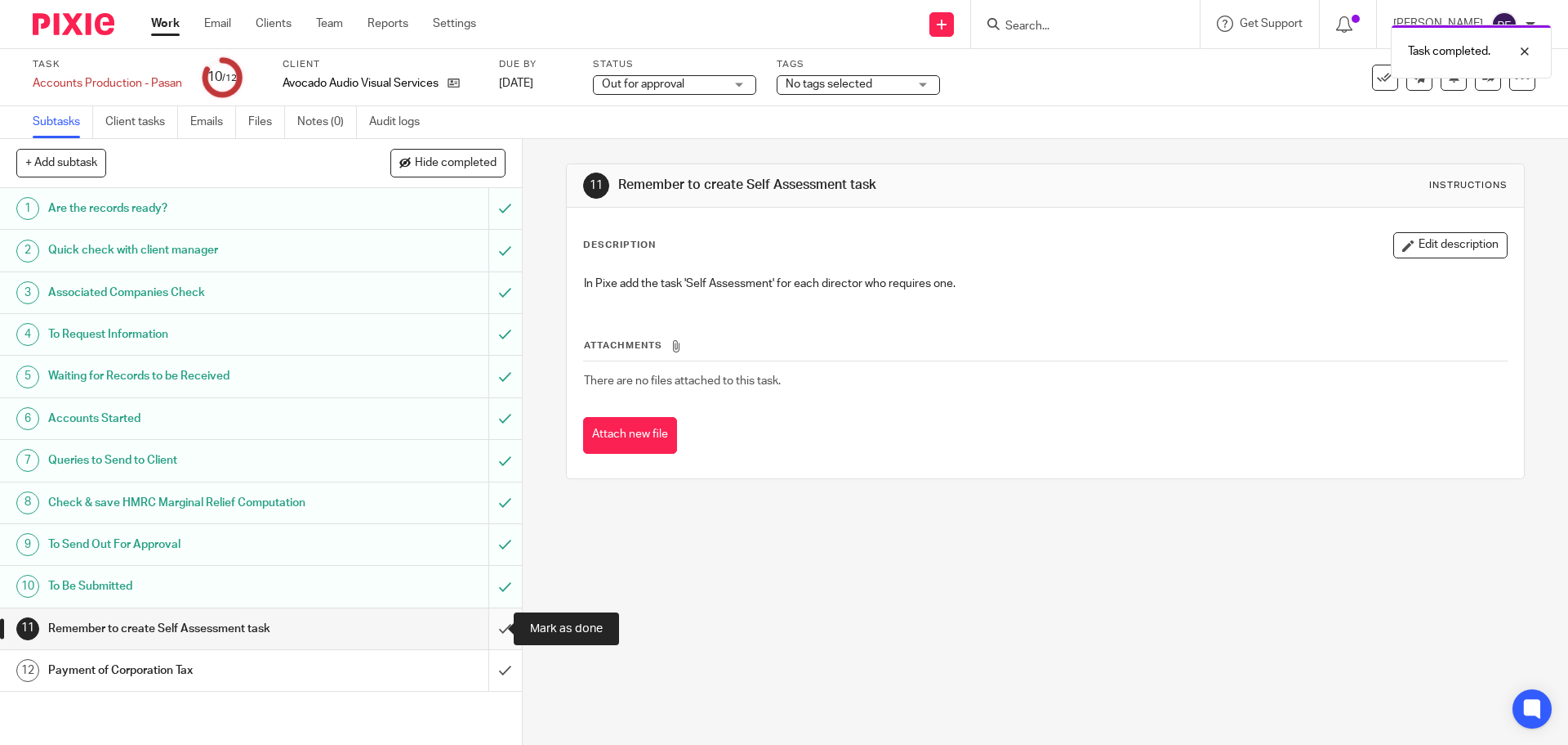
click at [489, 622] on input "submit" at bounding box center [261, 628] width 522 height 41
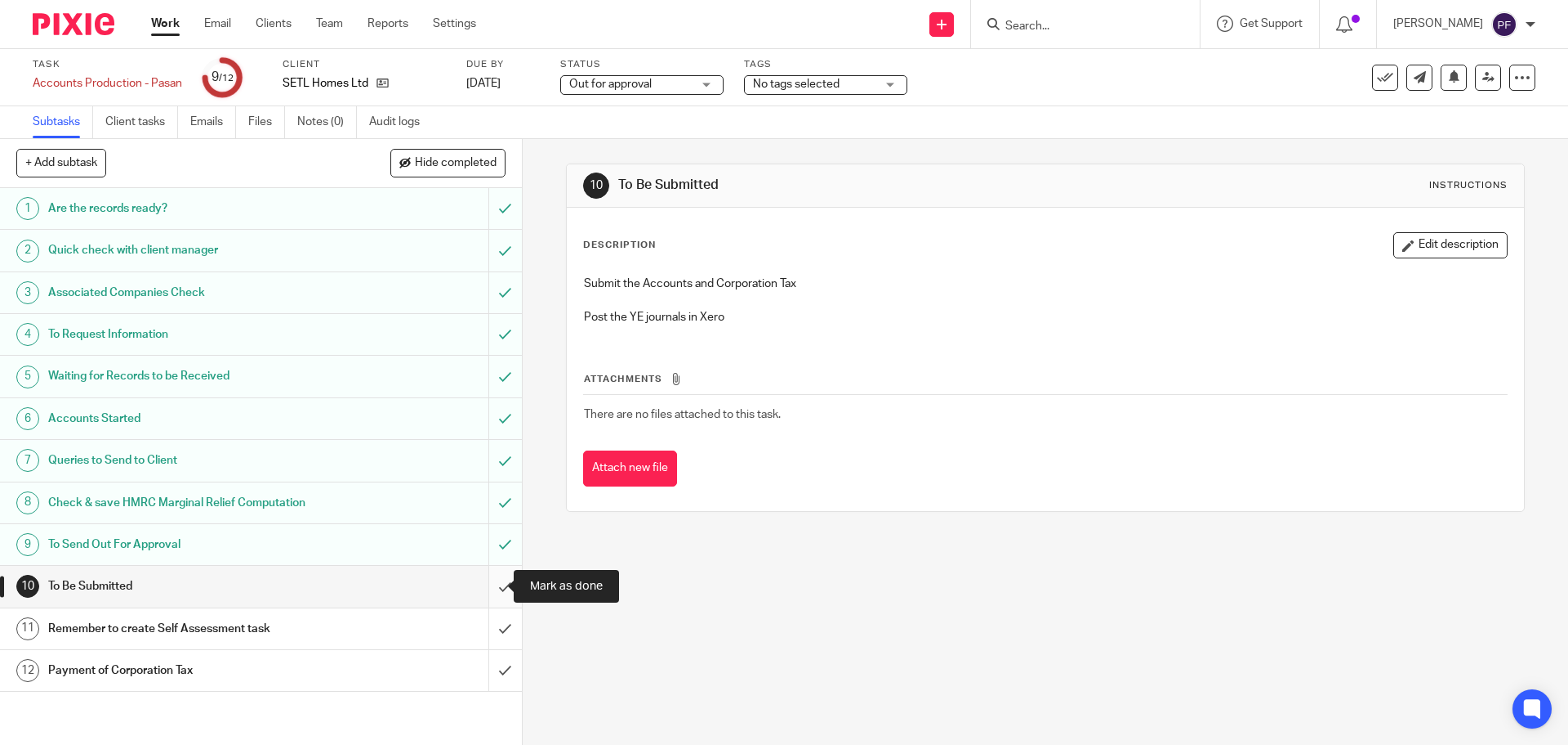
click at [494, 577] on input "submit" at bounding box center [261, 586] width 522 height 41
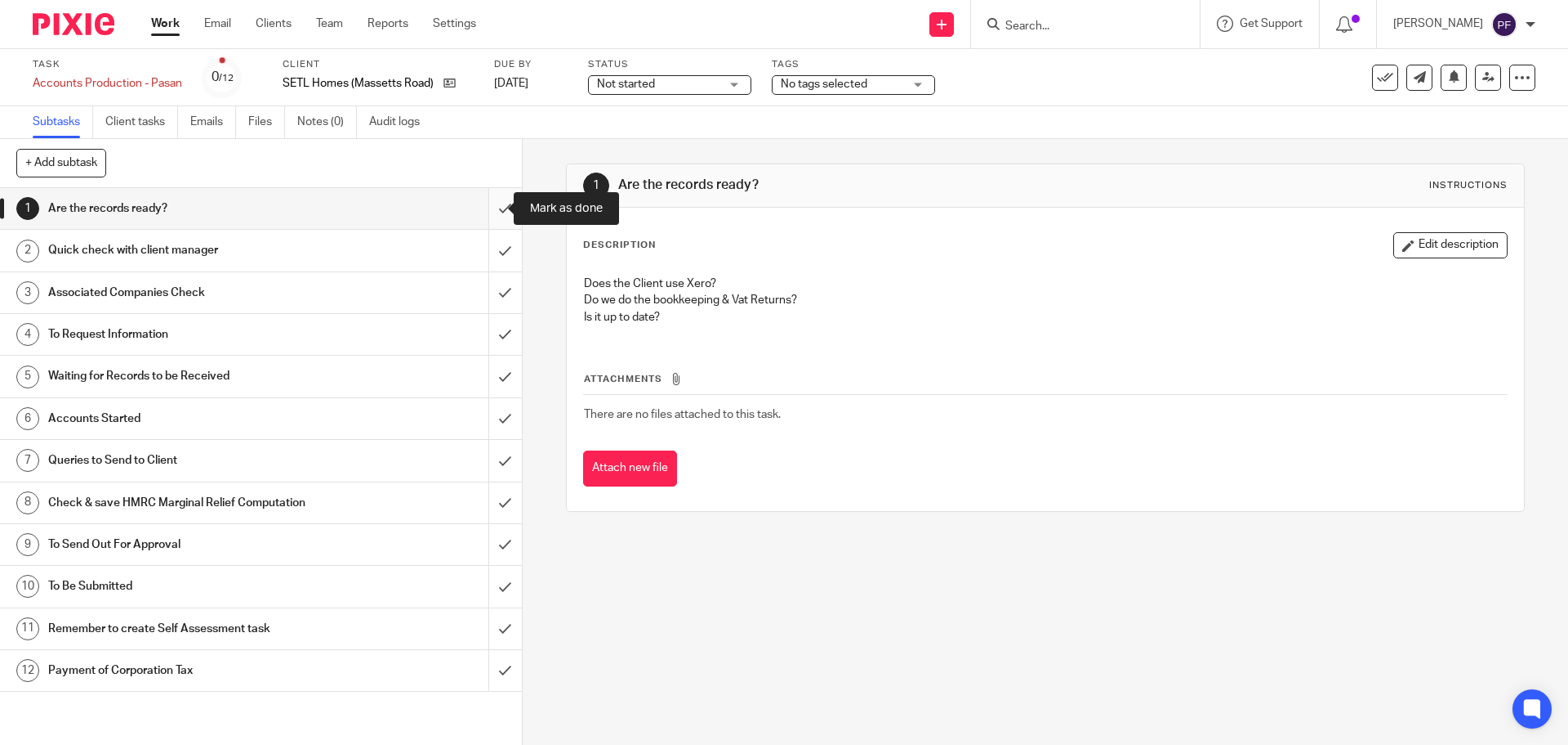
click at [492, 209] on input "submit" at bounding box center [261, 208] width 522 height 41
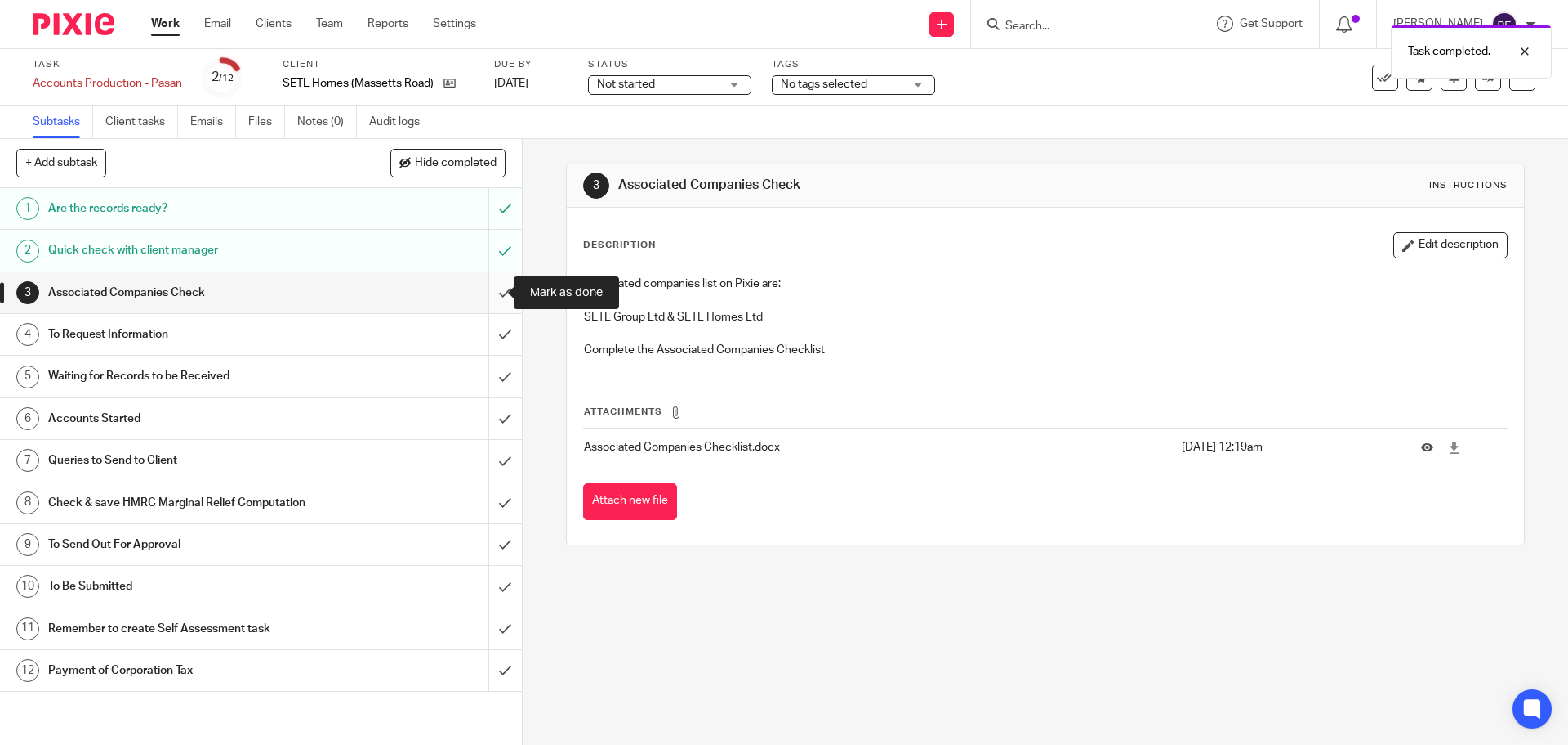
click at [482, 291] on input "submit" at bounding box center [261, 293] width 522 height 41
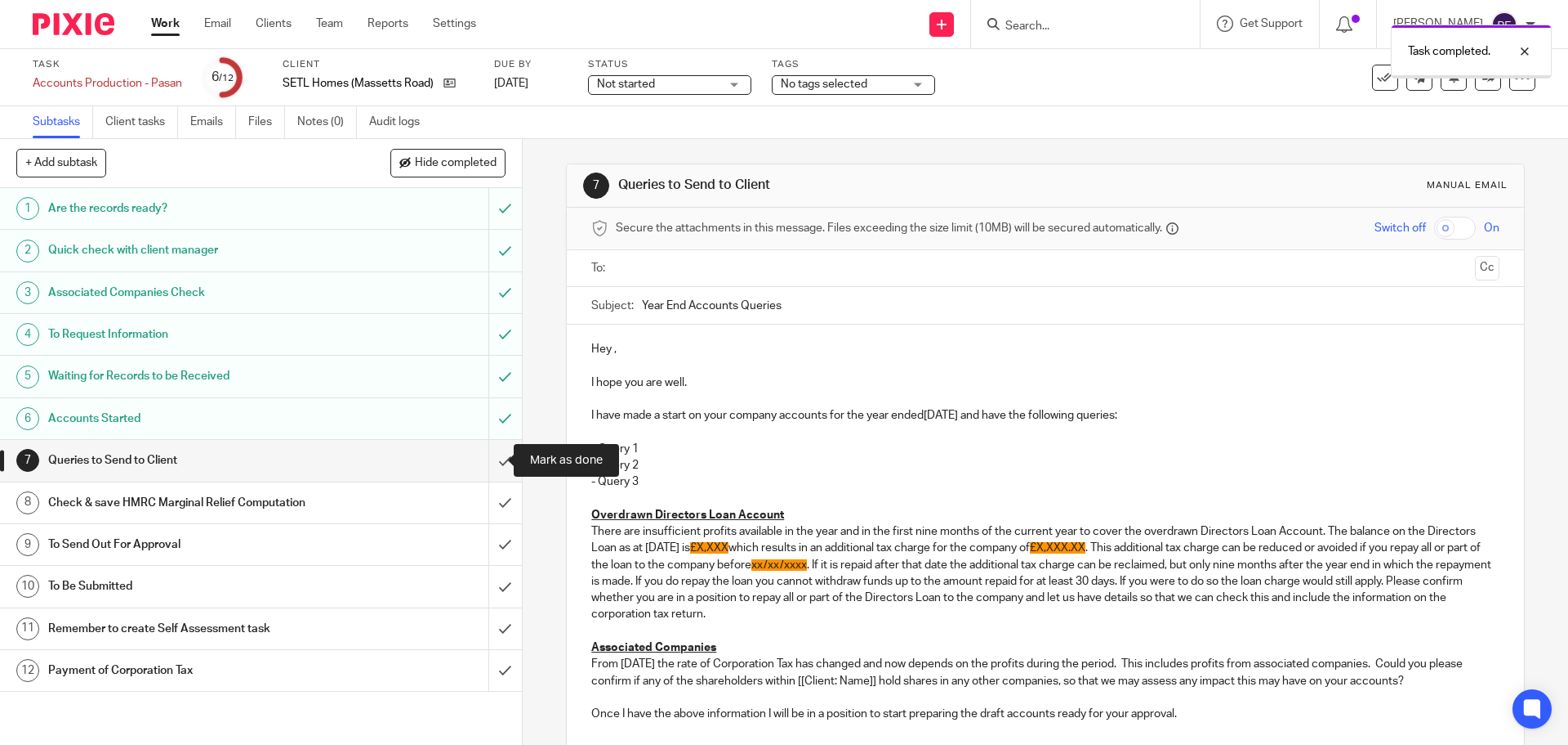
click at [492, 452] on input "submit" at bounding box center [261, 460] width 522 height 41
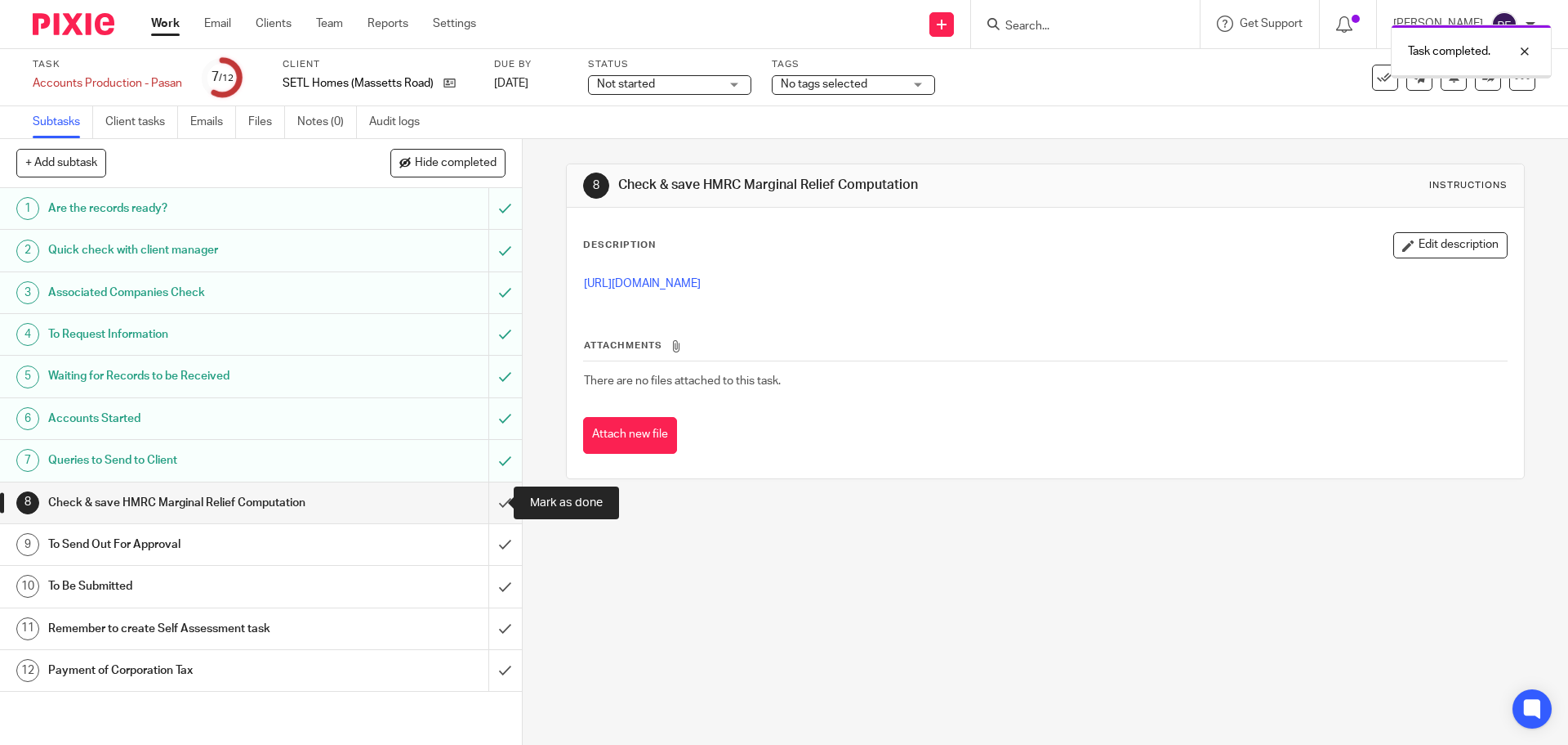
click at [482, 511] on input "submit" at bounding box center [261, 503] width 522 height 41
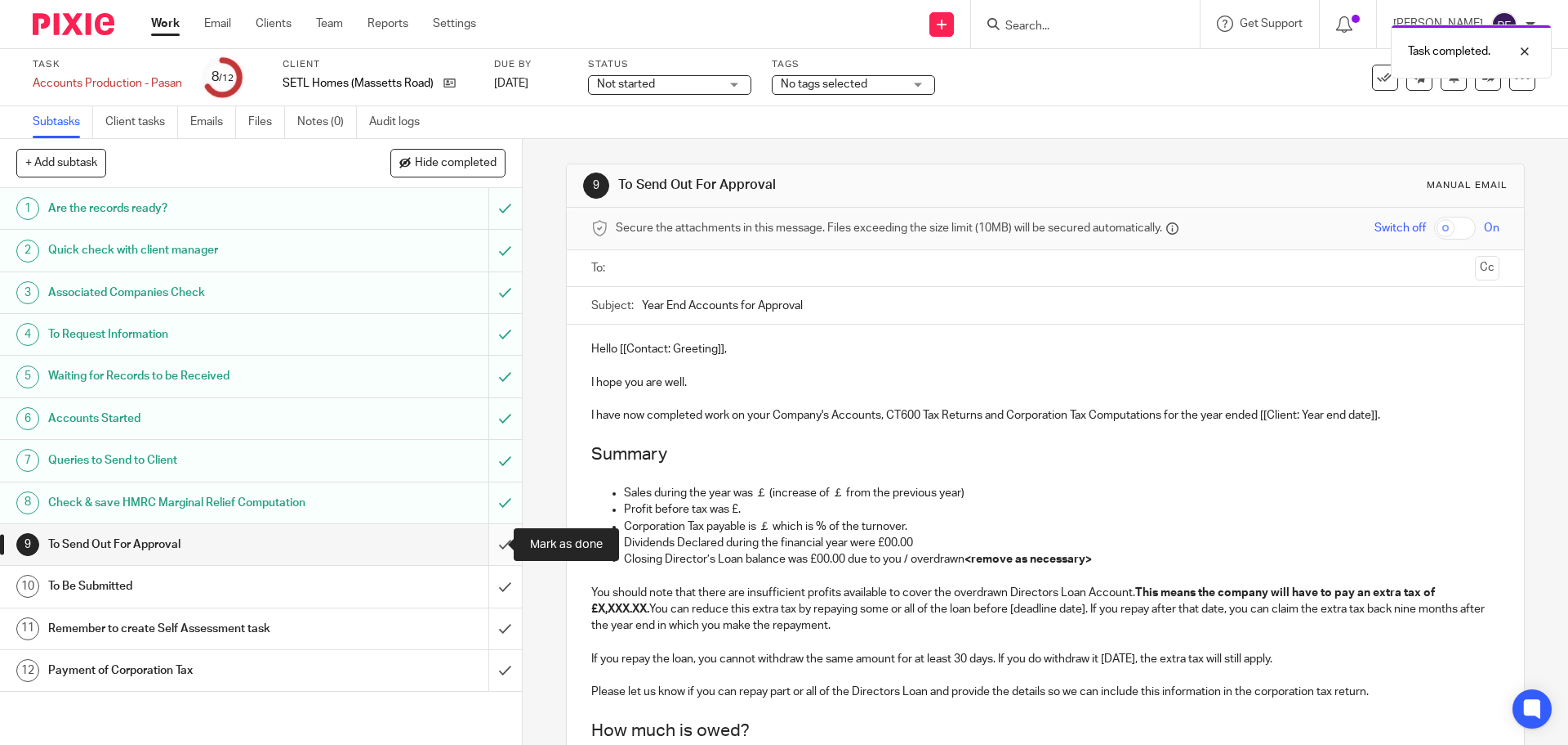
click at [487, 541] on input "submit" at bounding box center [261, 545] width 522 height 41
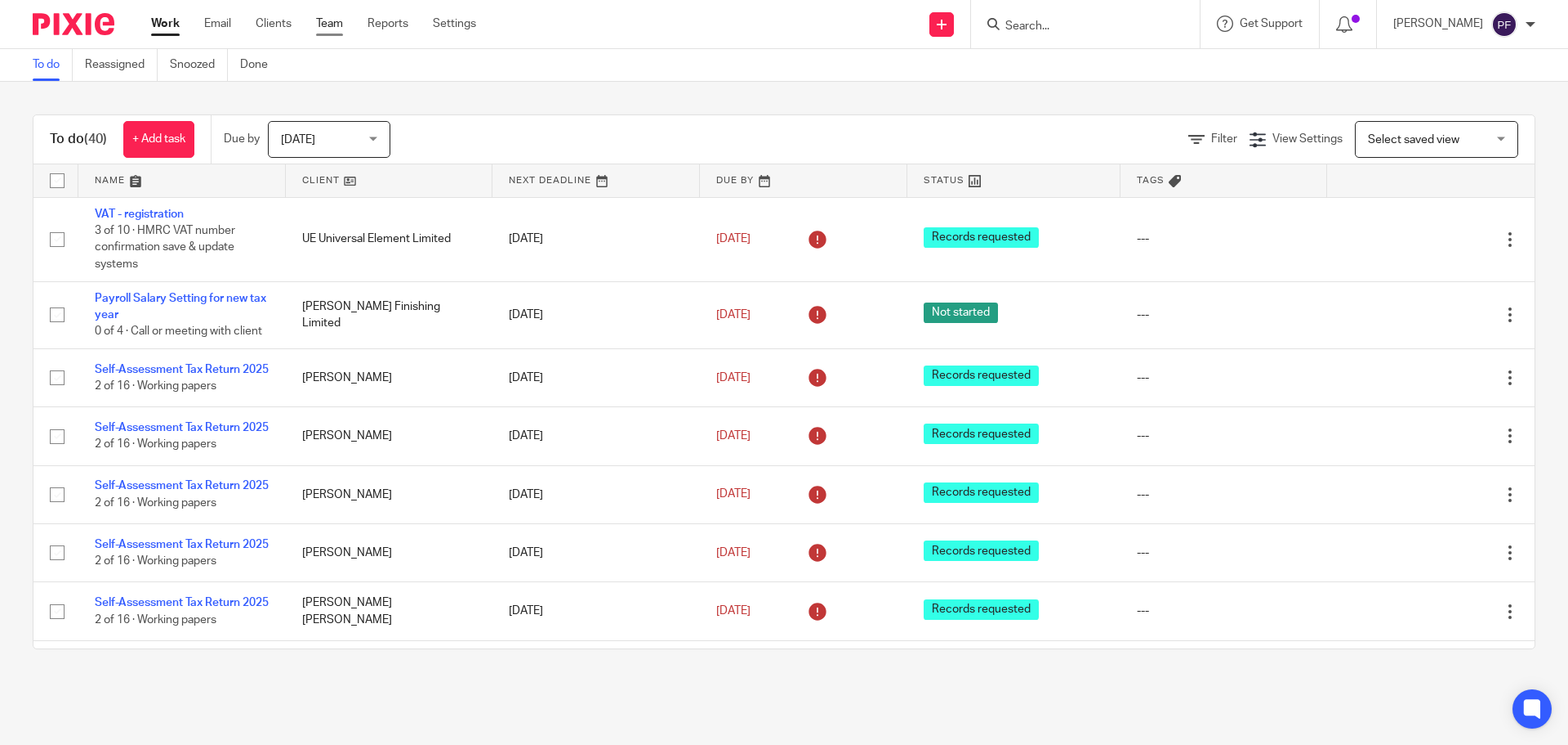
click at [318, 24] on link "Team" at bounding box center [329, 23] width 27 height 16
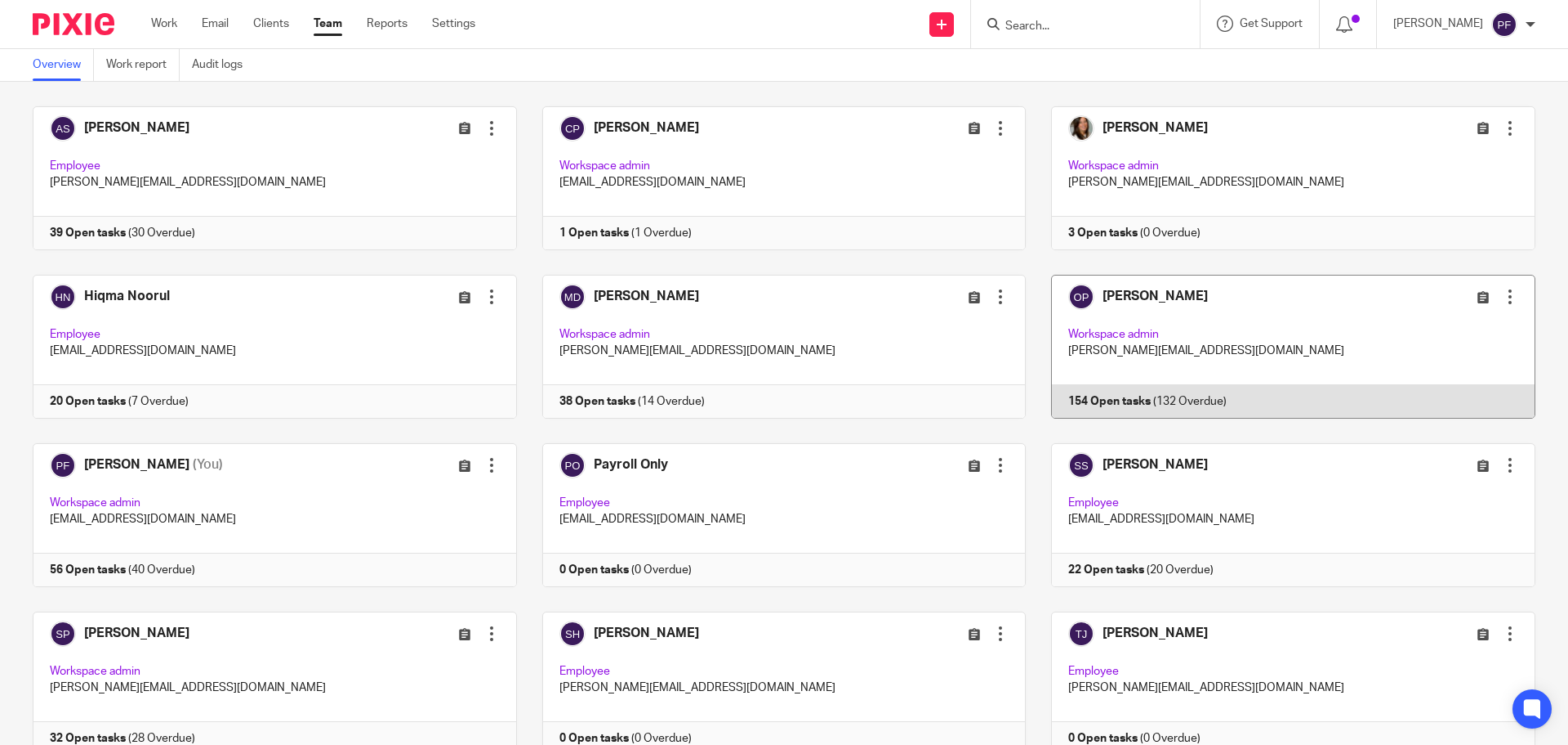
scroll to position [68, 0]
click at [1128, 349] on link at bounding box center [1281, 347] width 510 height 144
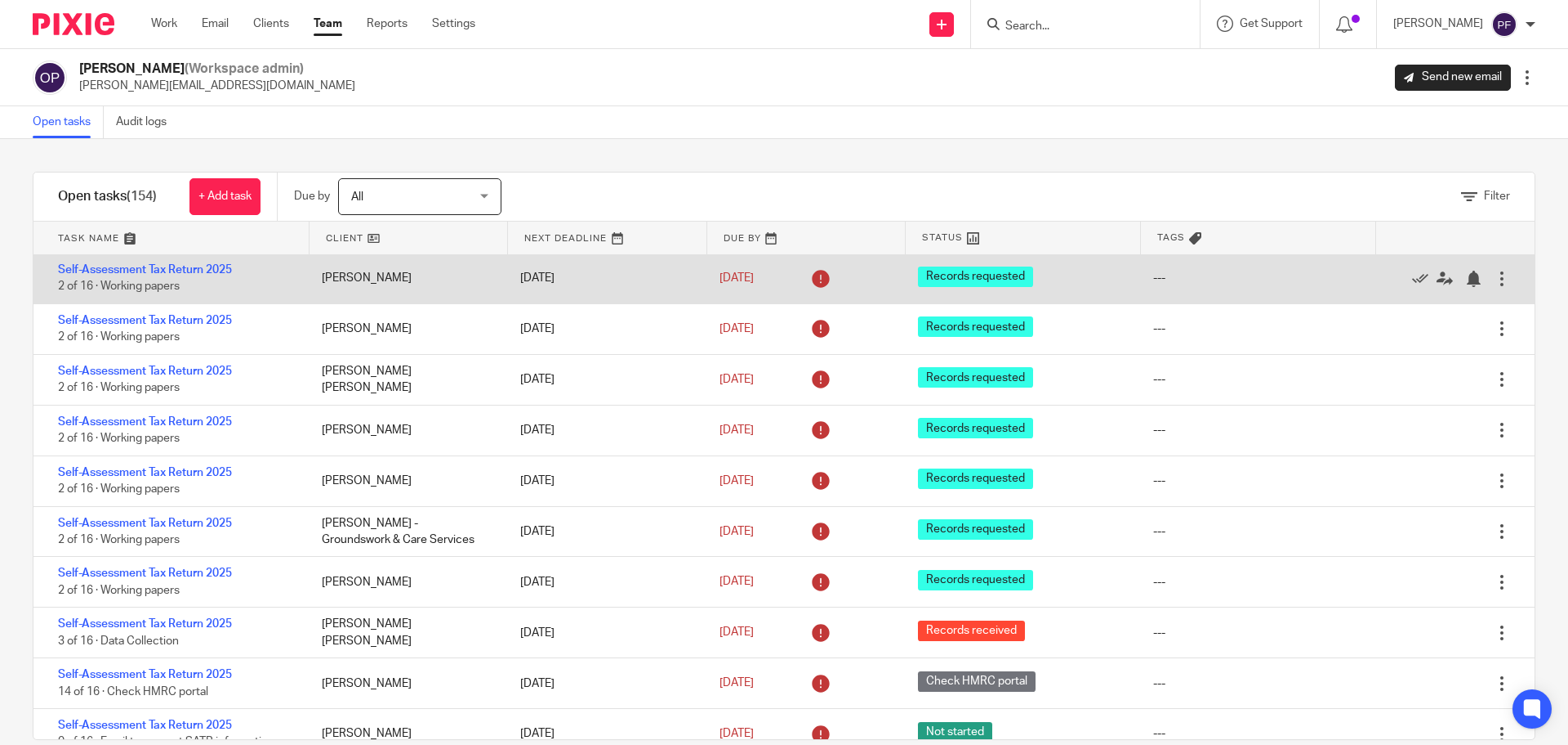
scroll to position [1722, 0]
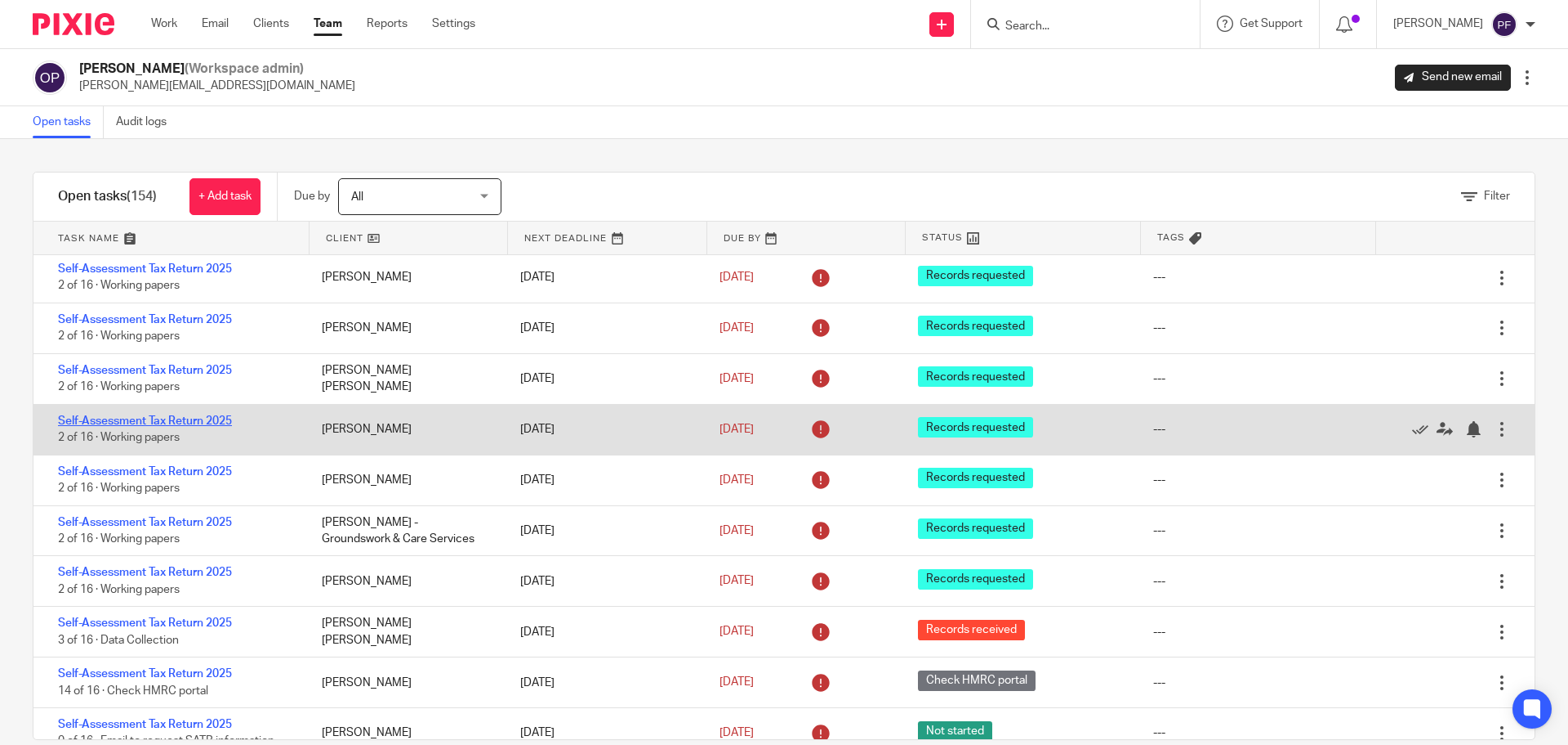
click at [185, 419] on link "Self-Assessment Tax Return 2025" at bounding box center [145, 421] width 174 height 12
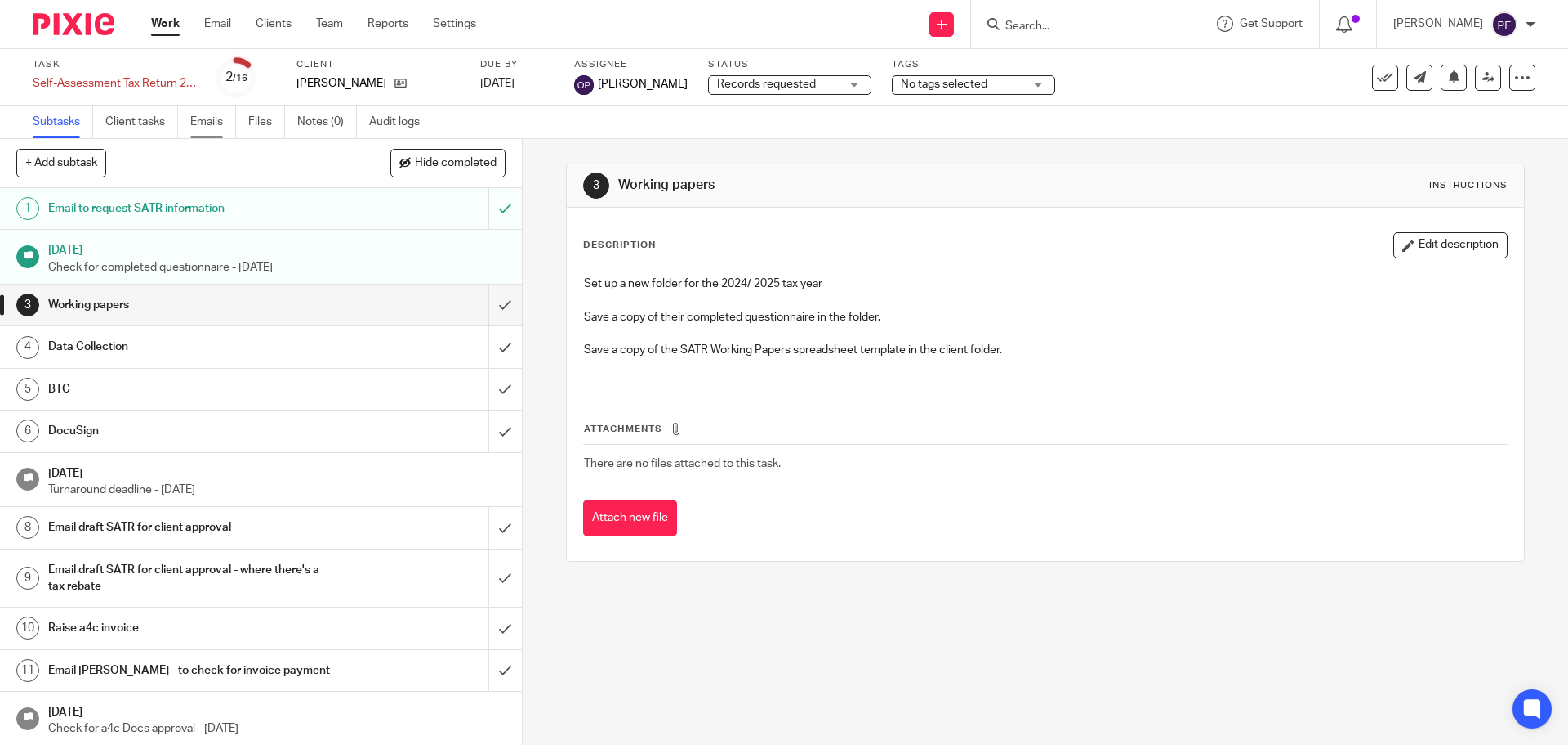
click at [217, 124] on link "Emails" at bounding box center [213, 122] width 46 height 32
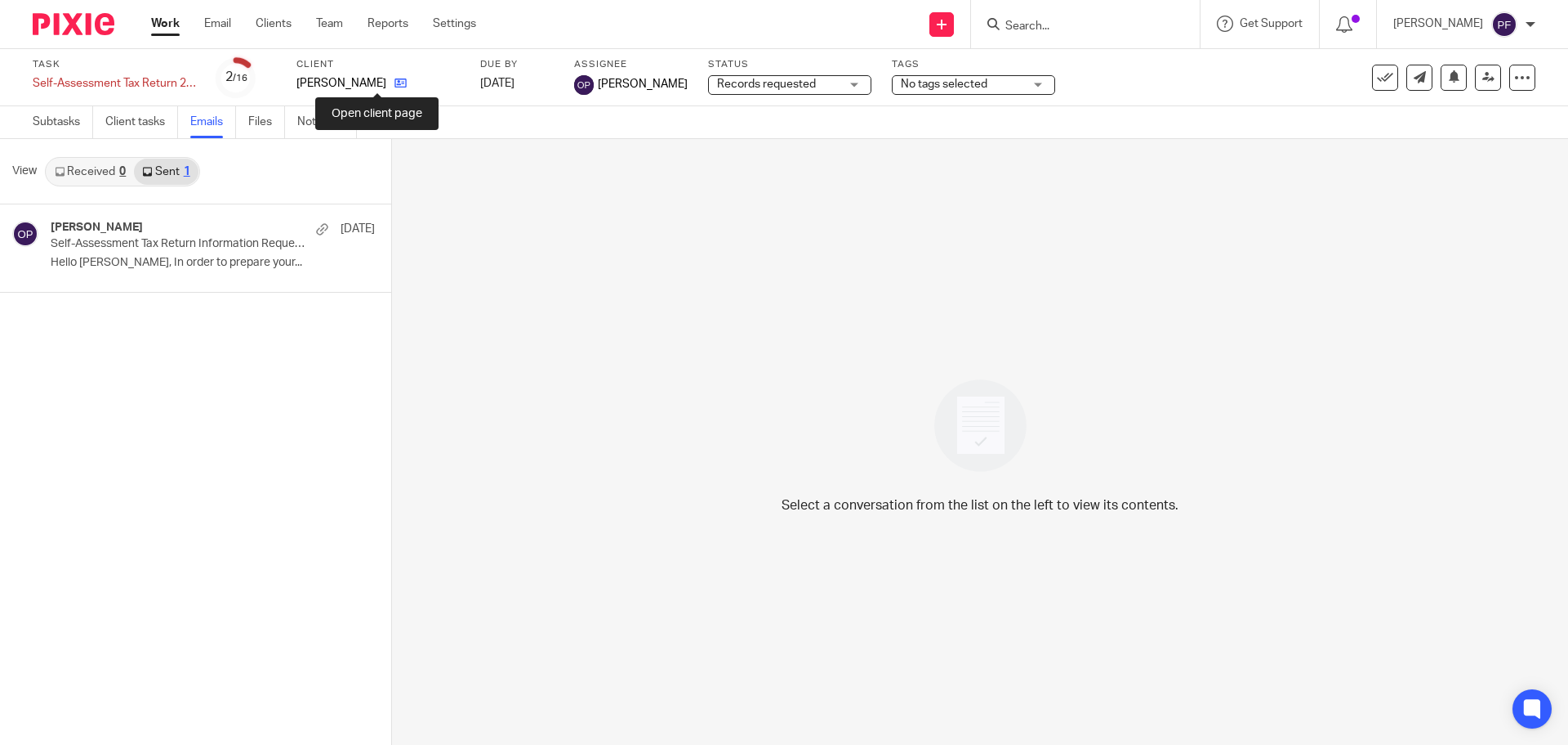
click at [395, 83] on icon at bounding box center [401, 83] width 13 height 13
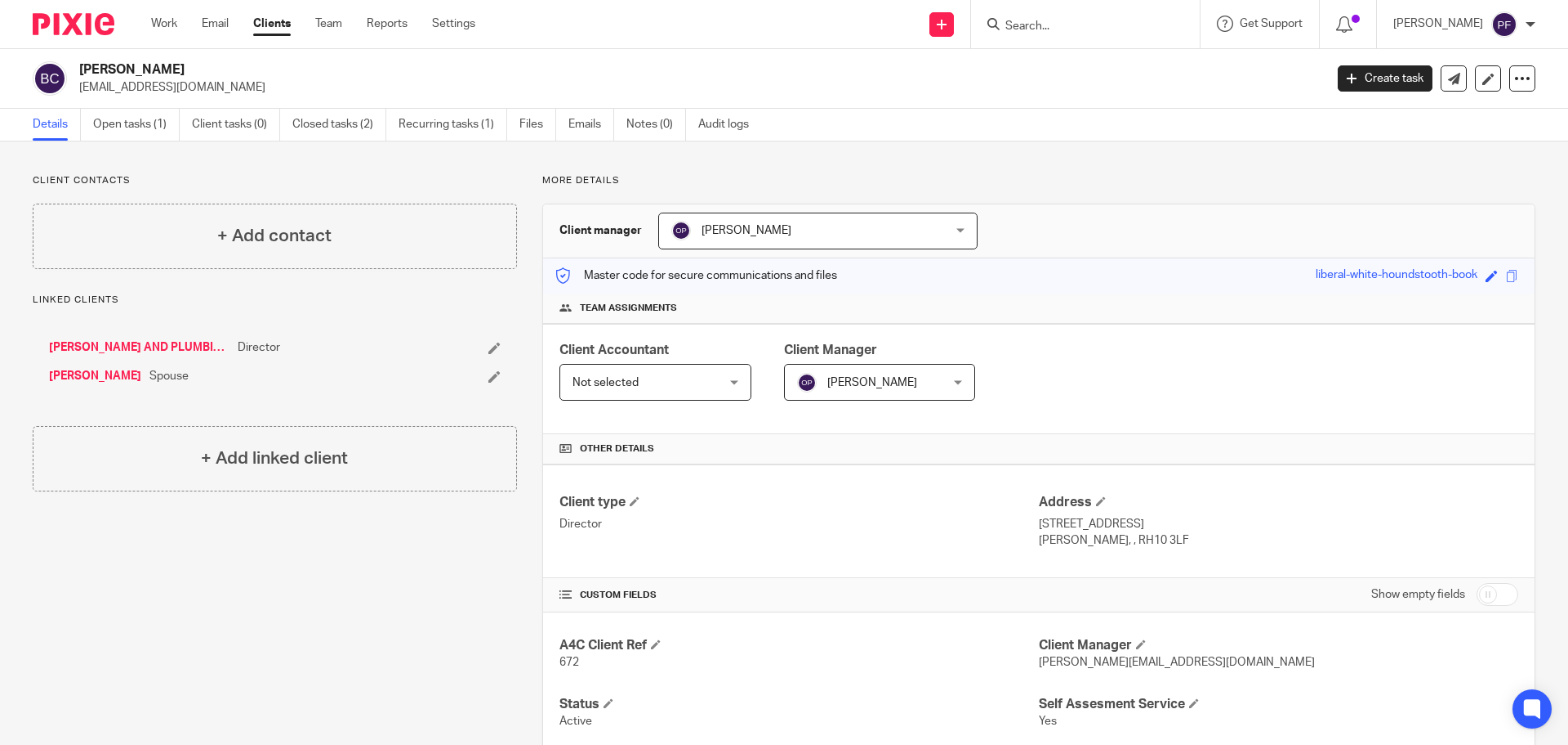
click at [271, 32] on link "Clients" at bounding box center [272, 23] width 38 height 16
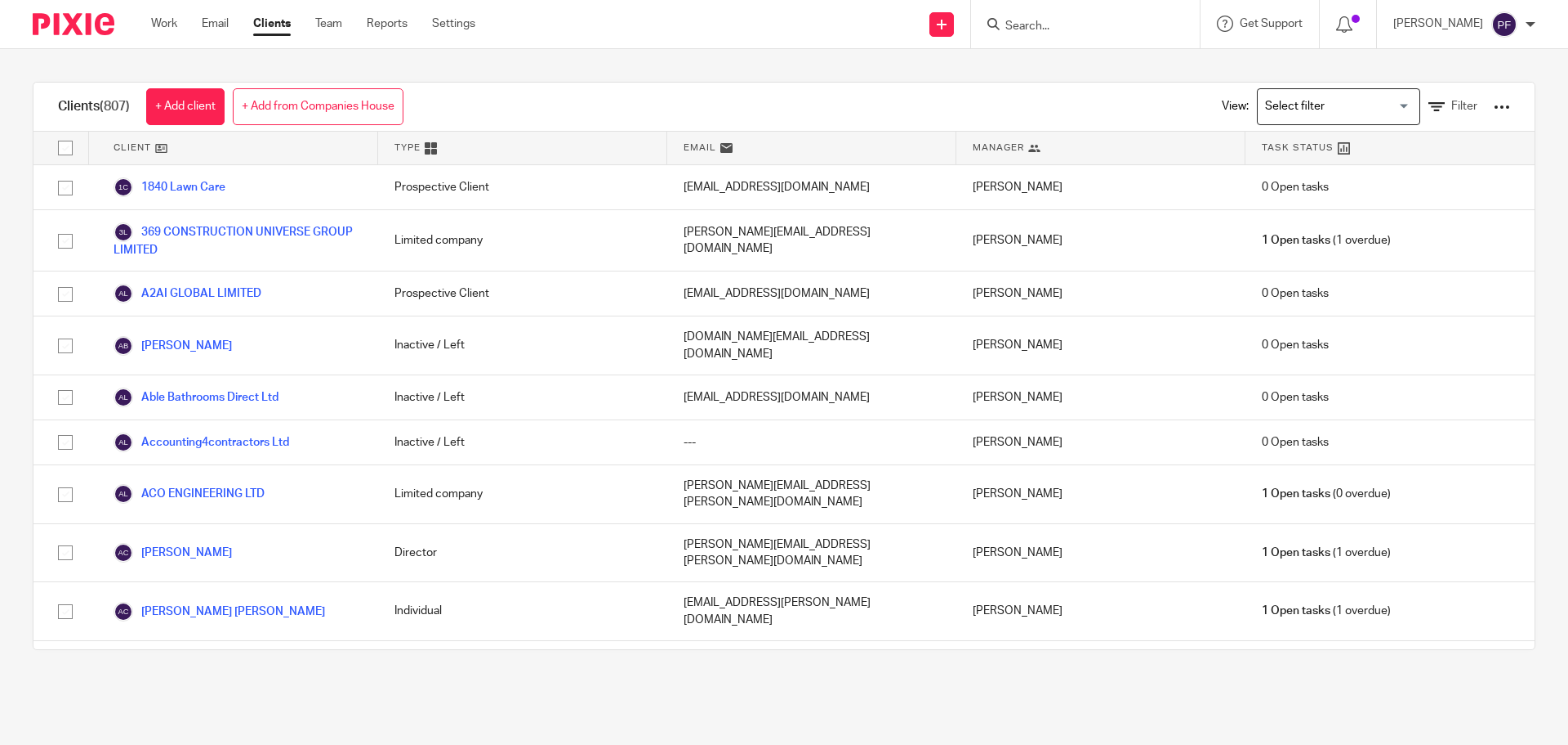
click at [324, 34] on div "Work Email Clients Team Reports Settings Work Email Clients Team Reports Settin…" at bounding box center [317, 24] width 365 height 48
click at [324, 29] on link "Team" at bounding box center [328, 23] width 27 height 16
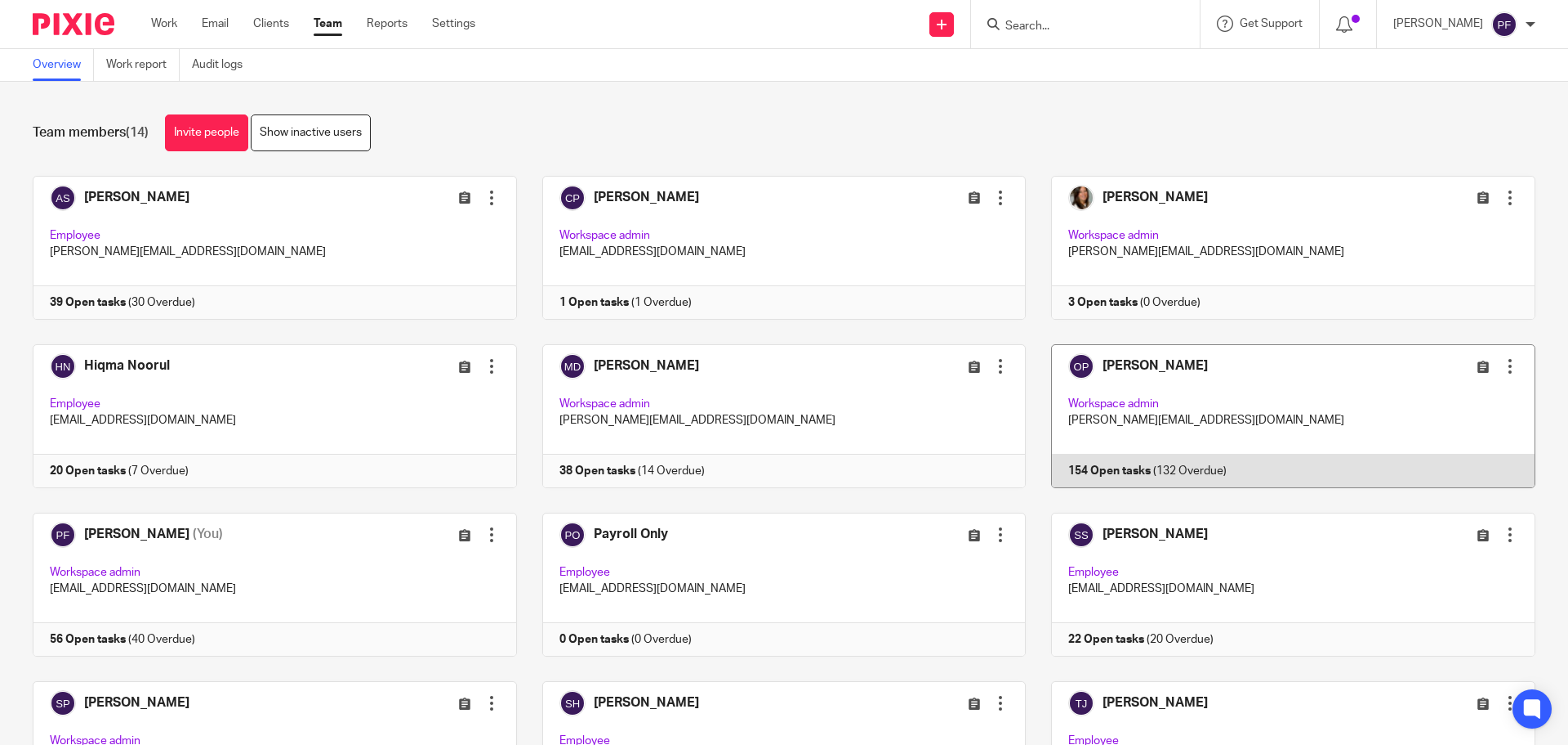
click at [1113, 420] on link at bounding box center [1281, 416] width 510 height 144
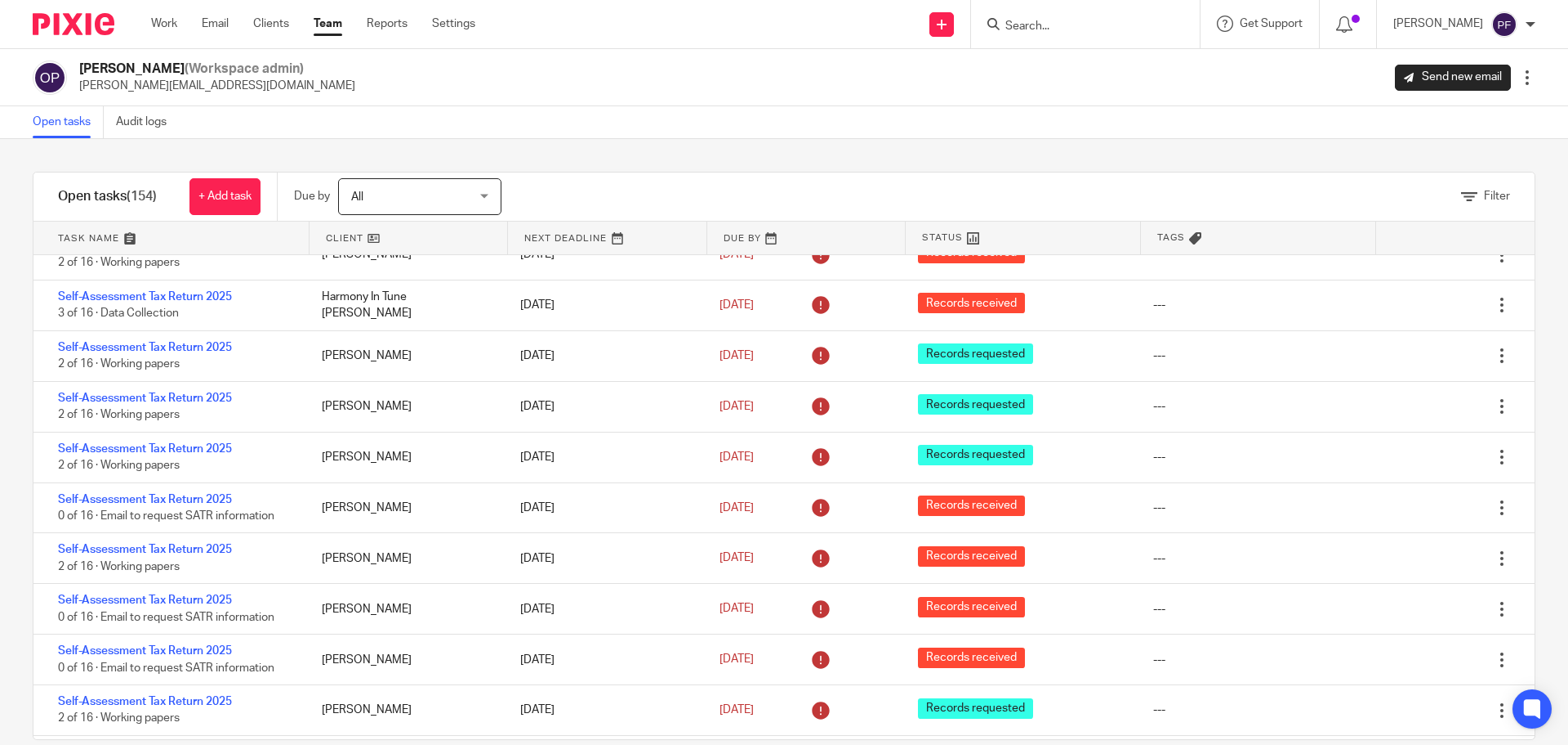
scroll to position [836, 0]
click at [169, 18] on link "Work" at bounding box center [163, 23] width 26 height 16
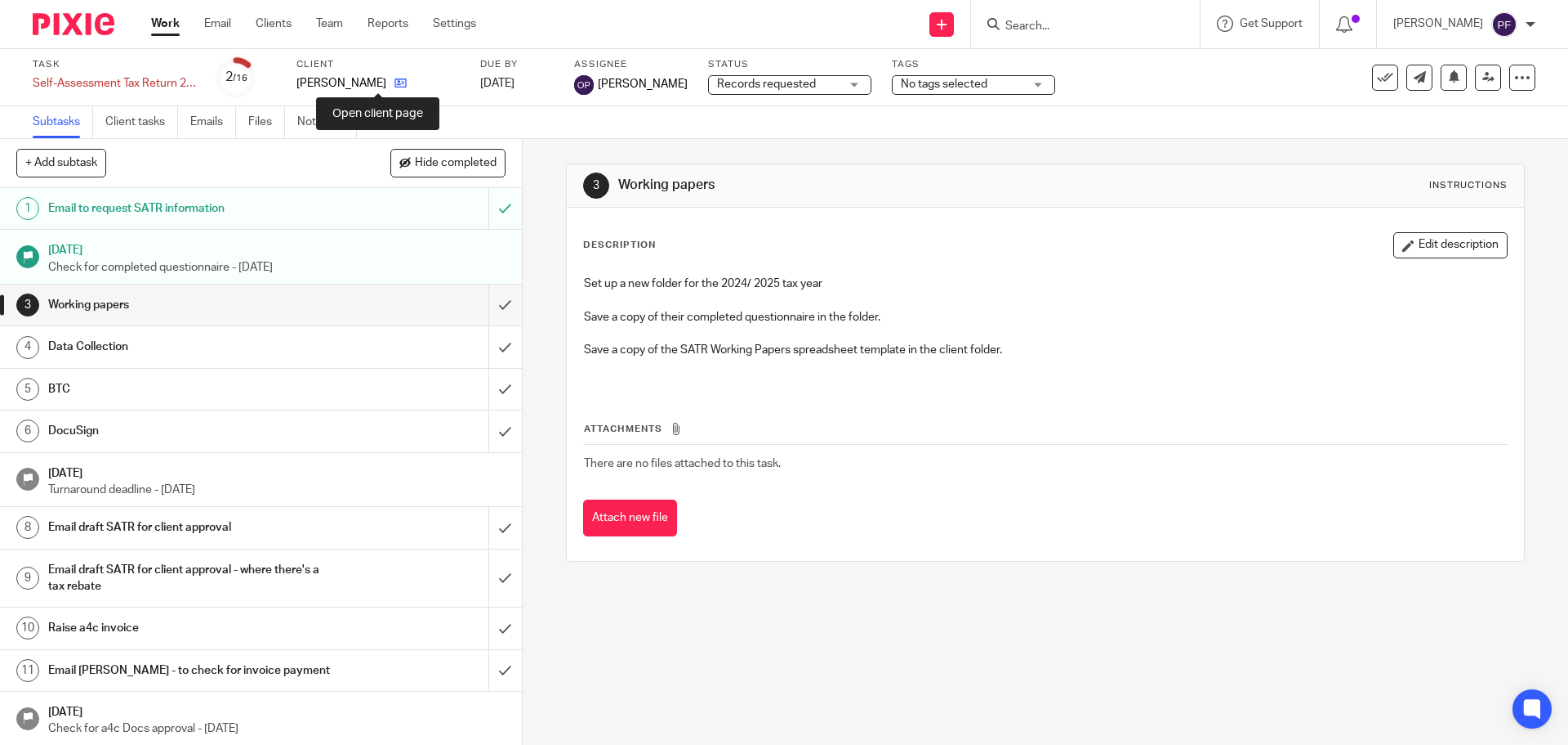
click at [395, 81] on icon at bounding box center [401, 83] width 13 height 13
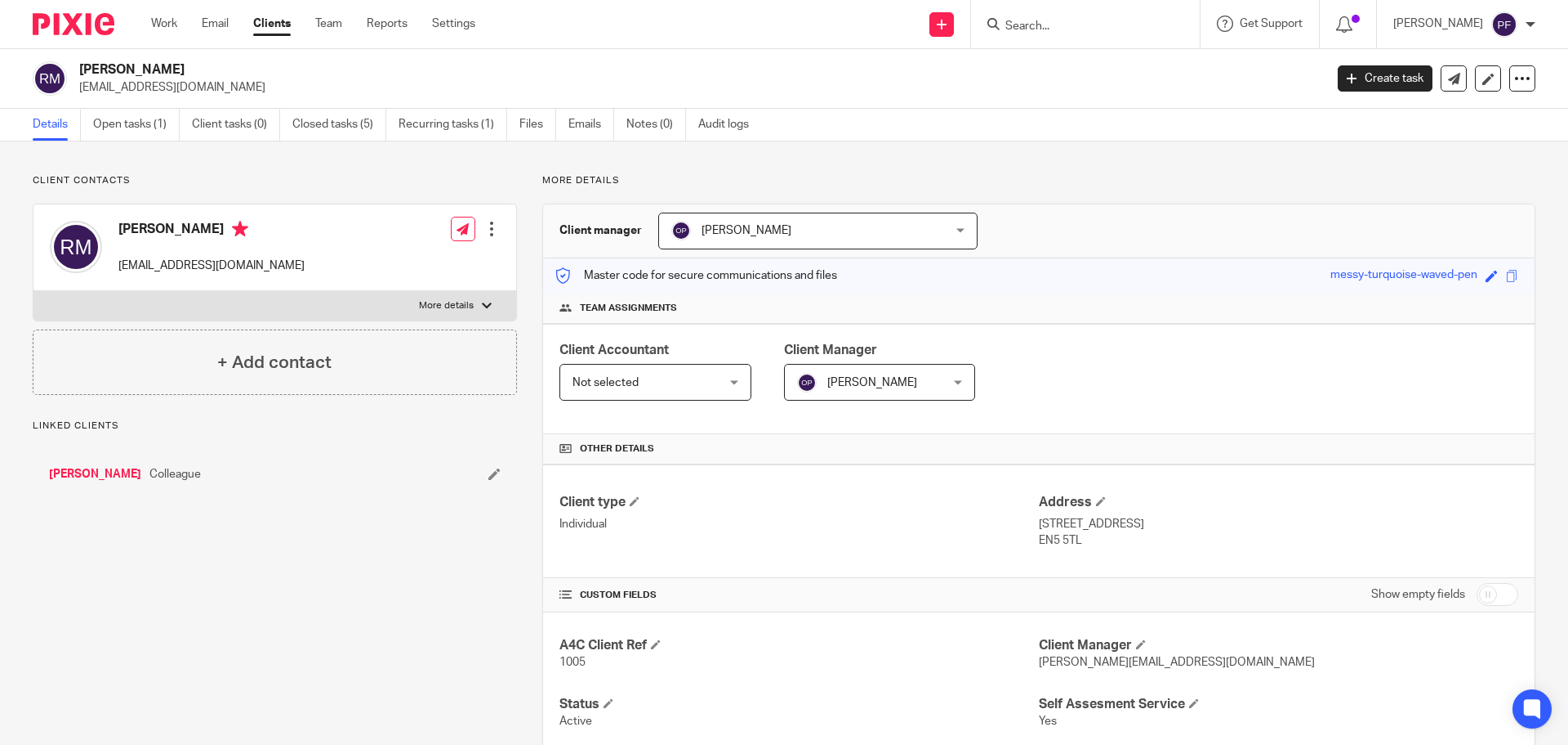
click at [453, 115] on link "Recurring tasks (1)" at bounding box center [452, 125] width 109 height 32
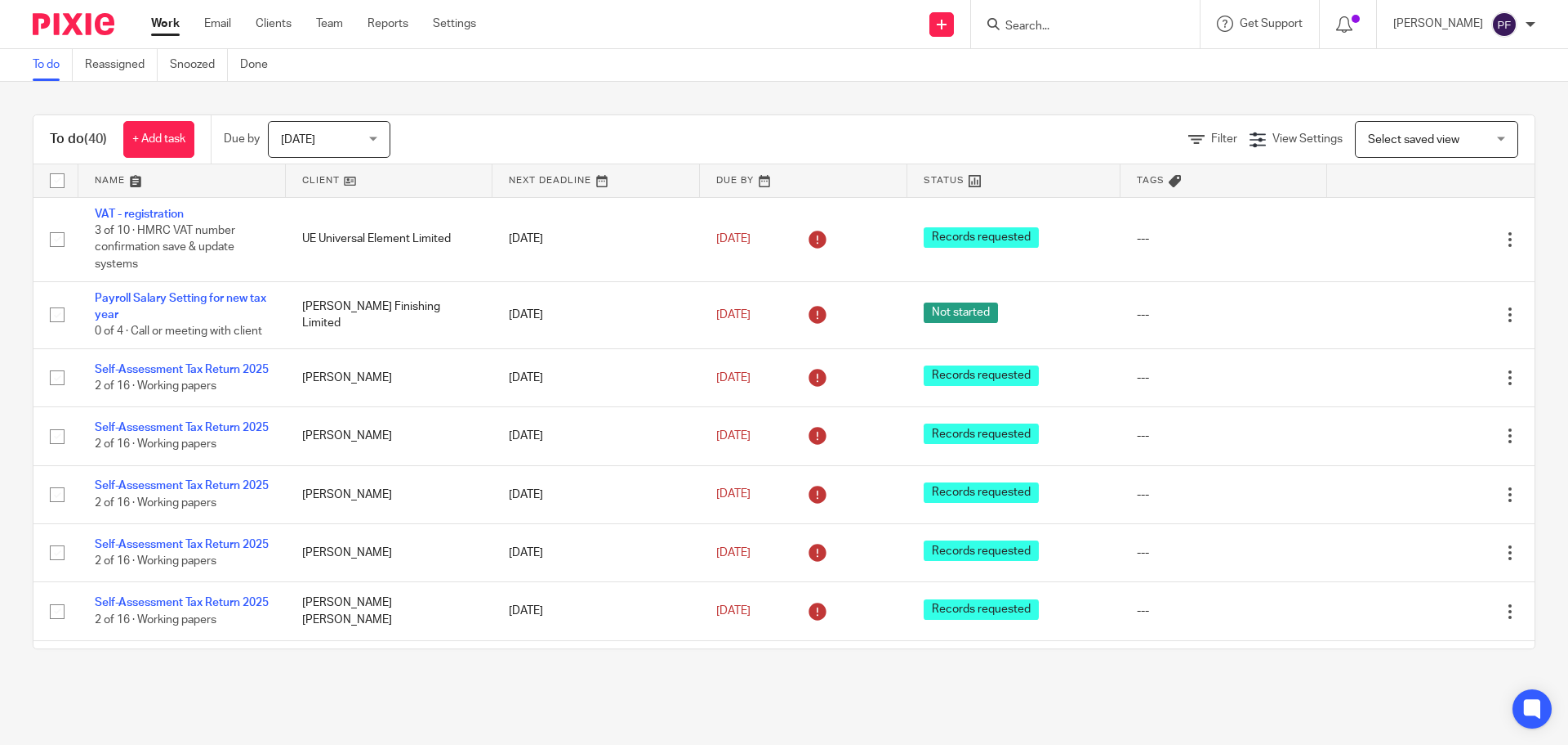
click at [152, 23] on link "Work" at bounding box center [165, 23] width 29 height 16
click at [1025, 21] on input "Search" at bounding box center [1077, 27] width 147 height 14
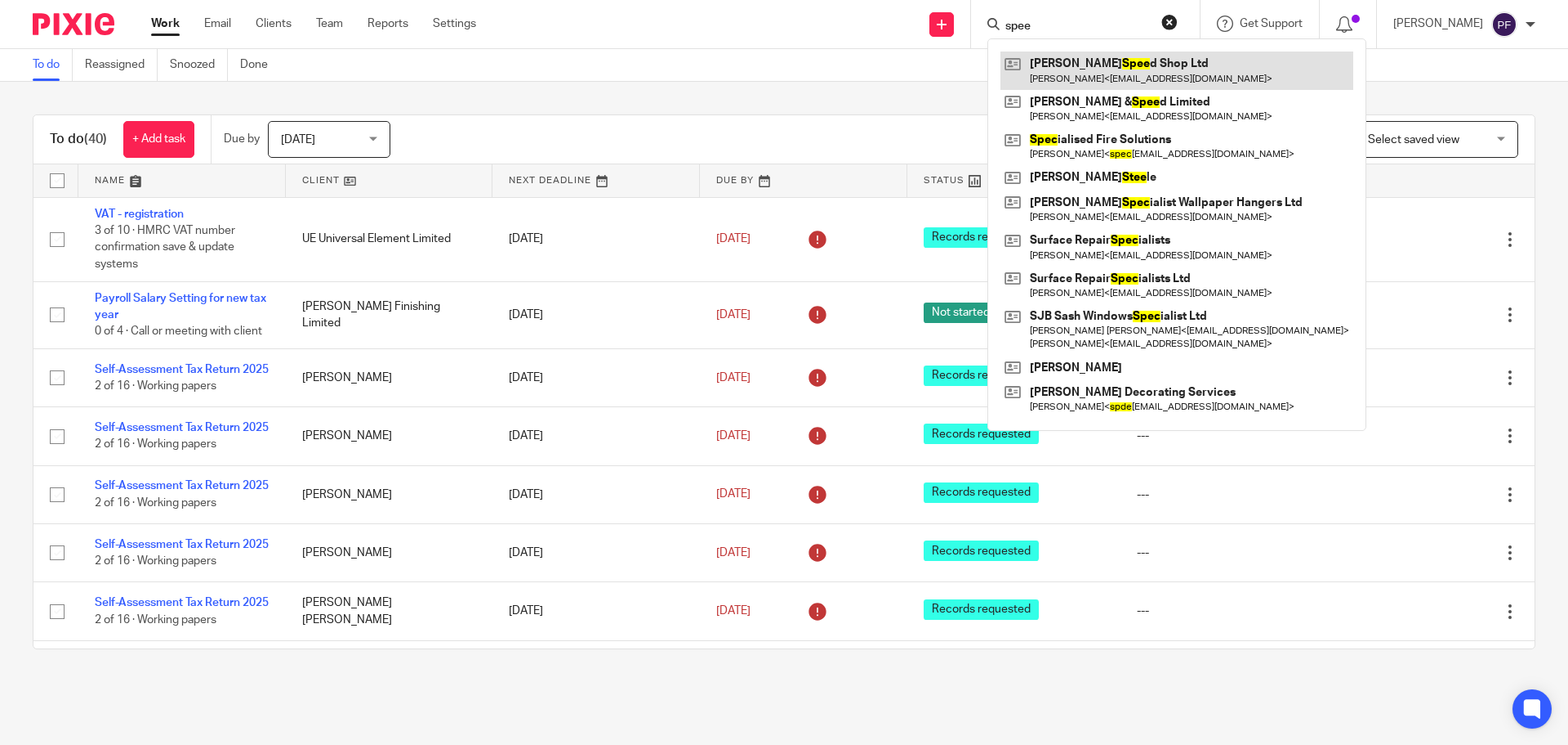
type input "spee"
click at [1055, 57] on link at bounding box center [1176, 70] width 353 height 38
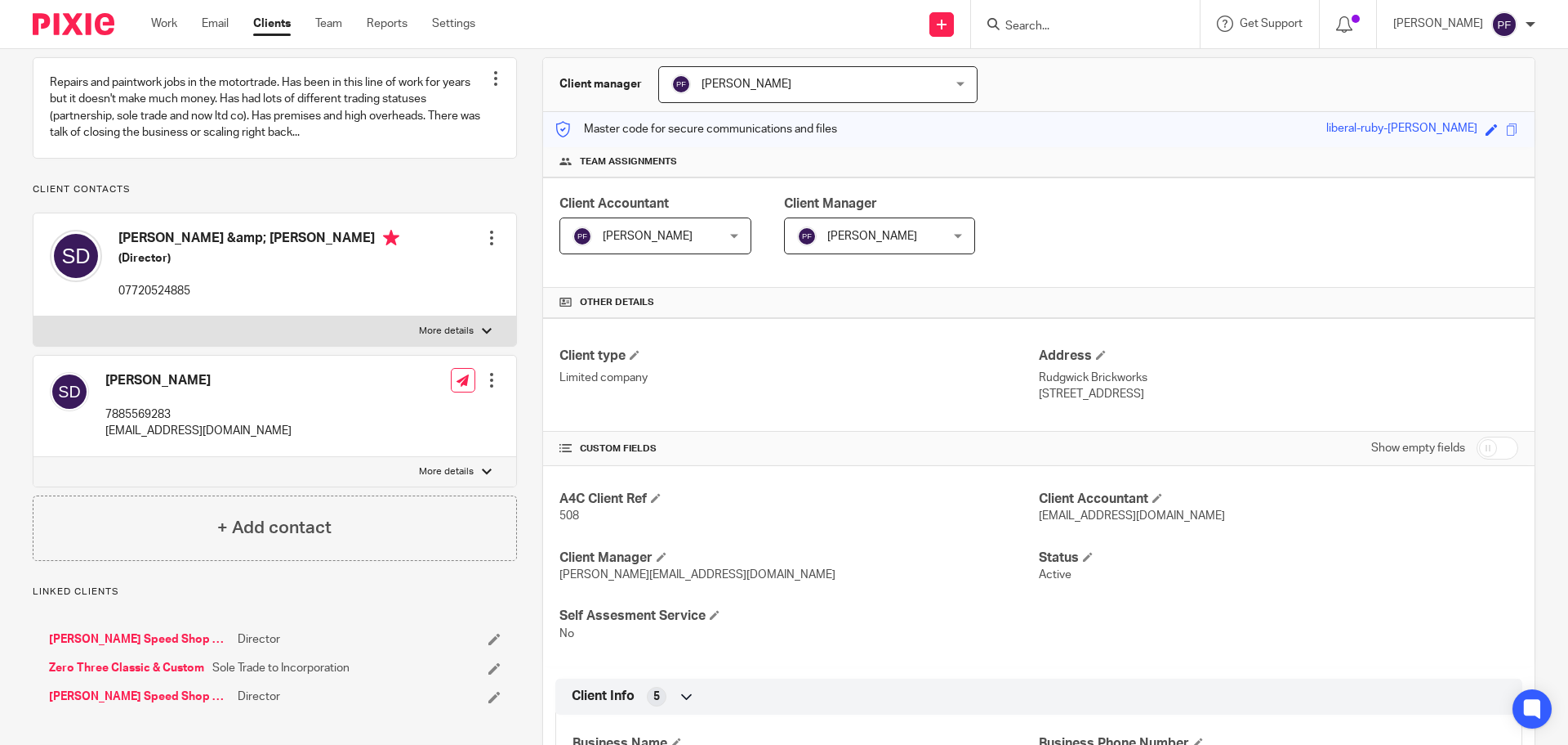
scroll to position [147, 0]
click at [1042, 28] on input "Search" at bounding box center [1077, 27] width 147 height 14
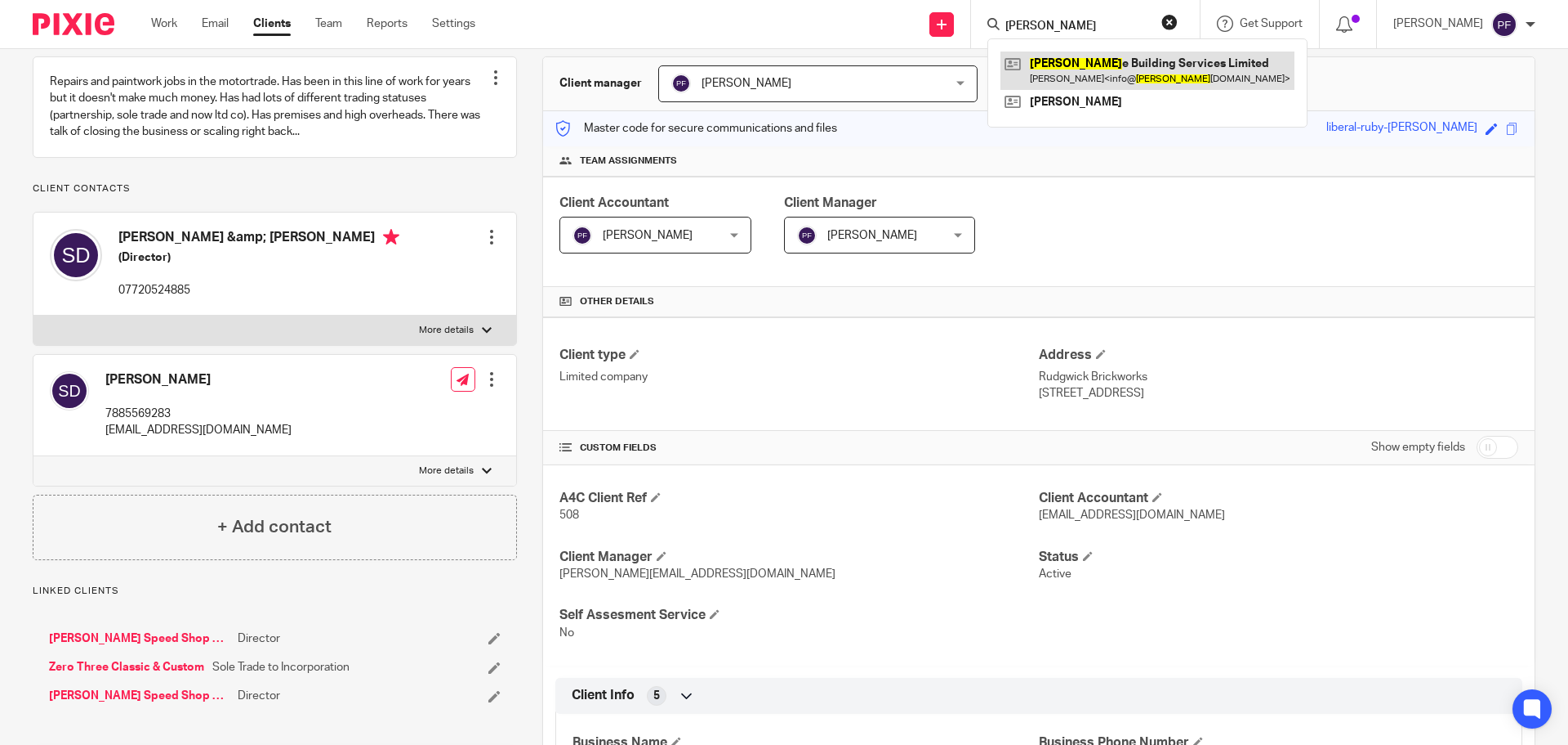
type input "Redlin"
click at [1055, 76] on link at bounding box center [1147, 70] width 294 height 38
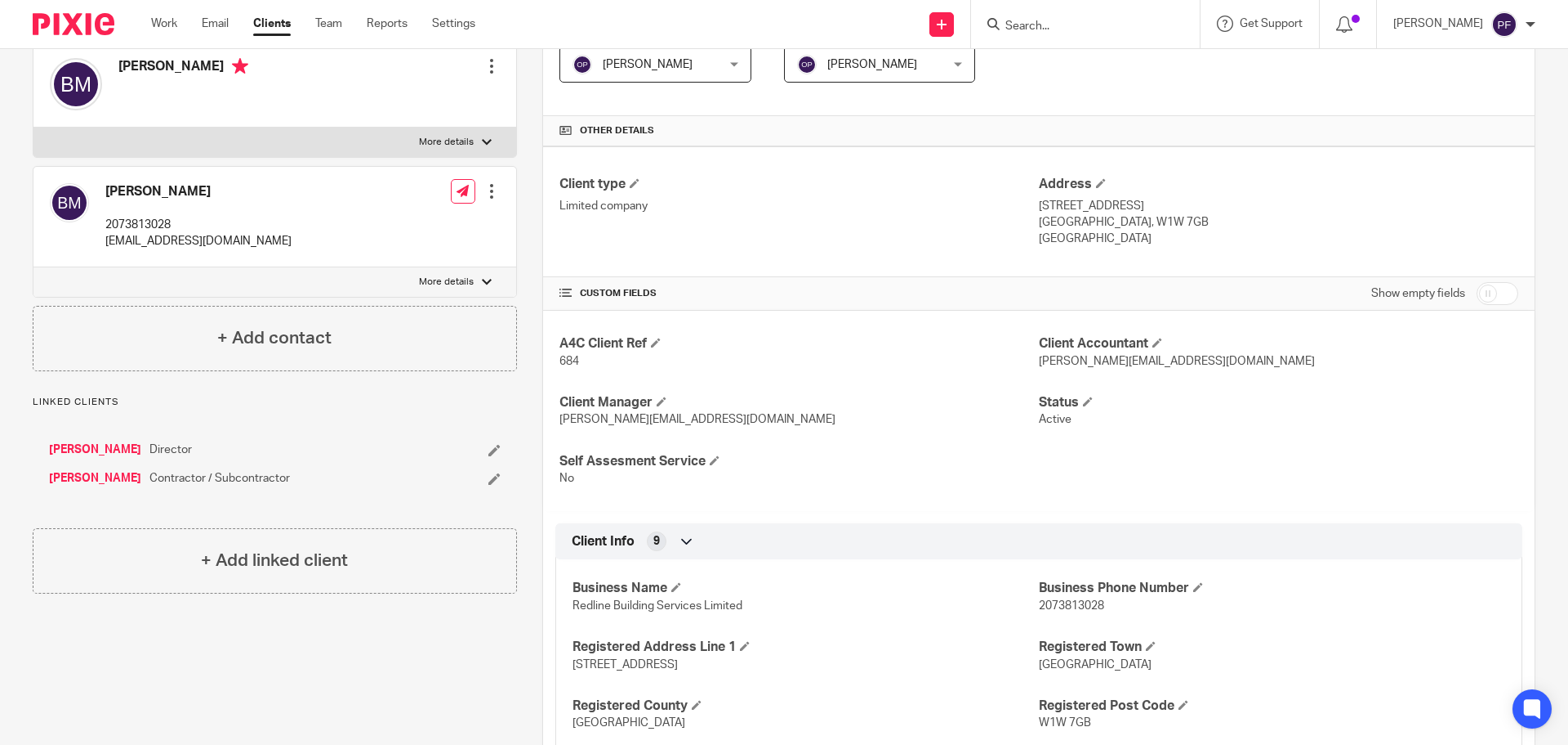
scroll to position [319, 0]
